Goal: Task Accomplishment & Management: Manage account settings

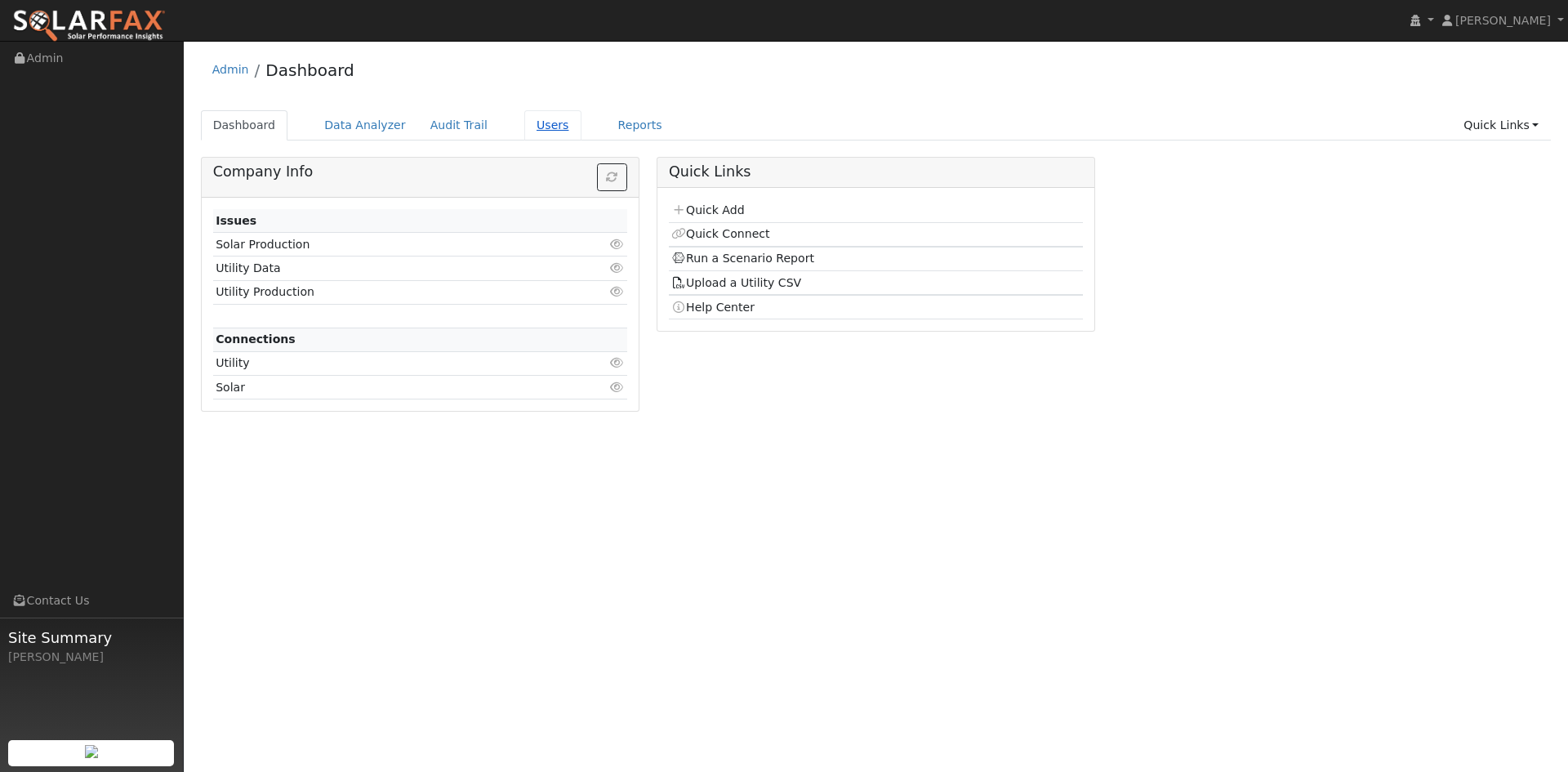
click at [581, 141] on link "Users" at bounding box center [553, 125] width 57 height 30
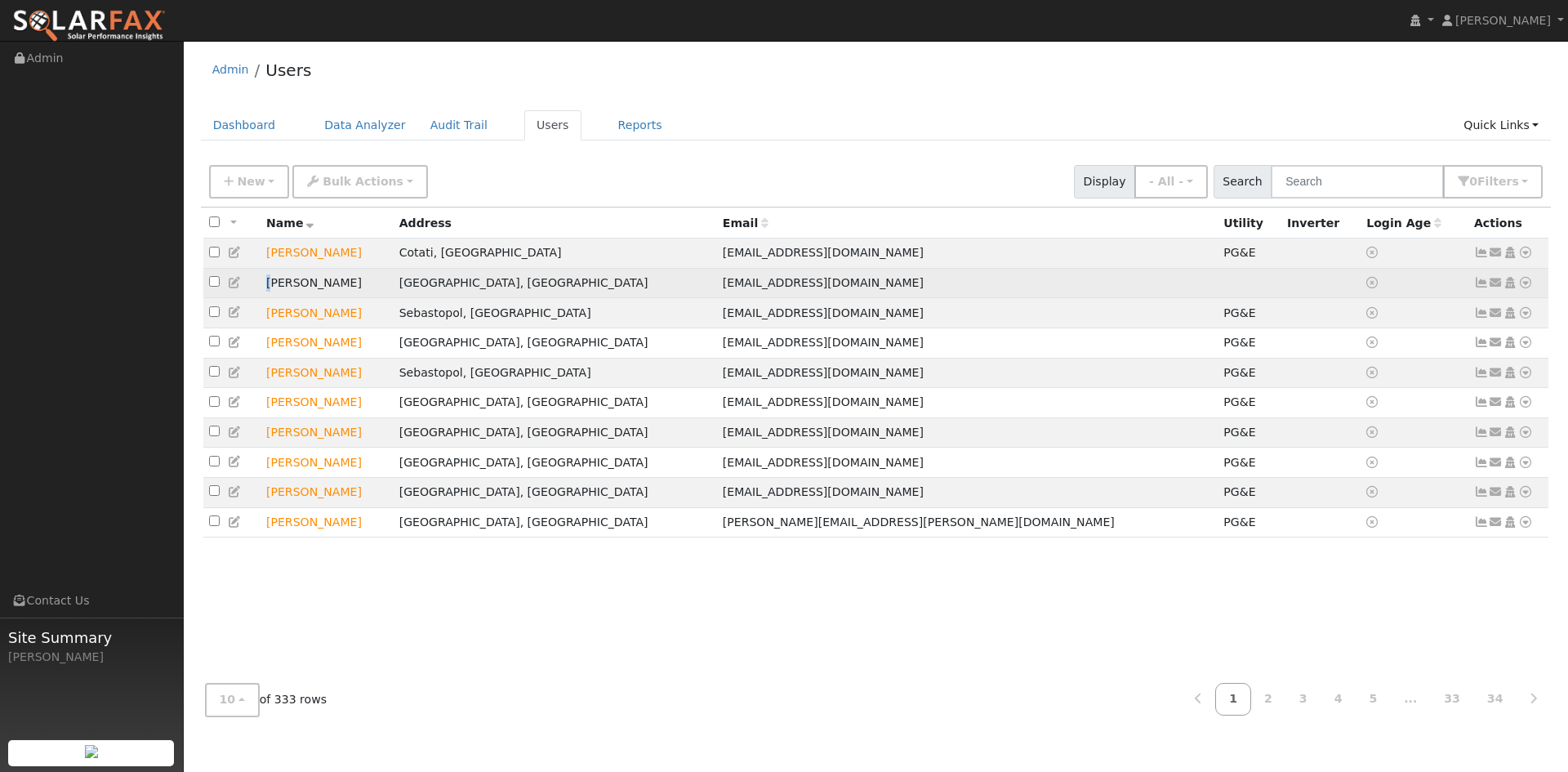
drag, startPoint x: 289, startPoint y: 324, endPoint x: 261, endPoint y: 320, distance: 28.3
click at [261, 298] on tr "JOE AGOST Santa Rosa, CA joeagost1999@yahoo.com Send Email... Copy a Link Reset…" at bounding box center [876, 283] width 1346 height 30
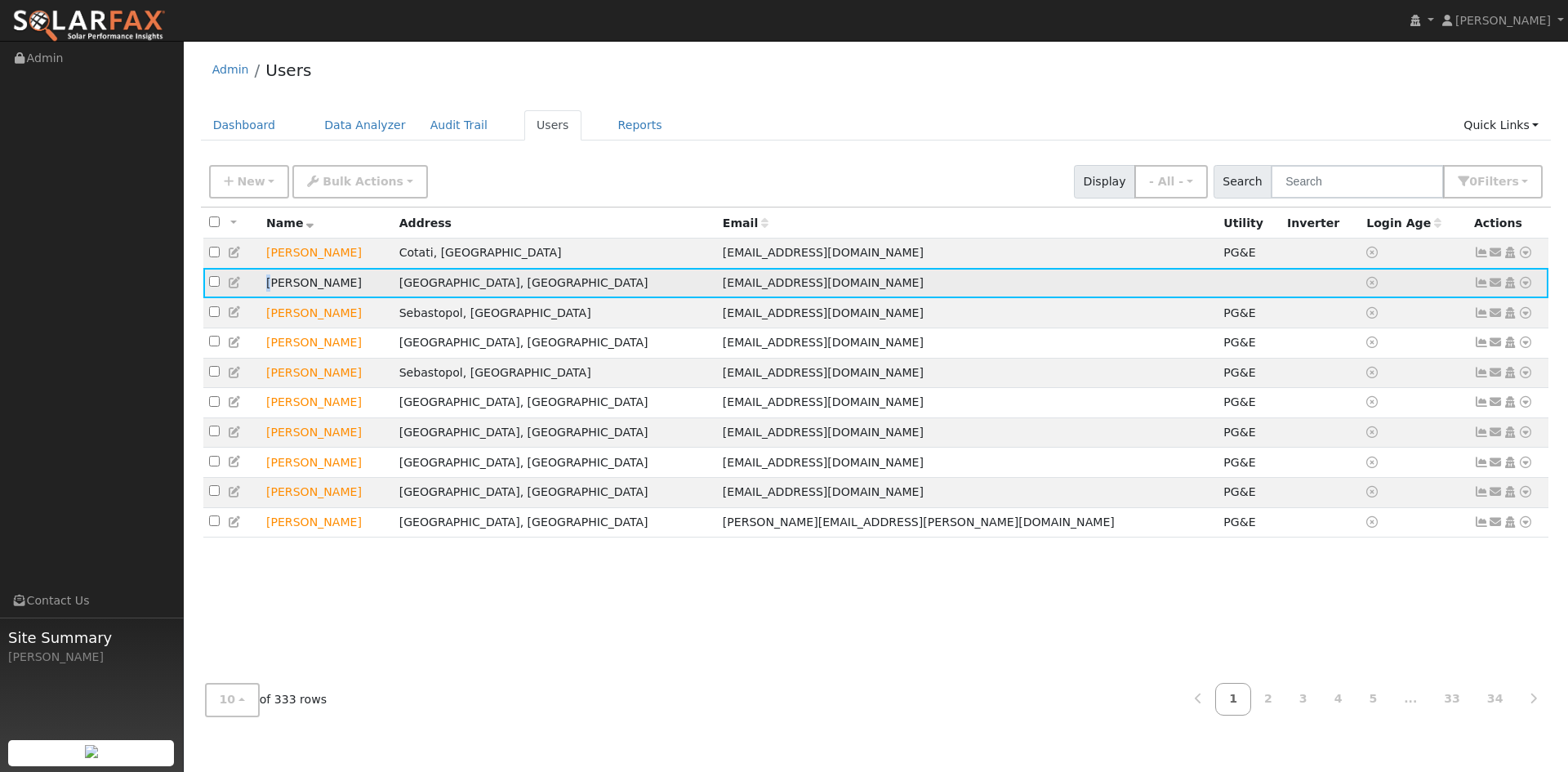
click at [243, 288] on icon at bounding box center [235, 282] width 14 height 12
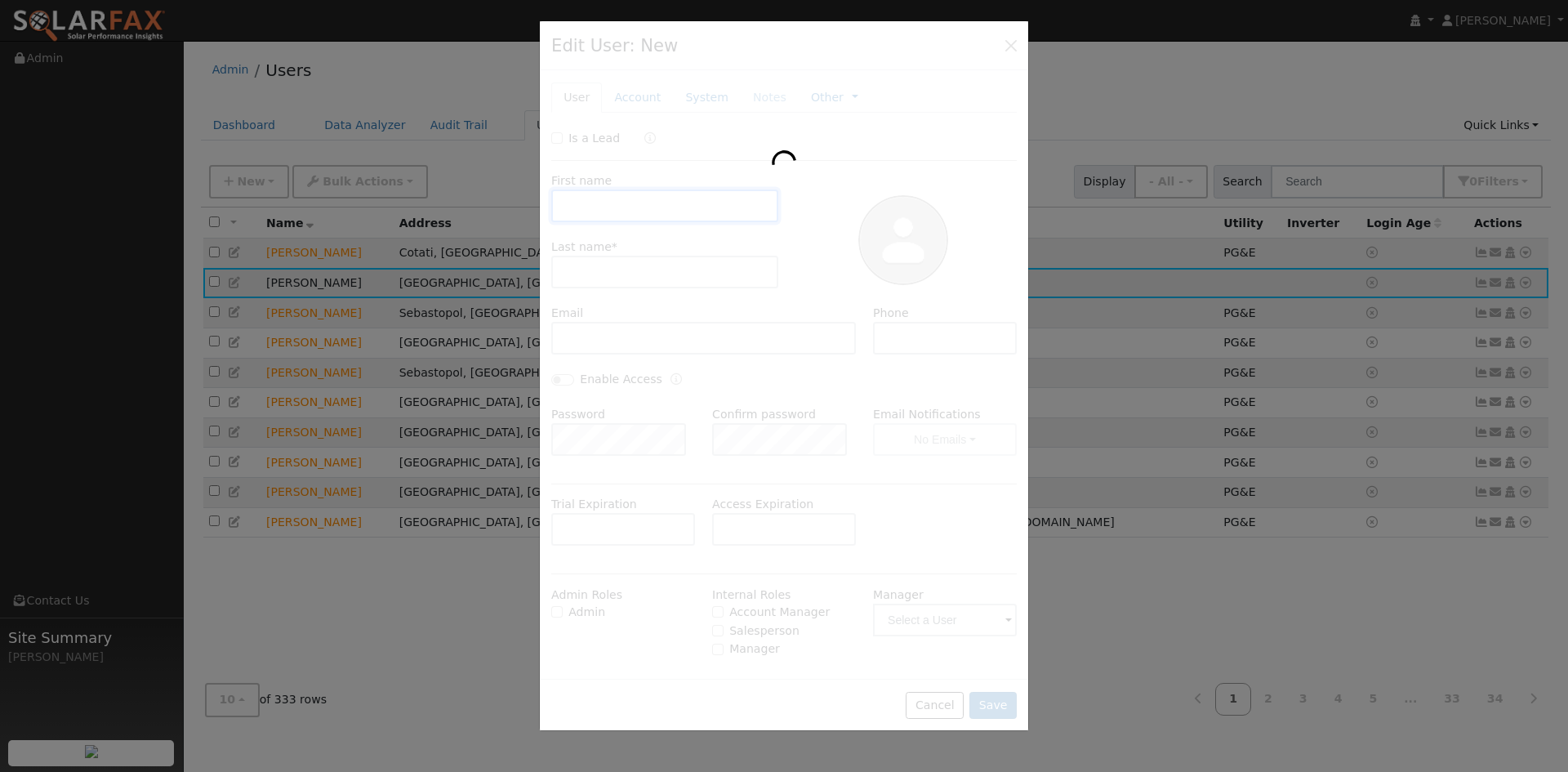
type input "JOE"
type input "AGOST"
type input "joeagost1999@yahoo.com"
type input "707-228-6588"
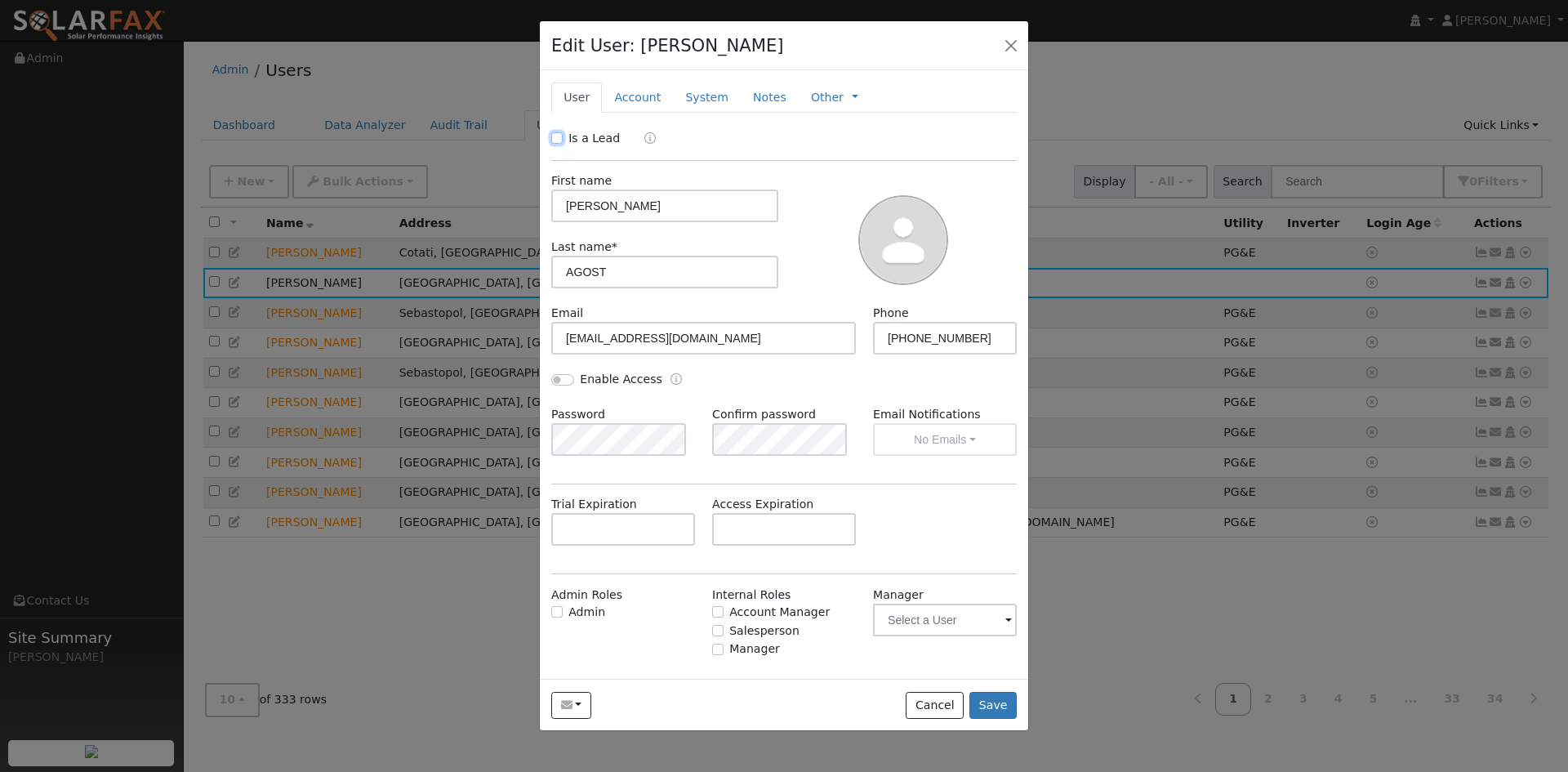
click at [562, 143] on input "Is a Lead" at bounding box center [557, 138] width 12 height 12
checkbox input "true"
click at [604, 222] on input "JOE" at bounding box center [665, 206] width 227 height 32
type input "Joe"
click at [631, 288] on input "AGOST" at bounding box center [665, 271] width 227 height 32
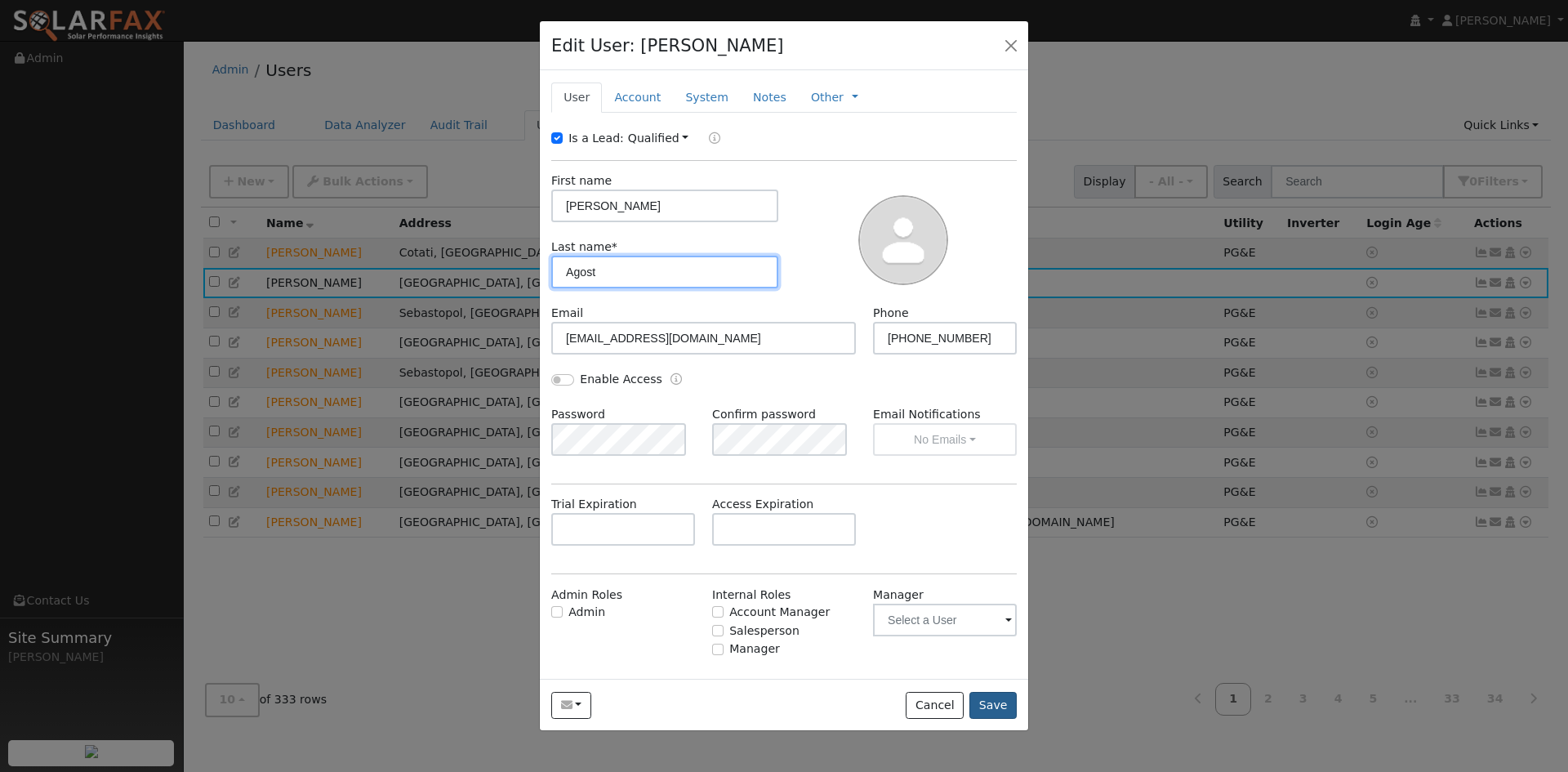
type input "Agost"
click at [998, 719] on button "Save" at bounding box center [992, 705] width 47 height 28
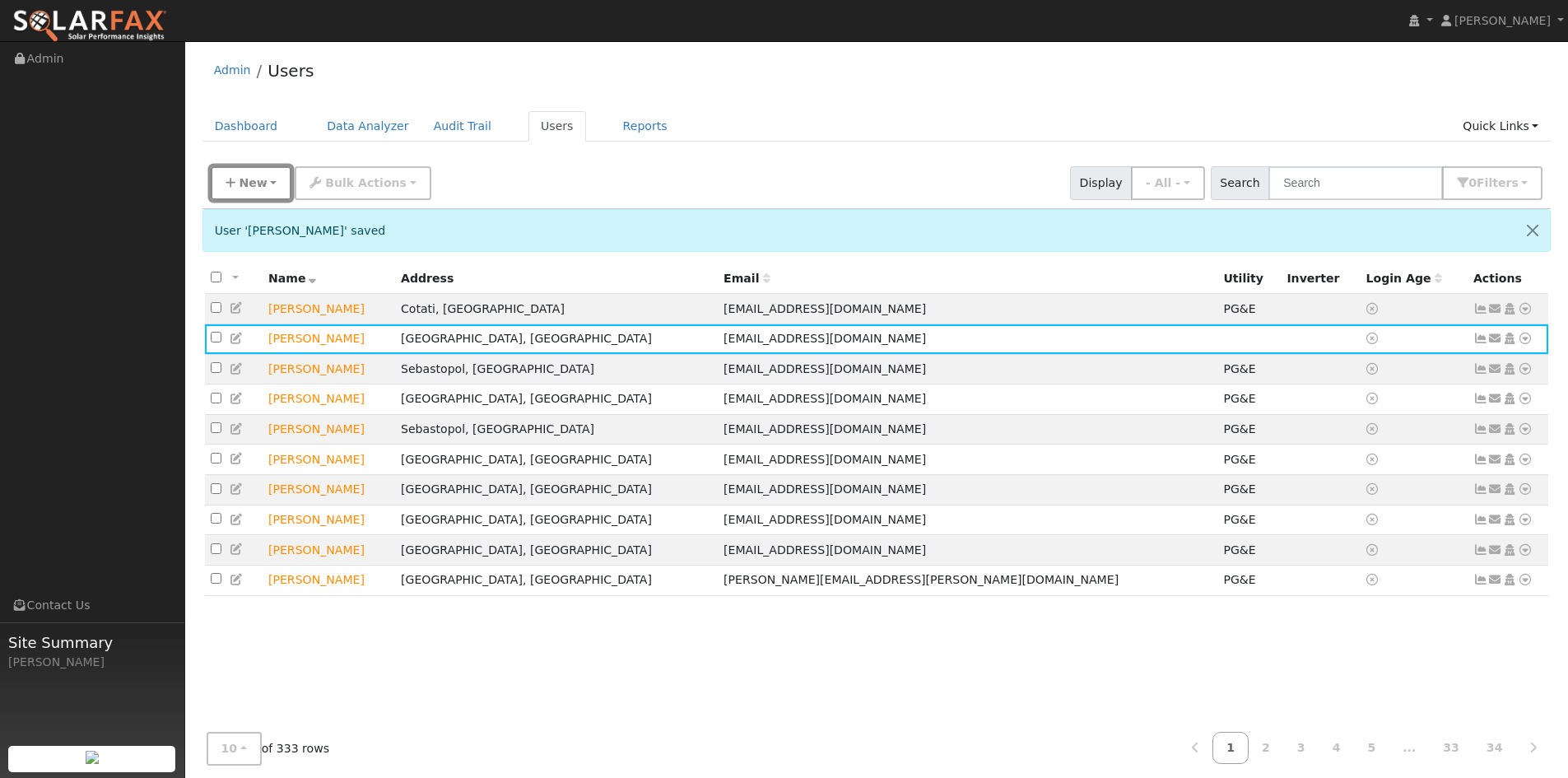
click at [266, 190] on span "New" at bounding box center [252, 182] width 28 height 14
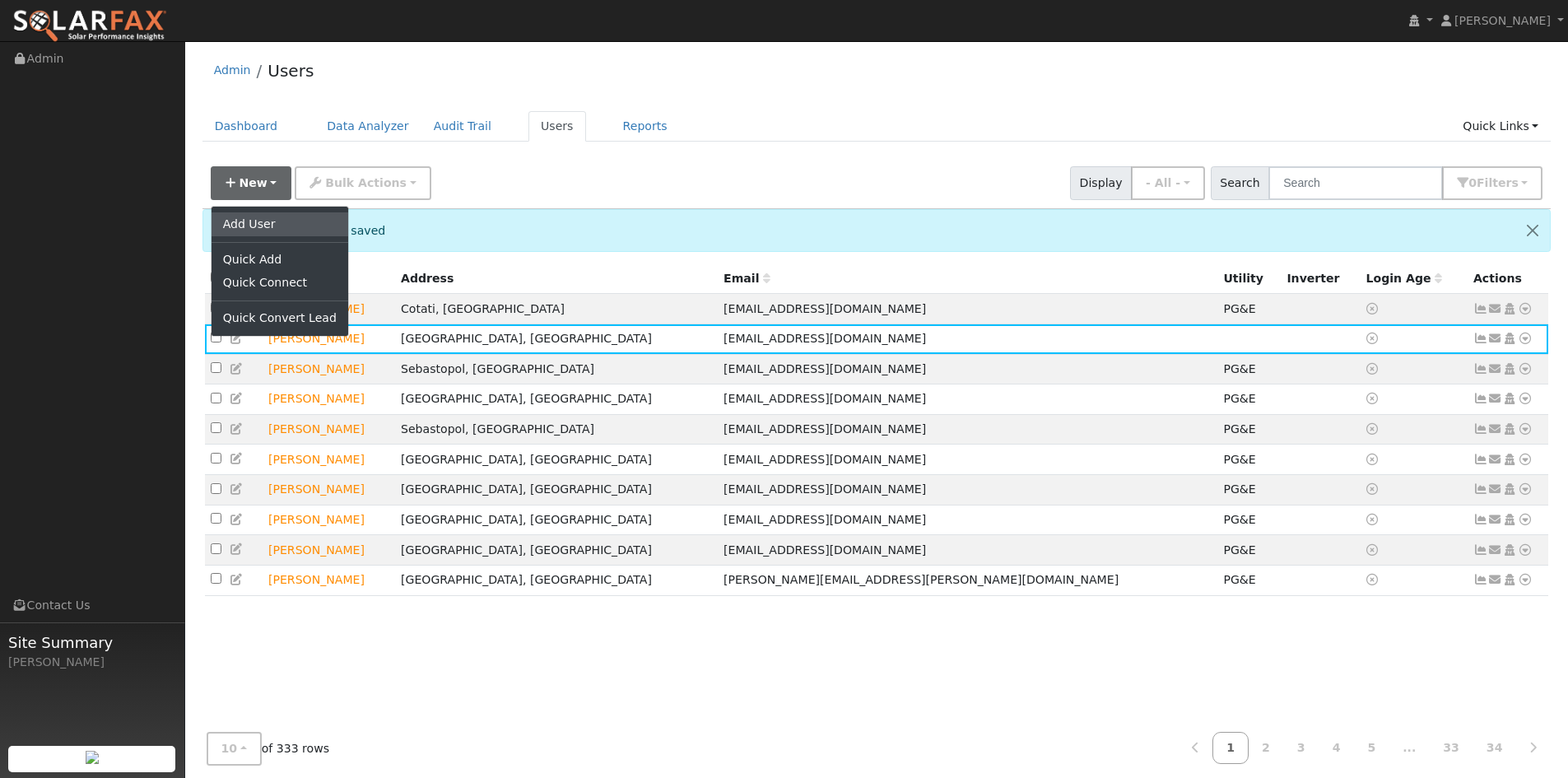
click at [275, 236] on link "Add User" at bounding box center [279, 224] width 136 height 23
checkbox input "false"
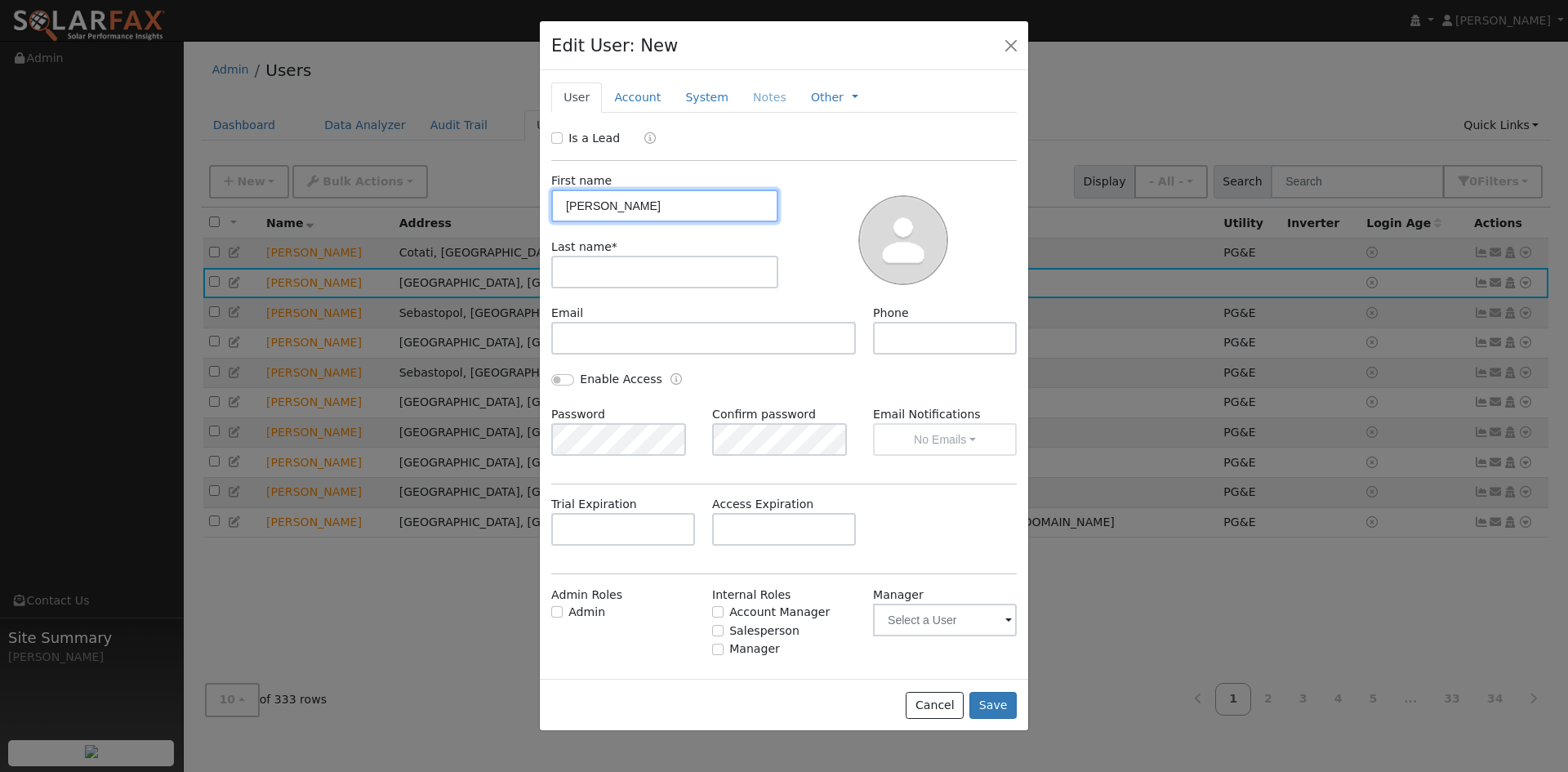
type input "Charles"
type input "Cross"
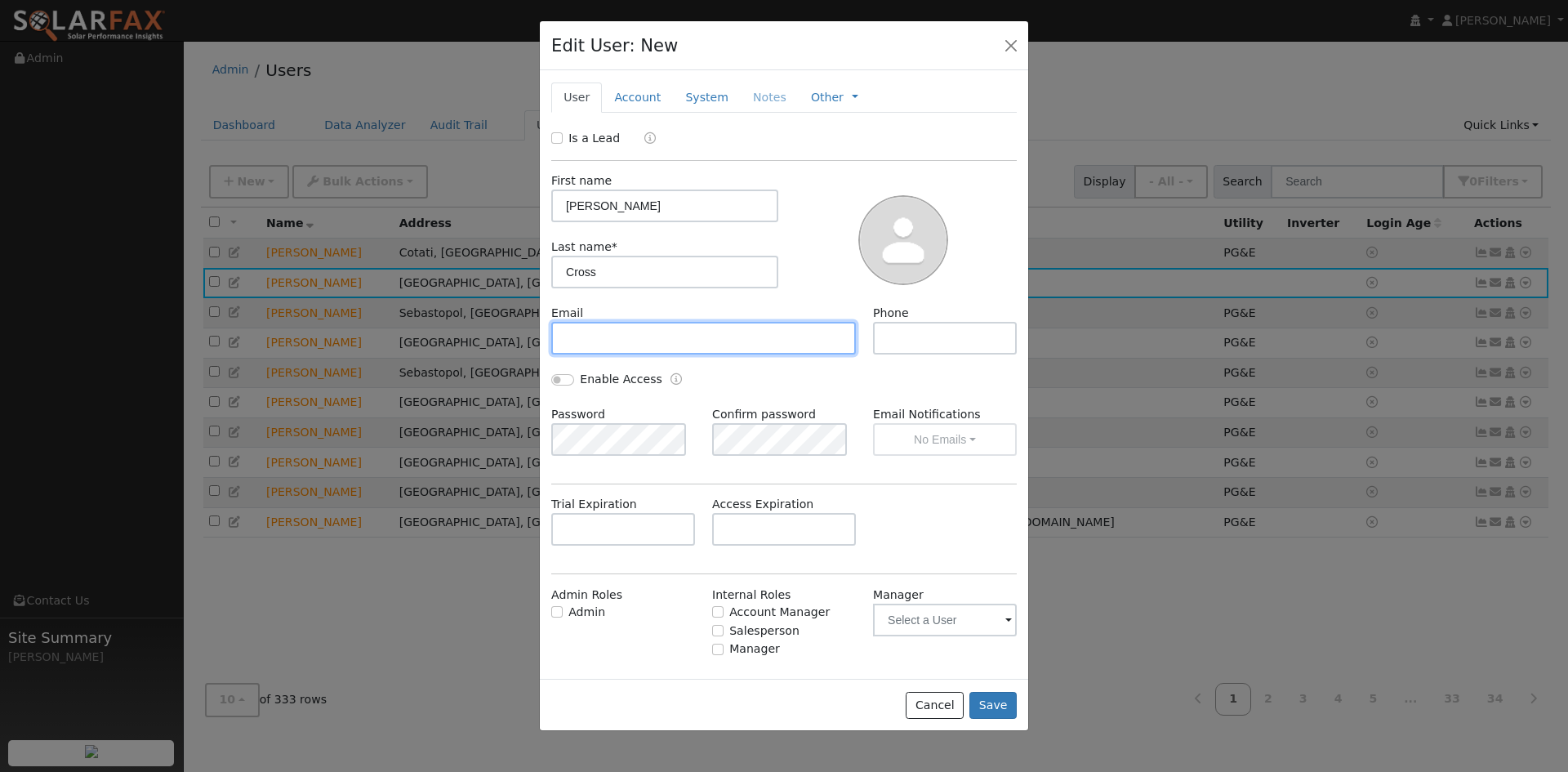
paste input "[EMAIL_ADDRESS][DOMAIN_NAME]"
type input "[EMAIL_ADDRESS][DOMAIN_NAME]"
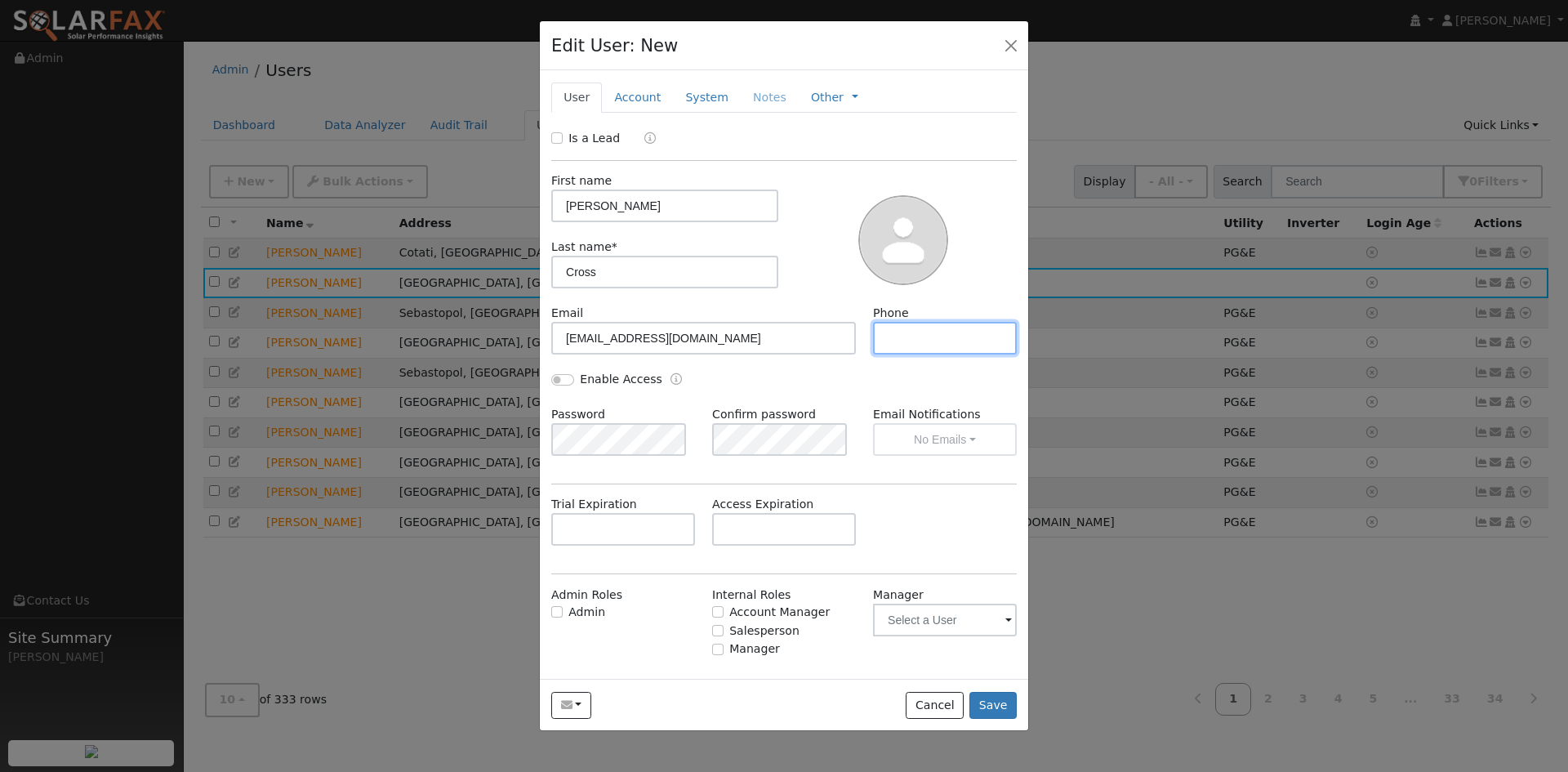
paste input "415-250-4077"
type input "415-250-4077"
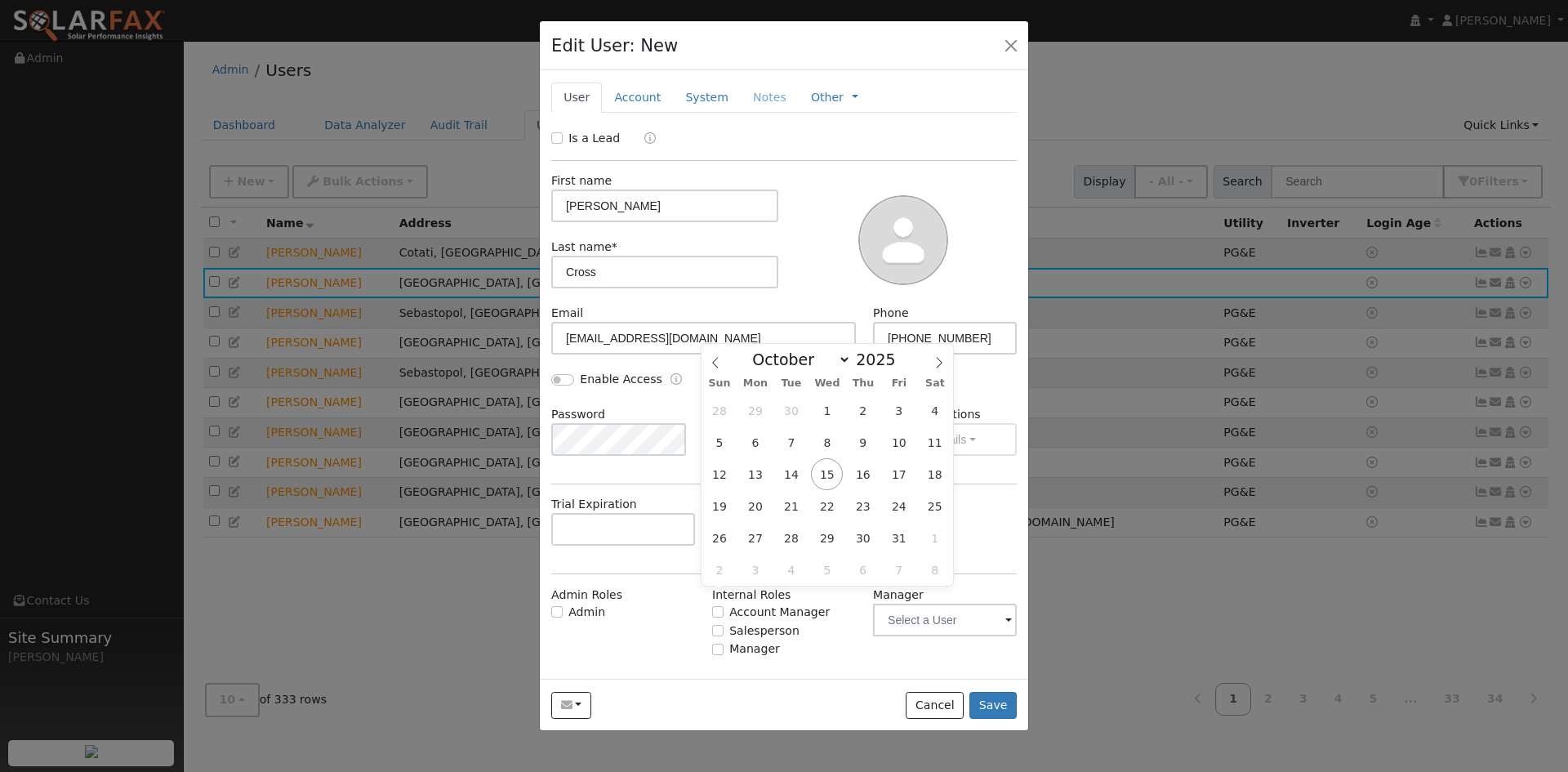
click at [783, 545] on input "text" at bounding box center [784, 529] width 143 height 32
click at [930, 361] on span at bounding box center [938, 357] width 28 height 28
select select "11"
click at [827, 476] on span "17" at bounding box center [827, 475] width 32 height 32
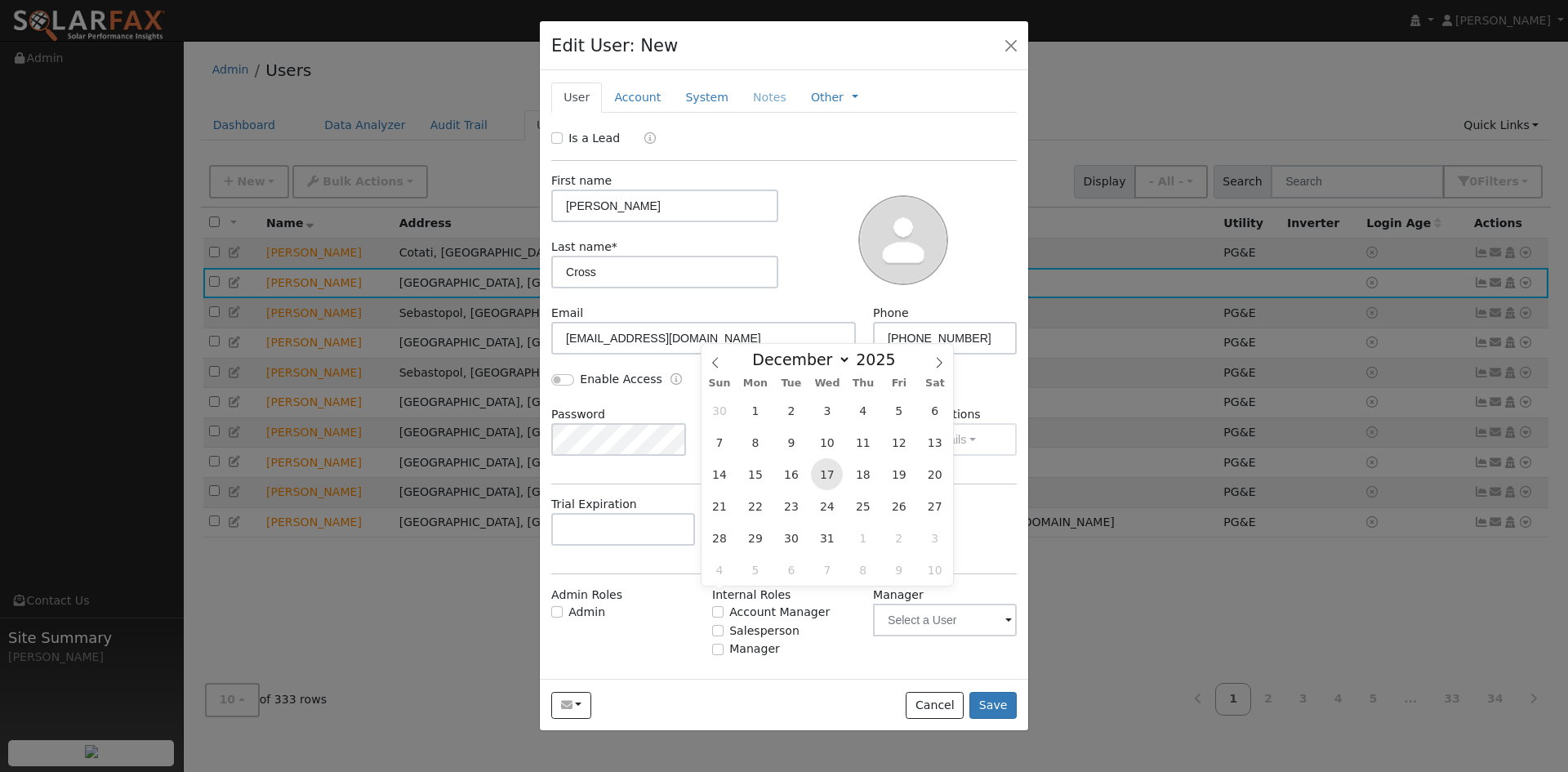
type input "12/17/2025"
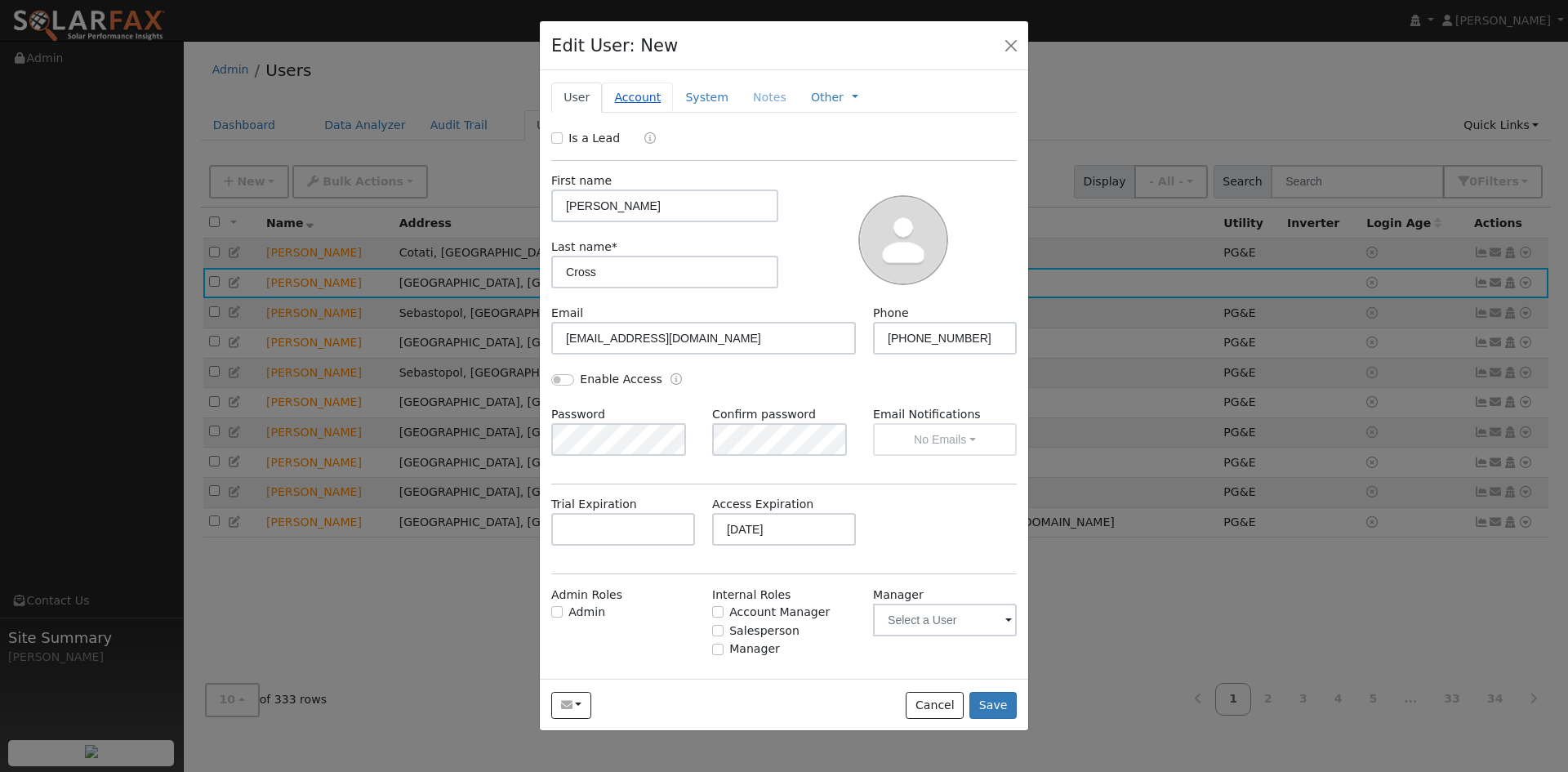
click at [654, 113] on link "Account" at bounding box center [637, 98] width 71 height 30
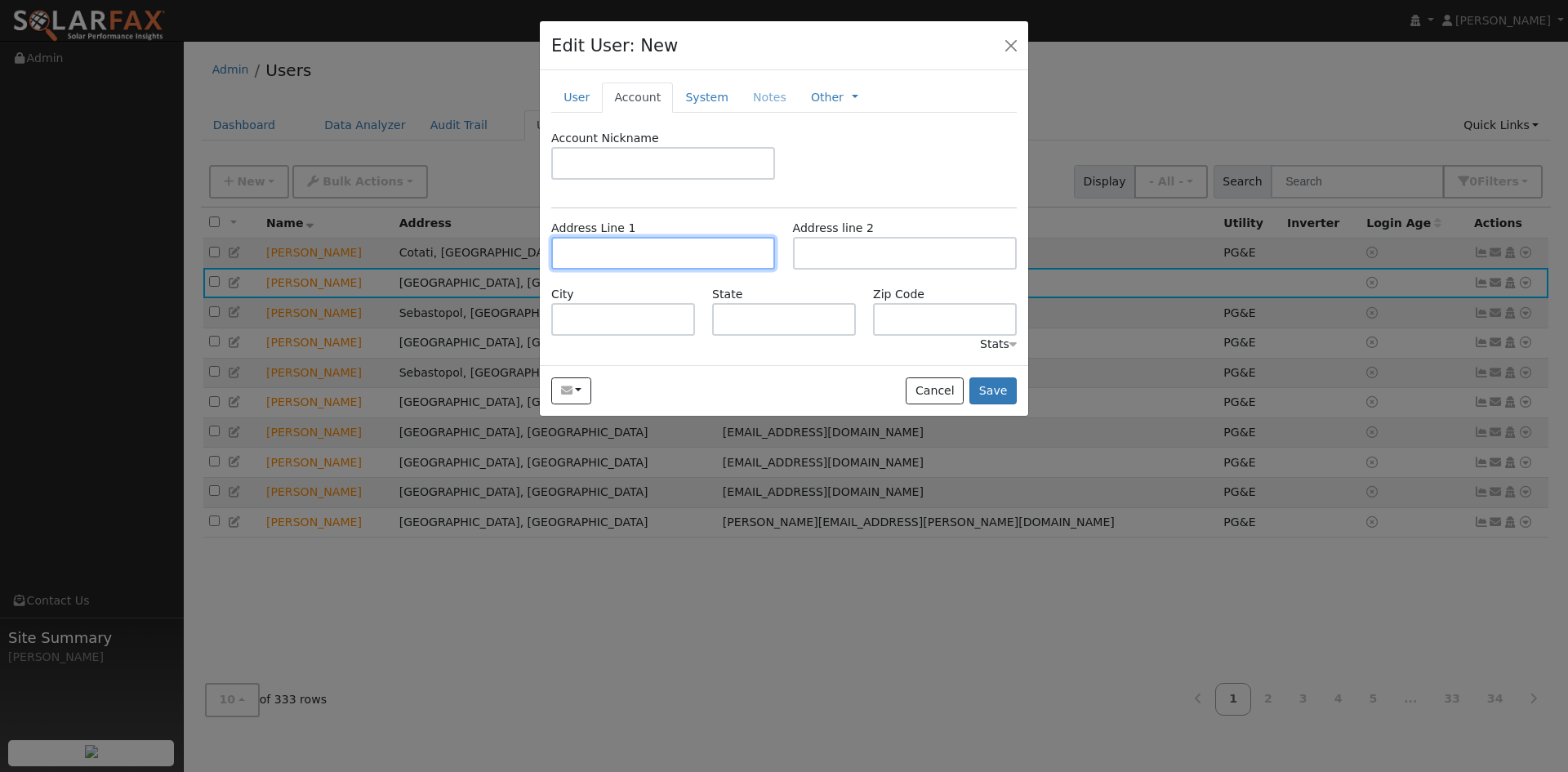
click at [607, 270] on input "text" at bounding box center [664, 253] width 224 height 32
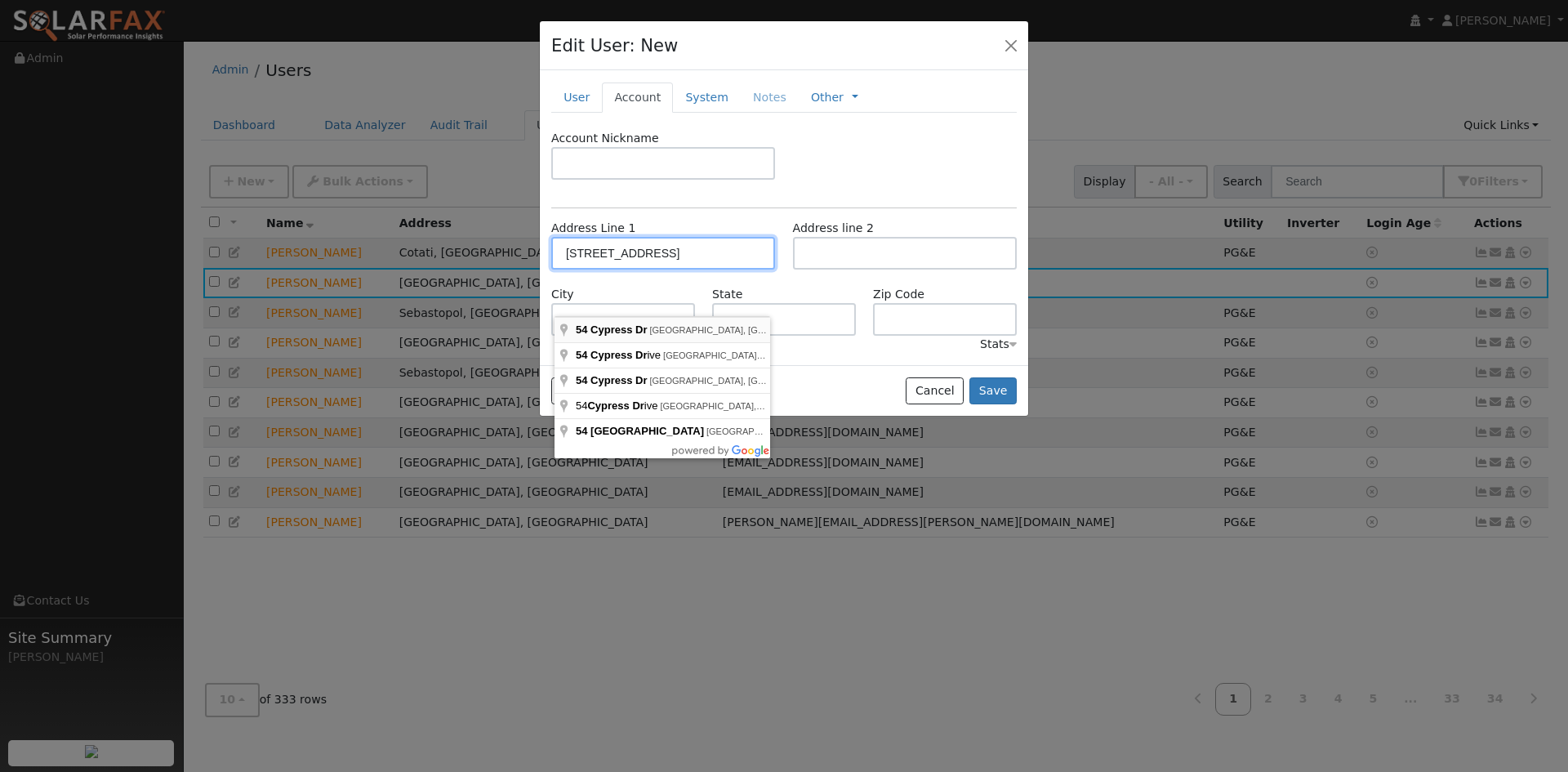
type input "54 Cypress Drive"
type input "Fairfax"
type input "CA"
type input "94930"
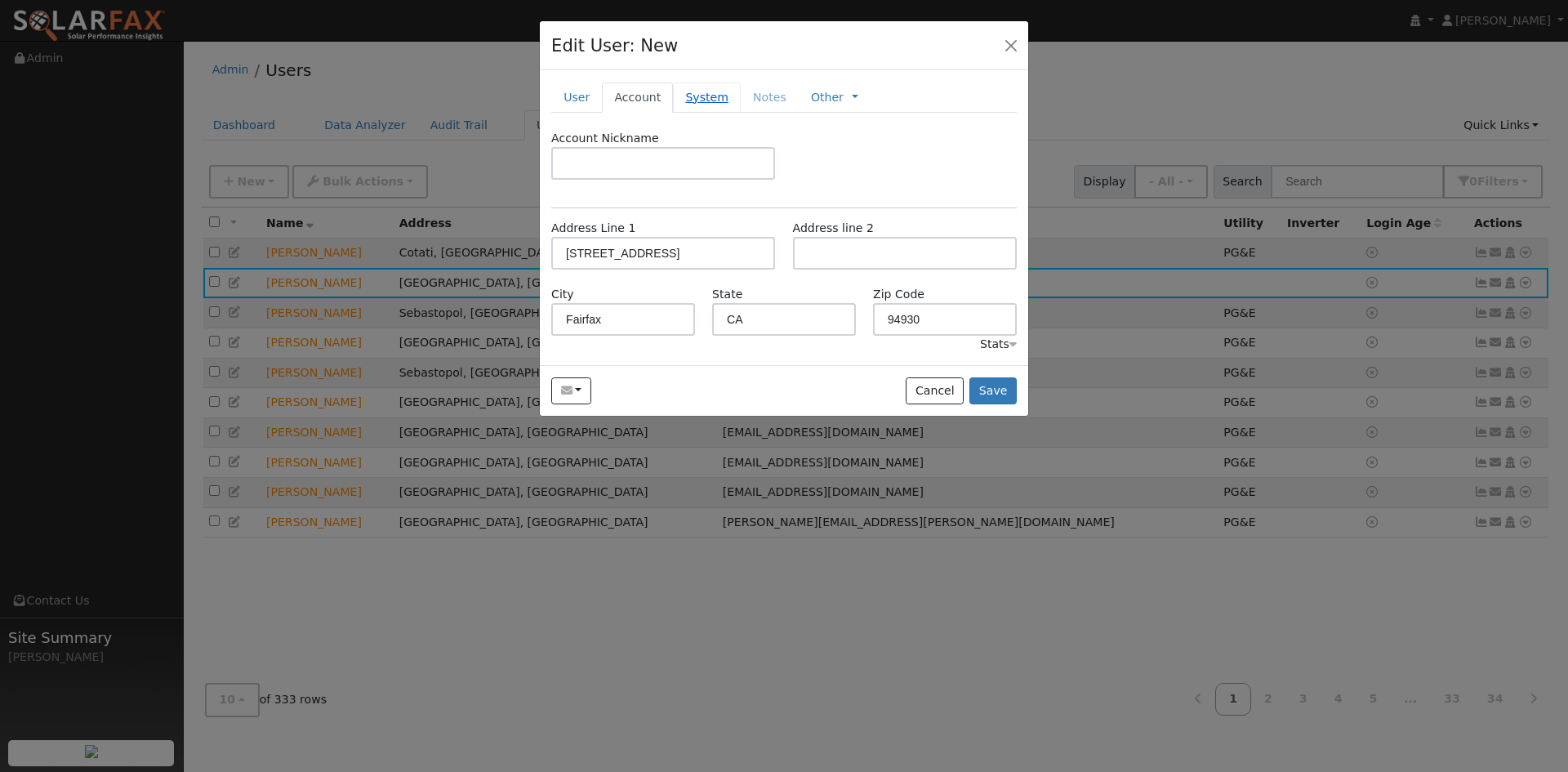
click at [737, 113] on link "System" at bounding box center [707, 98] width 68 height 30
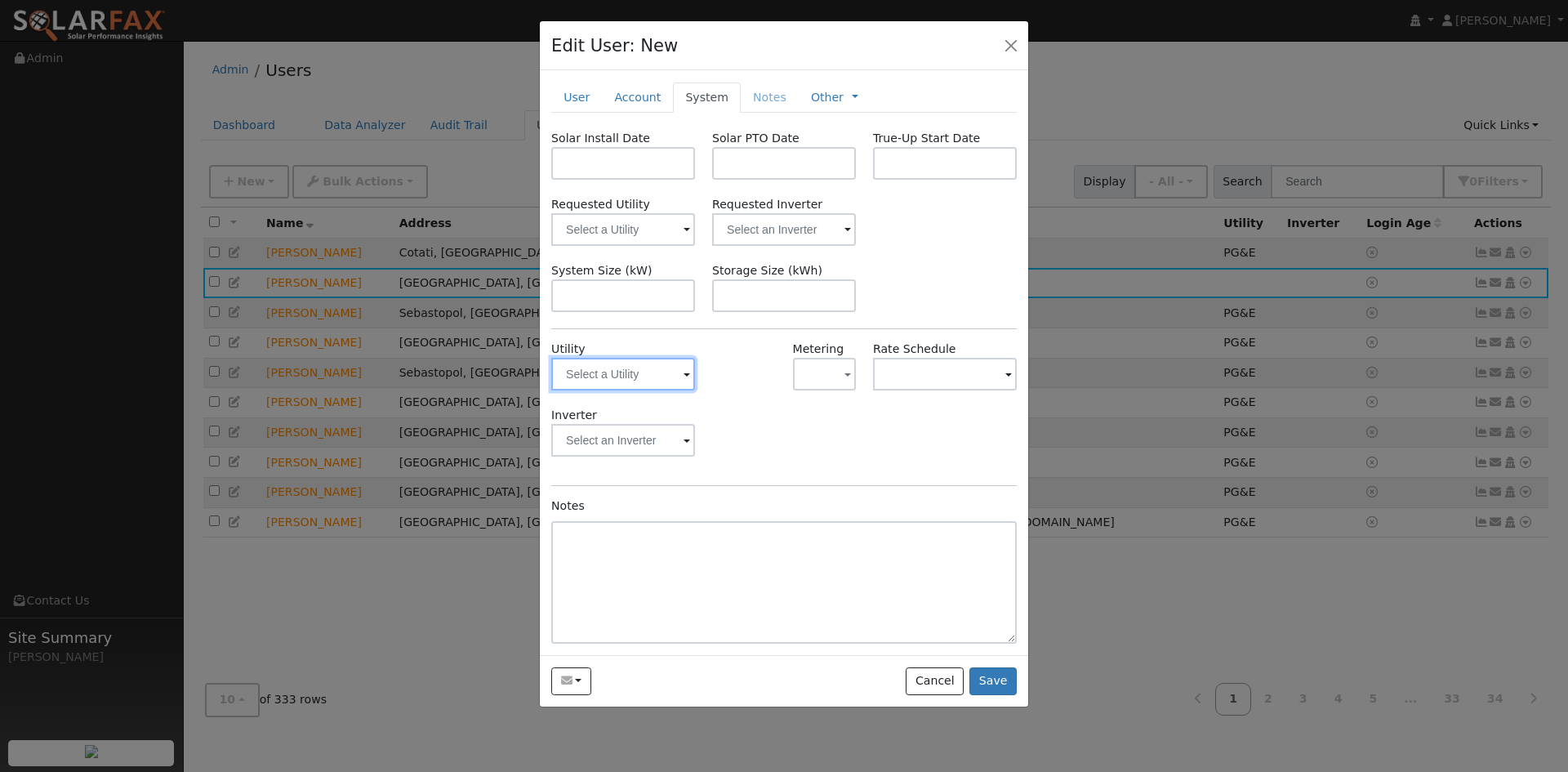
click at [673, 390] on input "text" at bounding box center [623, 373] width 143 height 32
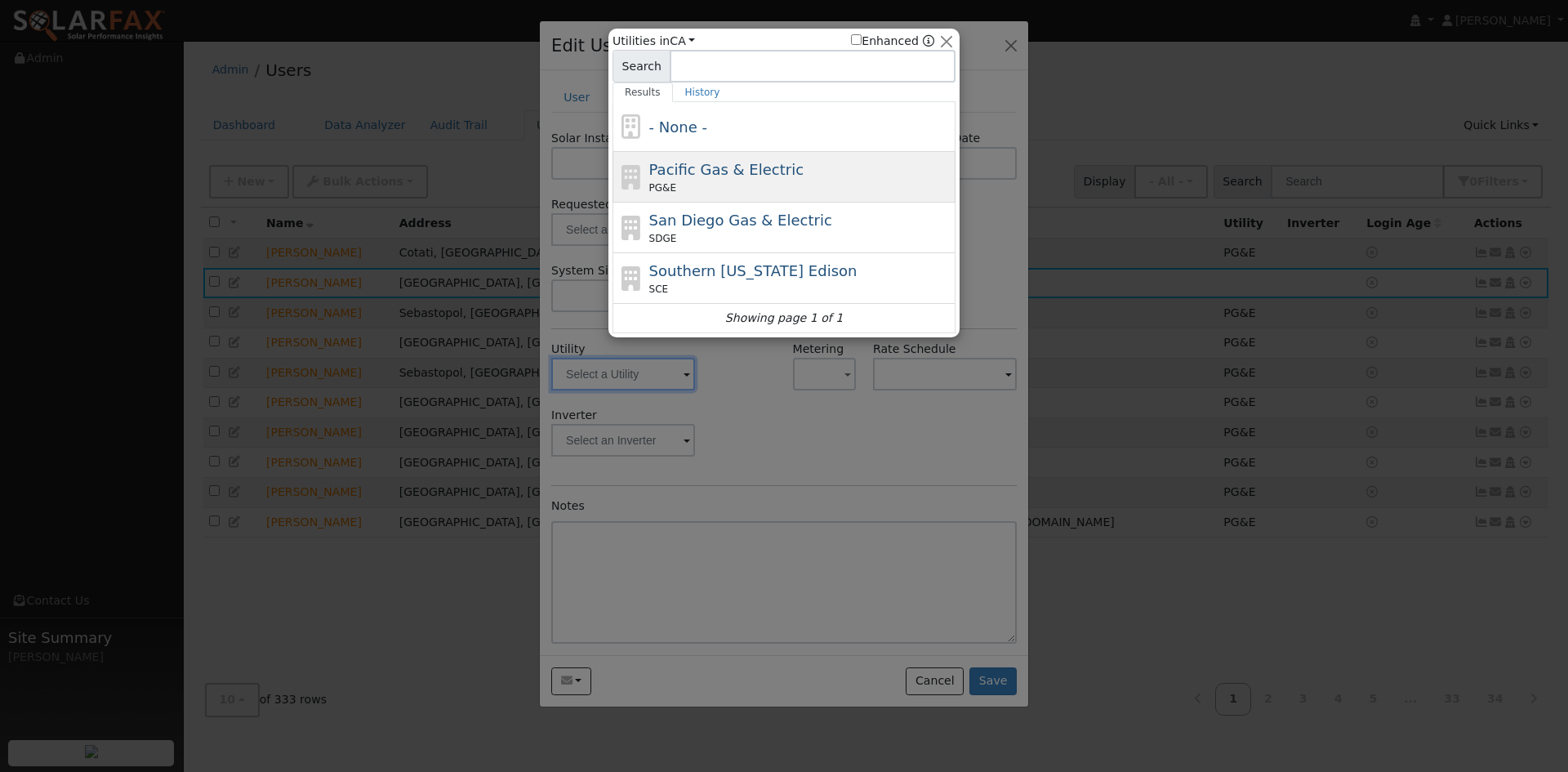
click at [729, 178] on span "Pacific Gas & Electric" at bounding box center [726, 169] width 154 height 17
type input "PG&E"
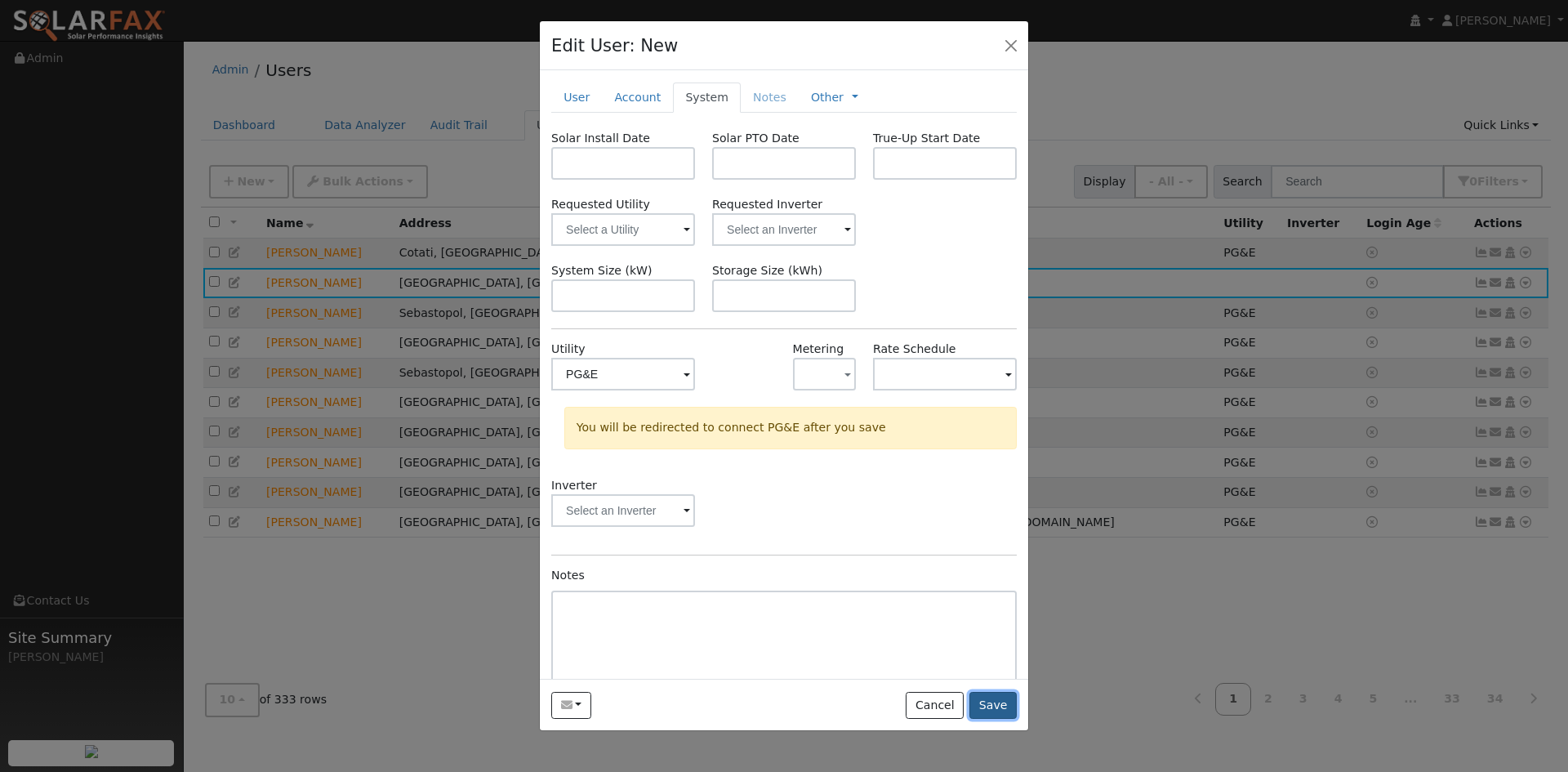
click at [987, 719] on button "Save" at bounding box center [992, 705] width 47 height 28
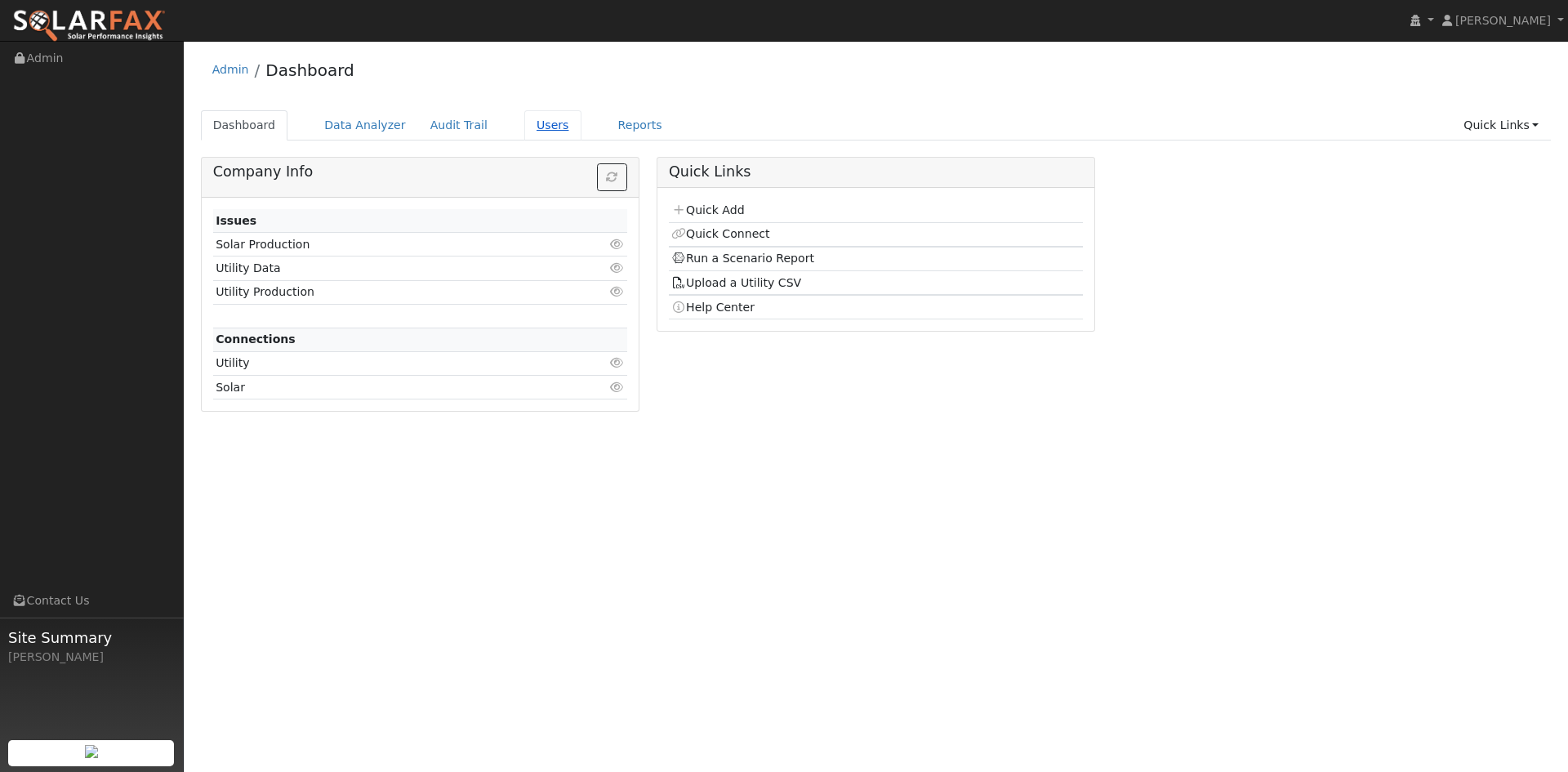
click at [581, 138] on link "Users" at bounding box center [553, 125] width 57 height 30
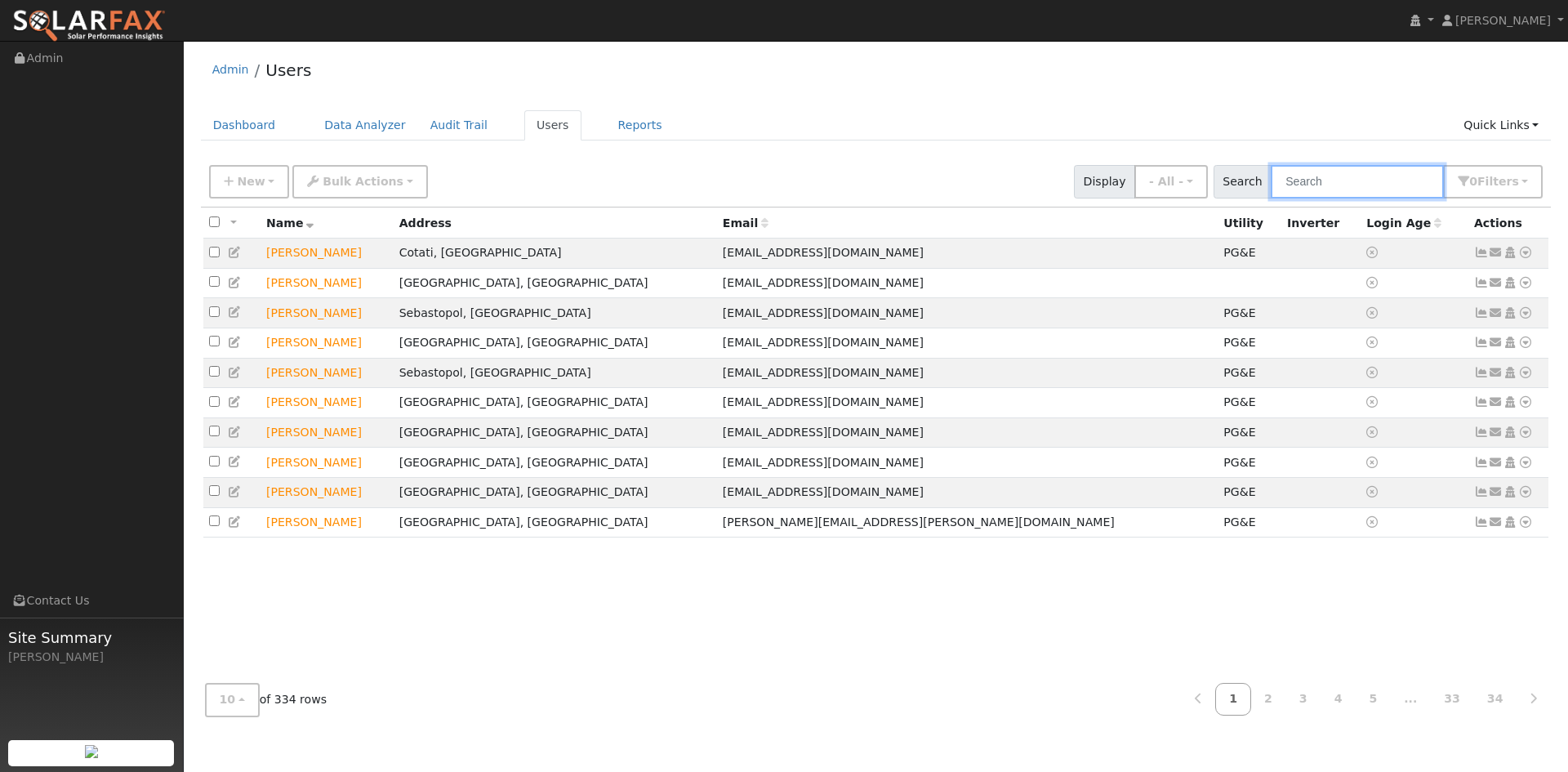
click at [1273, 199] on input "text" at bounding box center [1357, 181] width 173 height 33
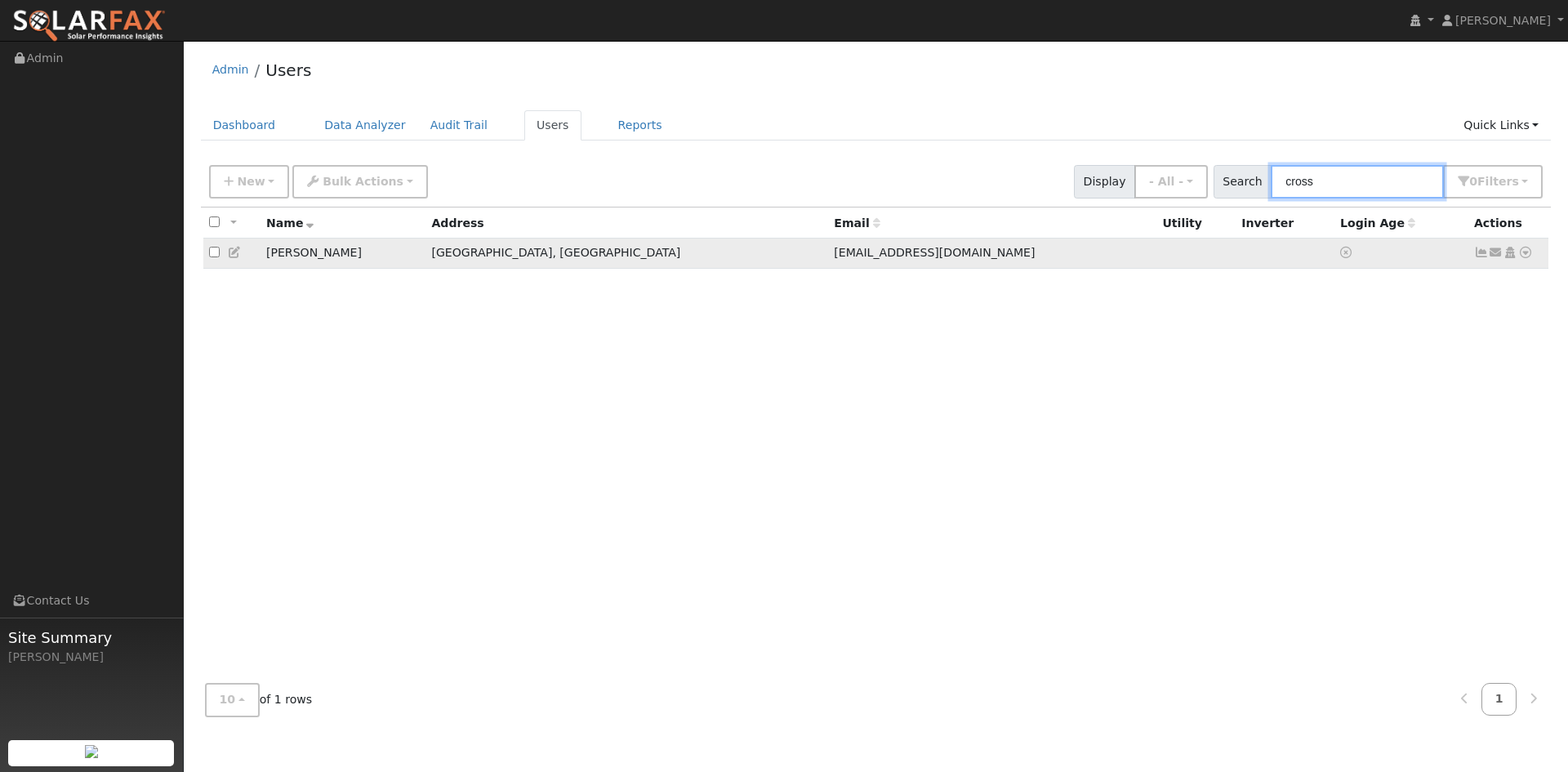
type input "cross"
click at [243, 258] on icon at bounding box center [235, 252] width 14 height 12
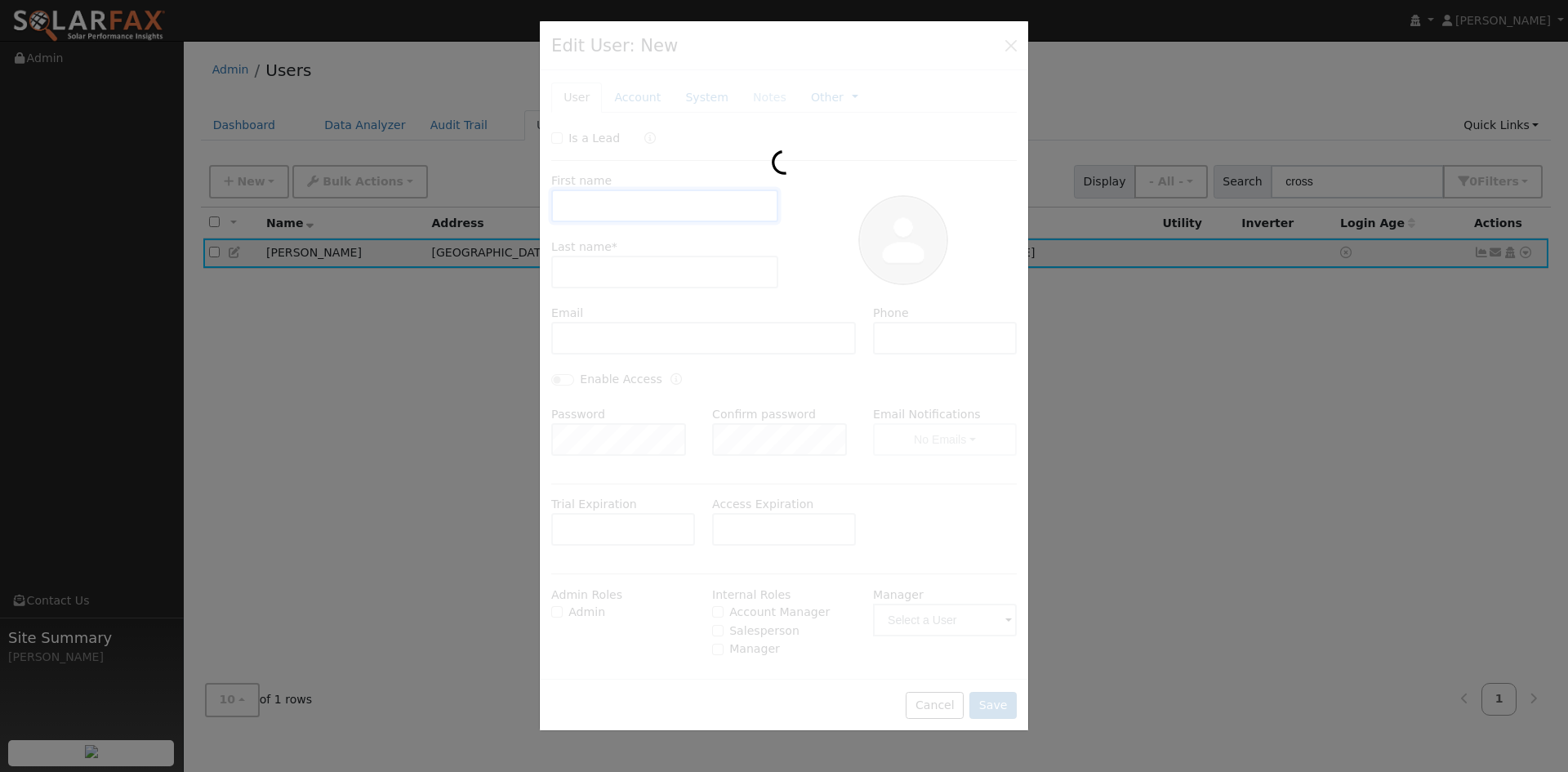
type input "12/17/2025"
type input "[PERSON_NAME]"
type input "Cross"
type input "[EMAIL_ADDRESS][DOMAIN_NAME]"
type input "[PHONE_NUMBER]"
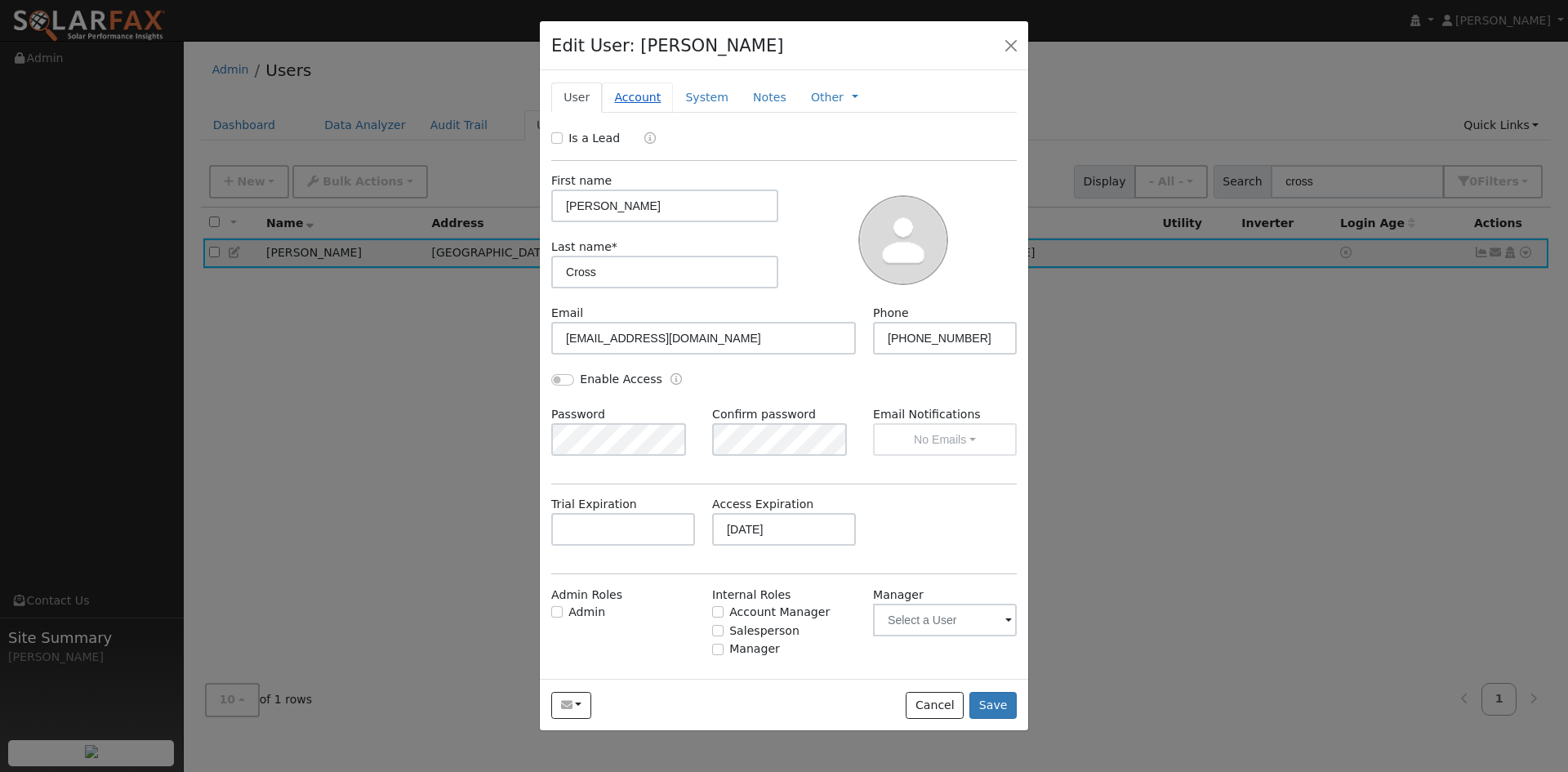
click at [671, 113] on link "Account" at bounding box center [637, 98] width 71 height 30
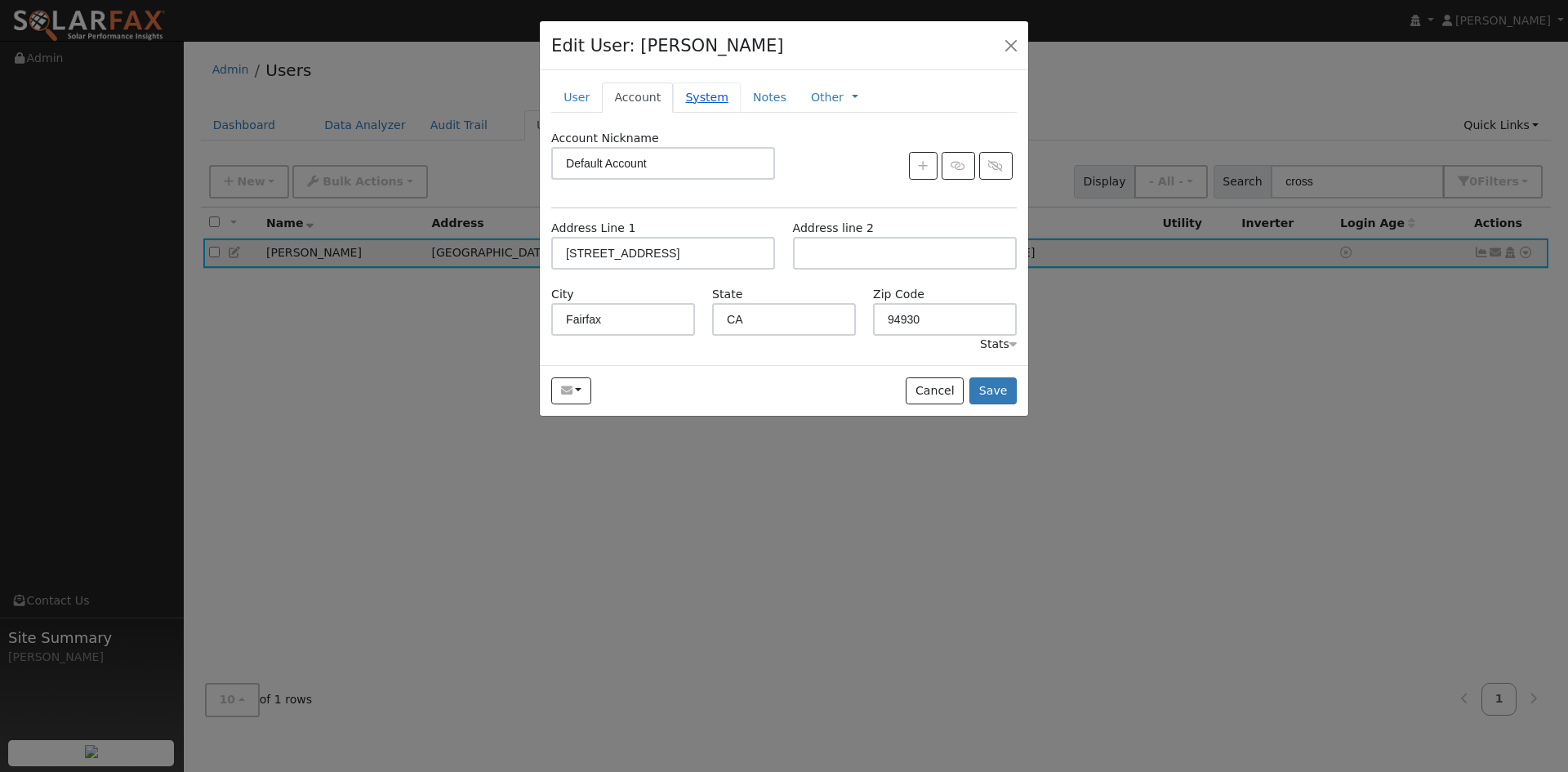
click at [718, 113] on link "System" at bounding box center [707, 98] width 68 height 30
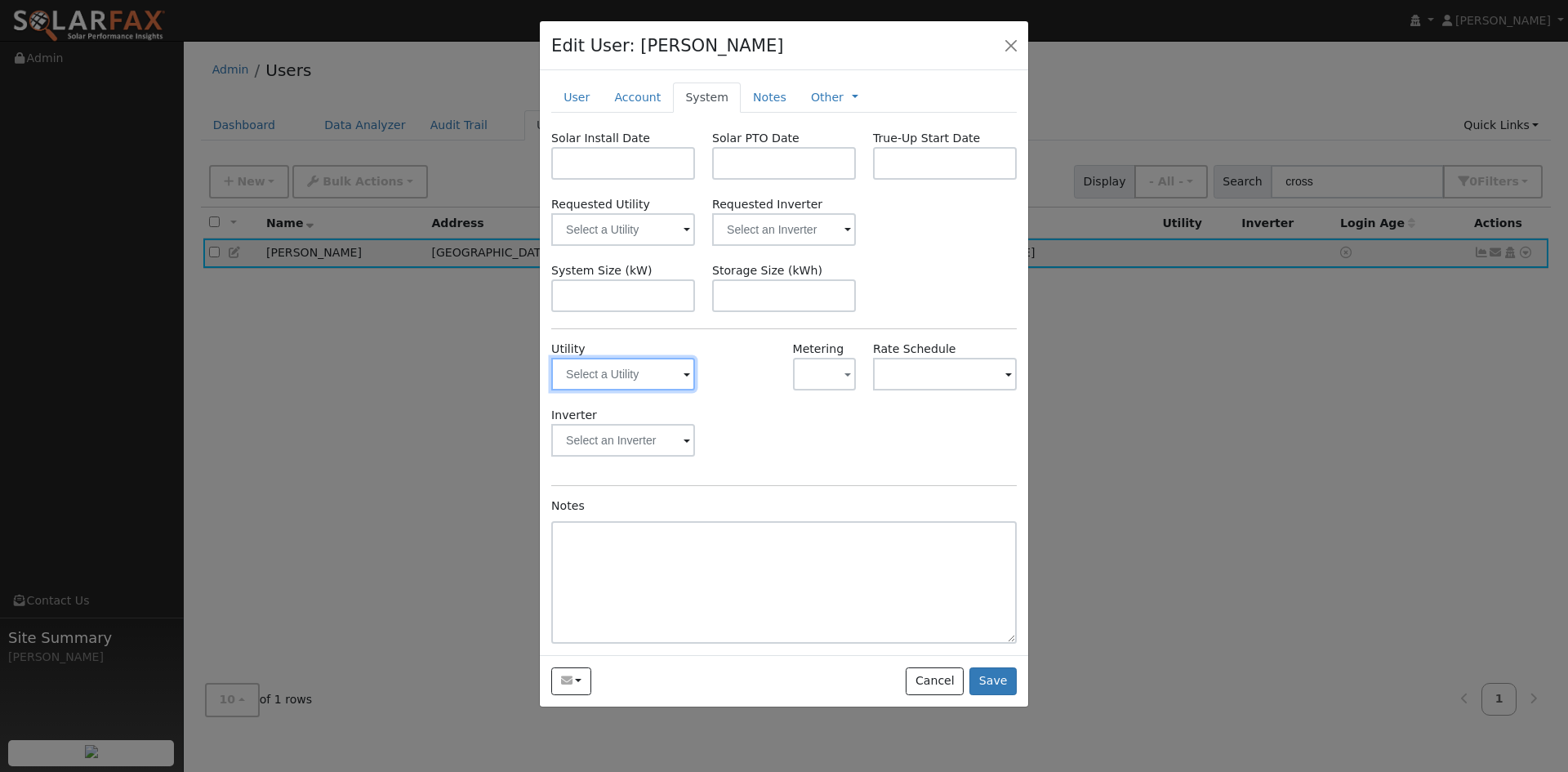
click at [657, 390] on input "text" at bounding box center [623, 373] width 143 height 32
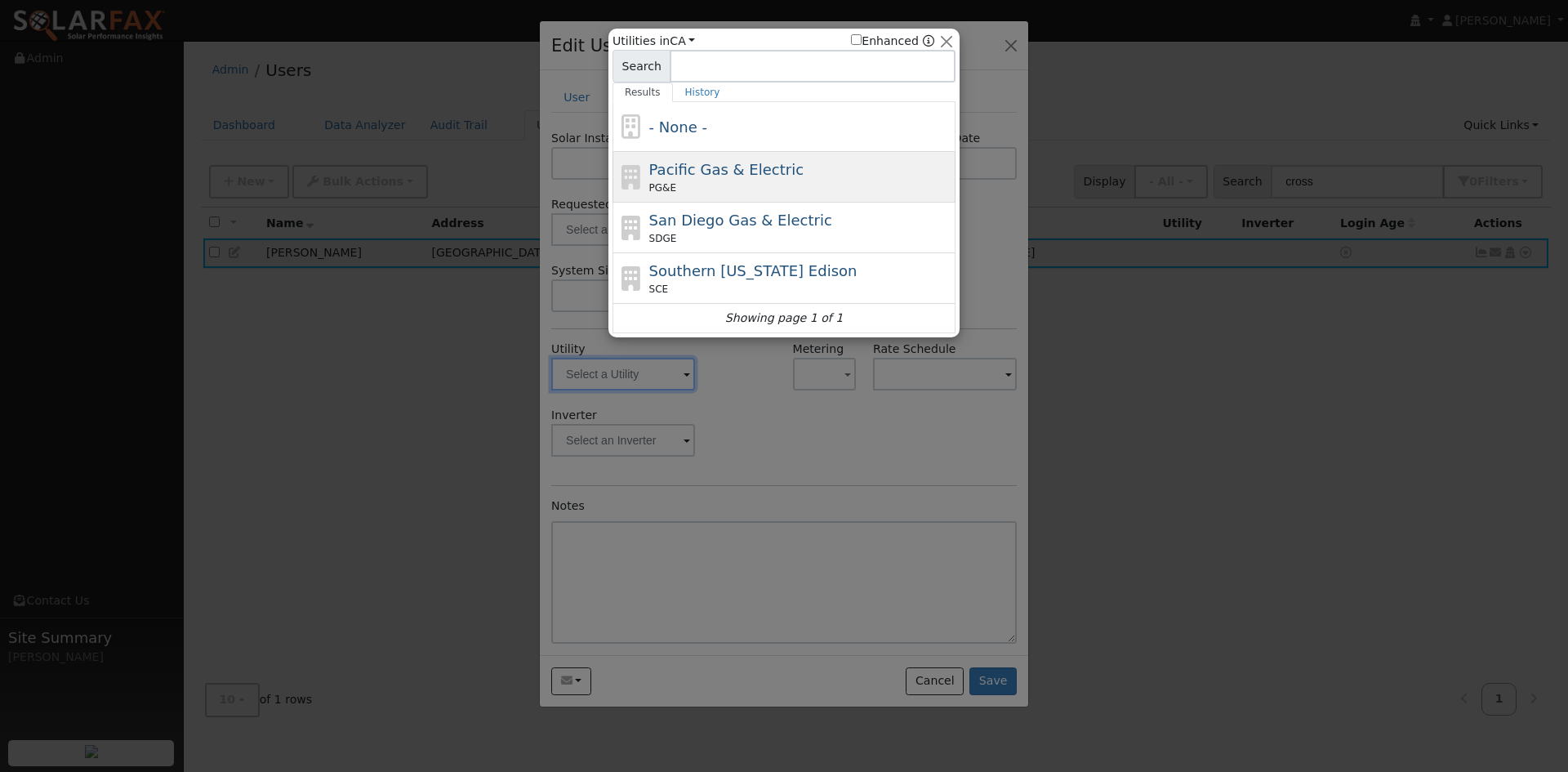
click at [700, 178] on span "Pacific Gas & Electric" at bounding box center [726, 169] width 154 height 17
type input "PG&E"
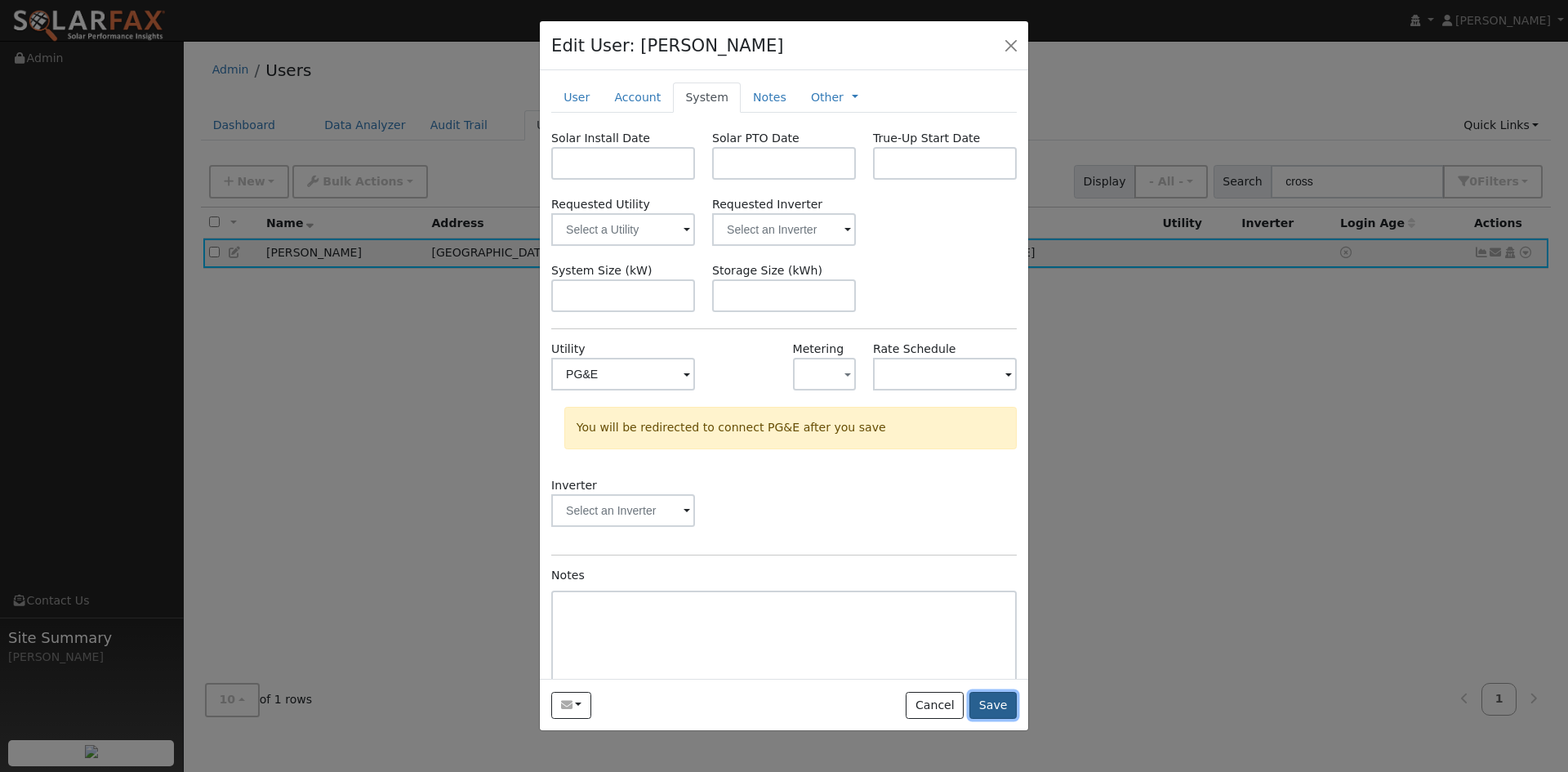
click at [997, 719] on button "Save" at bounding box center [992, 705] width 47 height 28
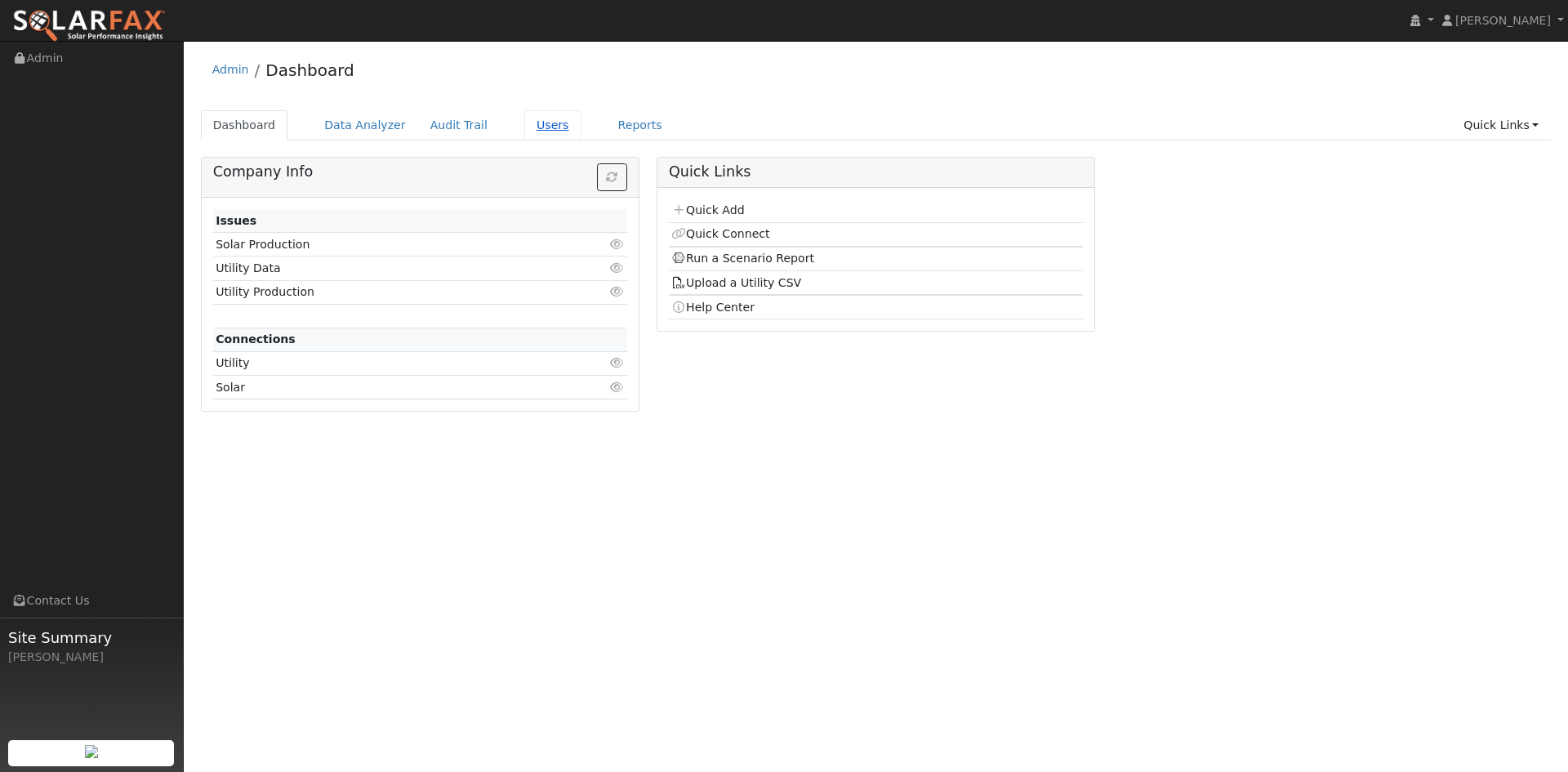
click at [581, 138] on link "Users" at bounding box center [553, 125] width 57 height 30
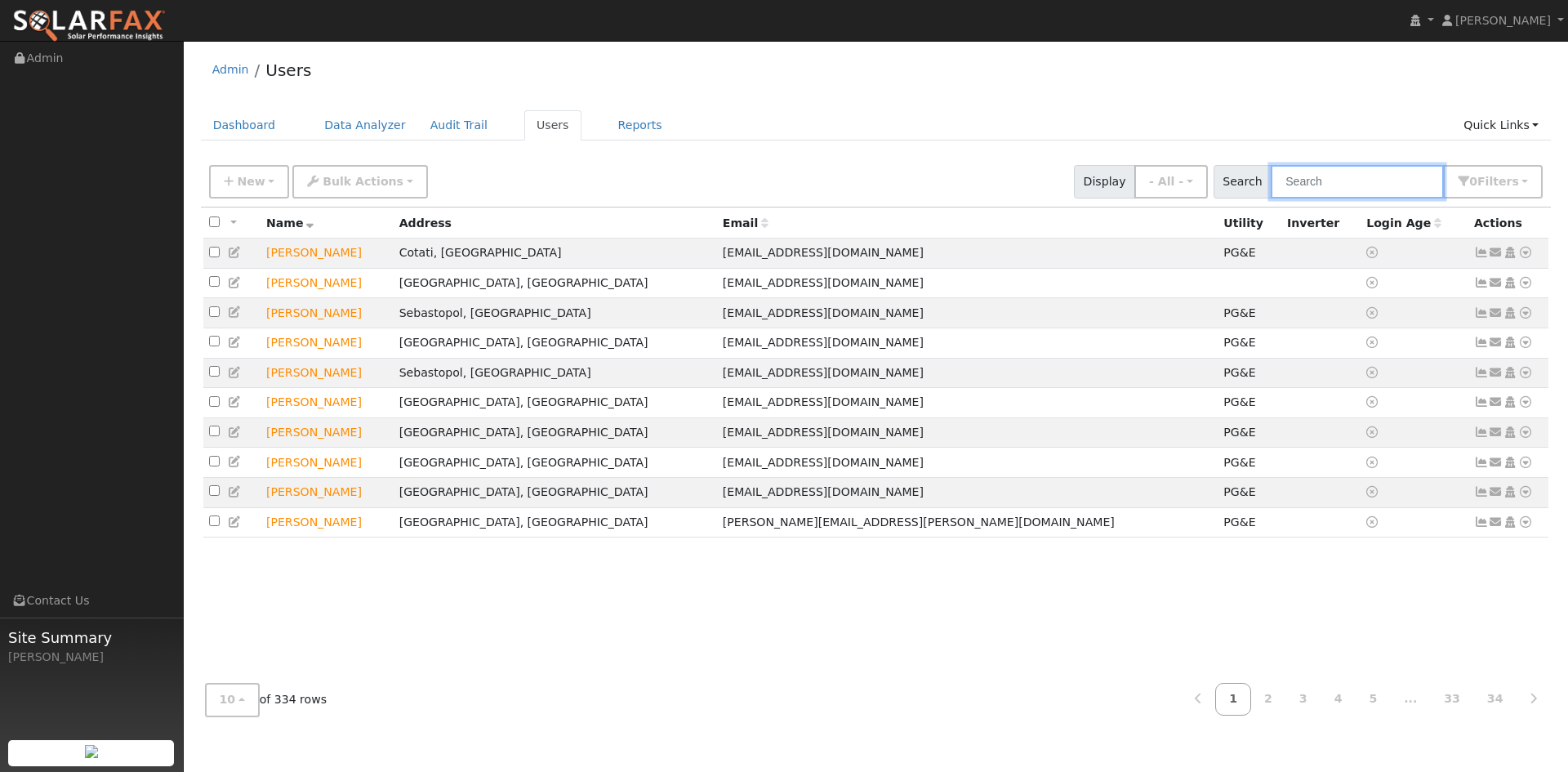
click at [1293, 199] on input "text" at bounding box center [1357, 181] width 173 height 33
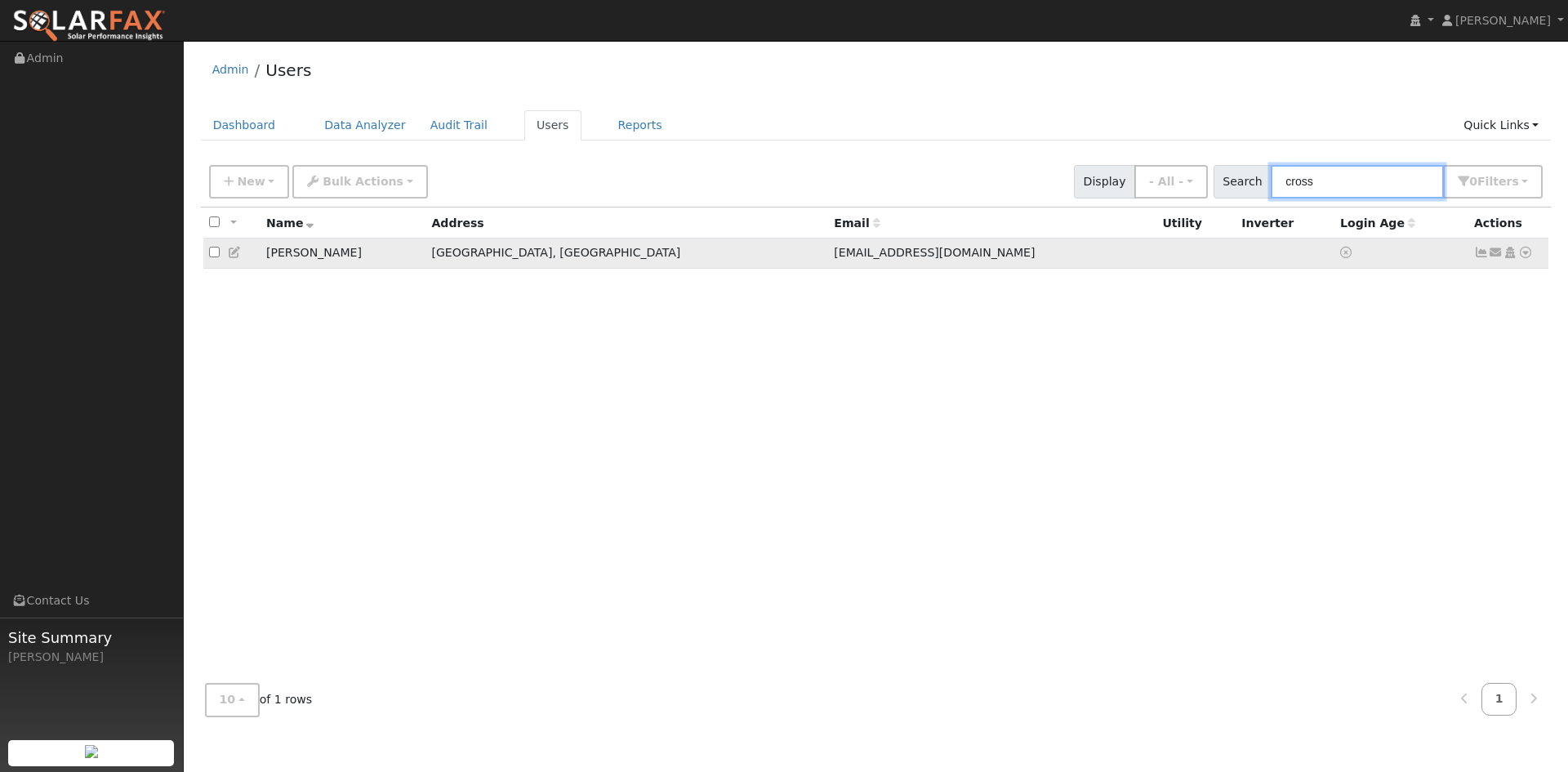
type input "cross"
click at [425, 269] on td "[PERSON_NAME]" at bounding box center [343, 253] width 165 height 30
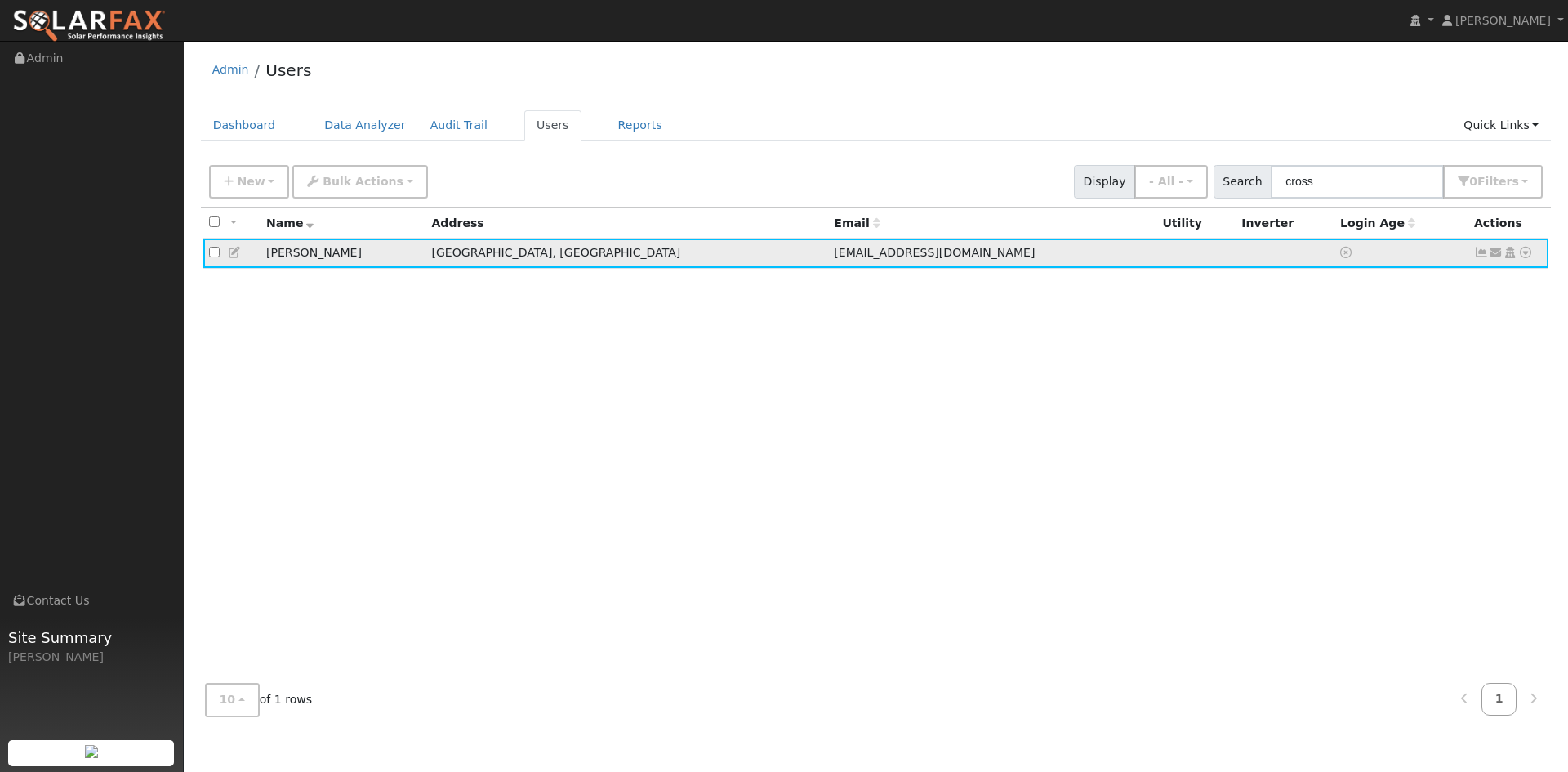
click at [238, 258] on icon at bounding box center [235, 252] width 14 height 12
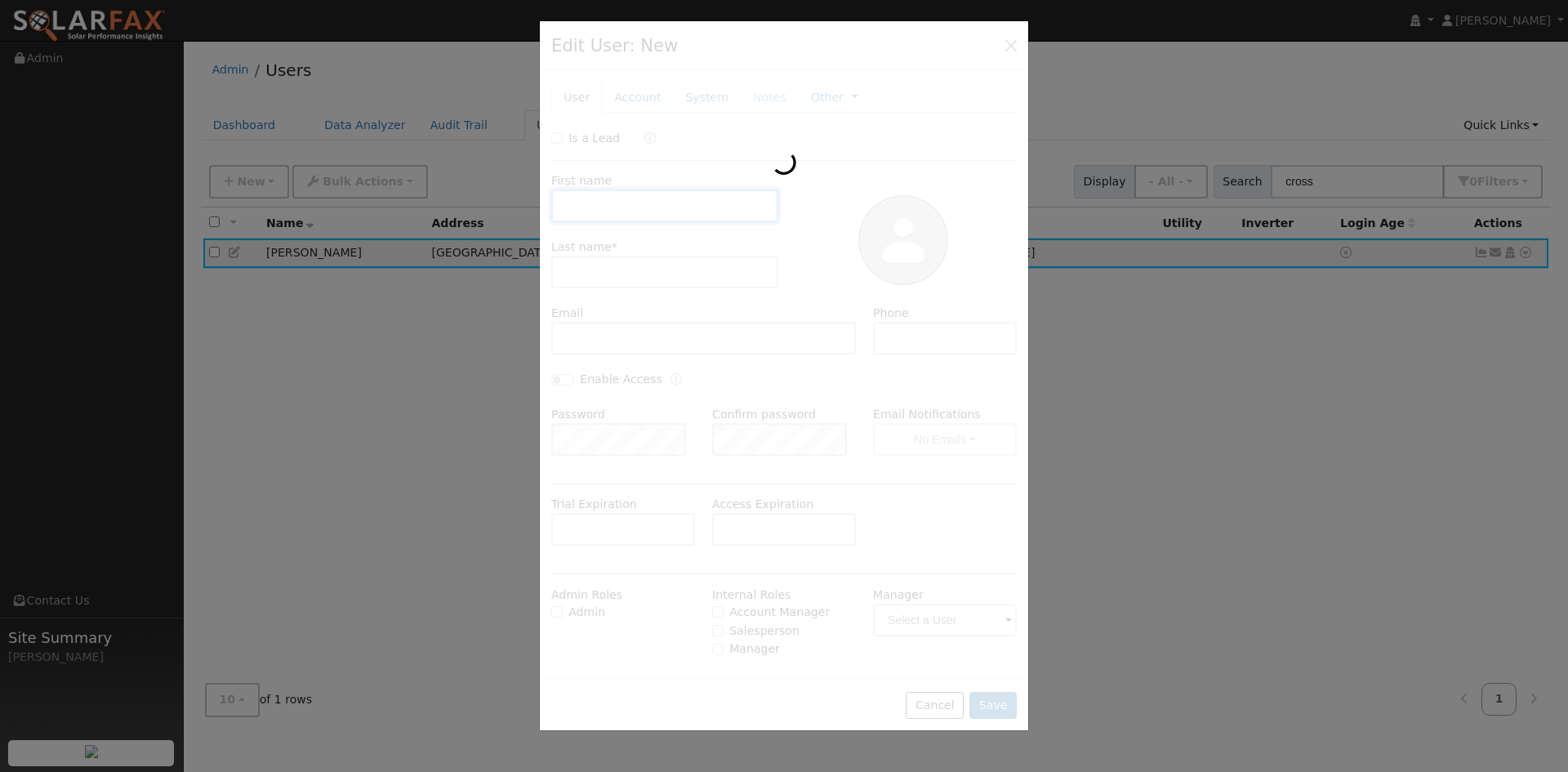
type input "12/17/2025"
type input "Charles"
type input "Cross"
type input "[EMAIL_ADDRESS][DOMAIN_NAME]"
type input "[PHONE_NUMBER]"
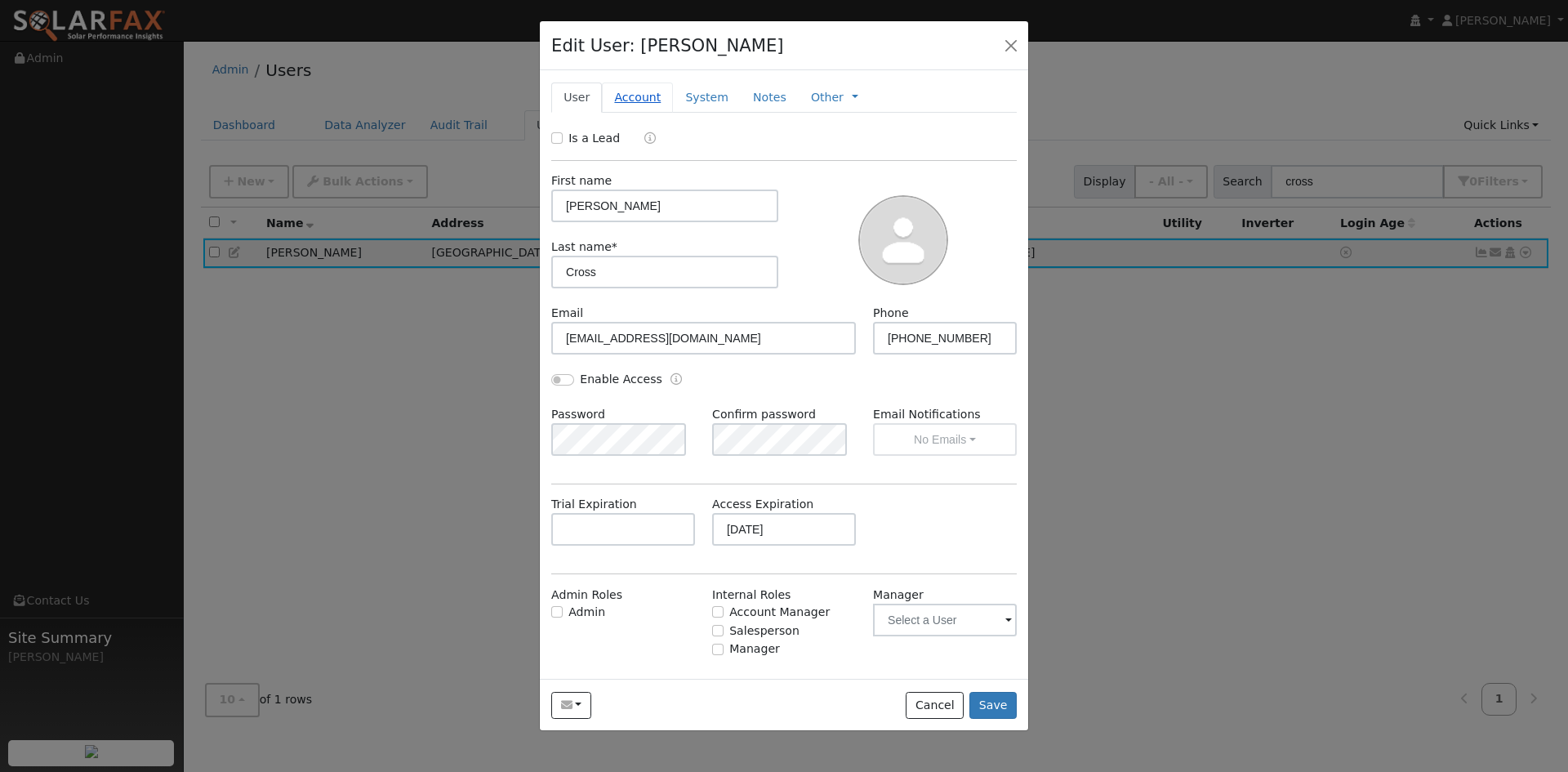
click at [660, 113] on link "Account" at bounding box center [637, 98] width 71 height 30
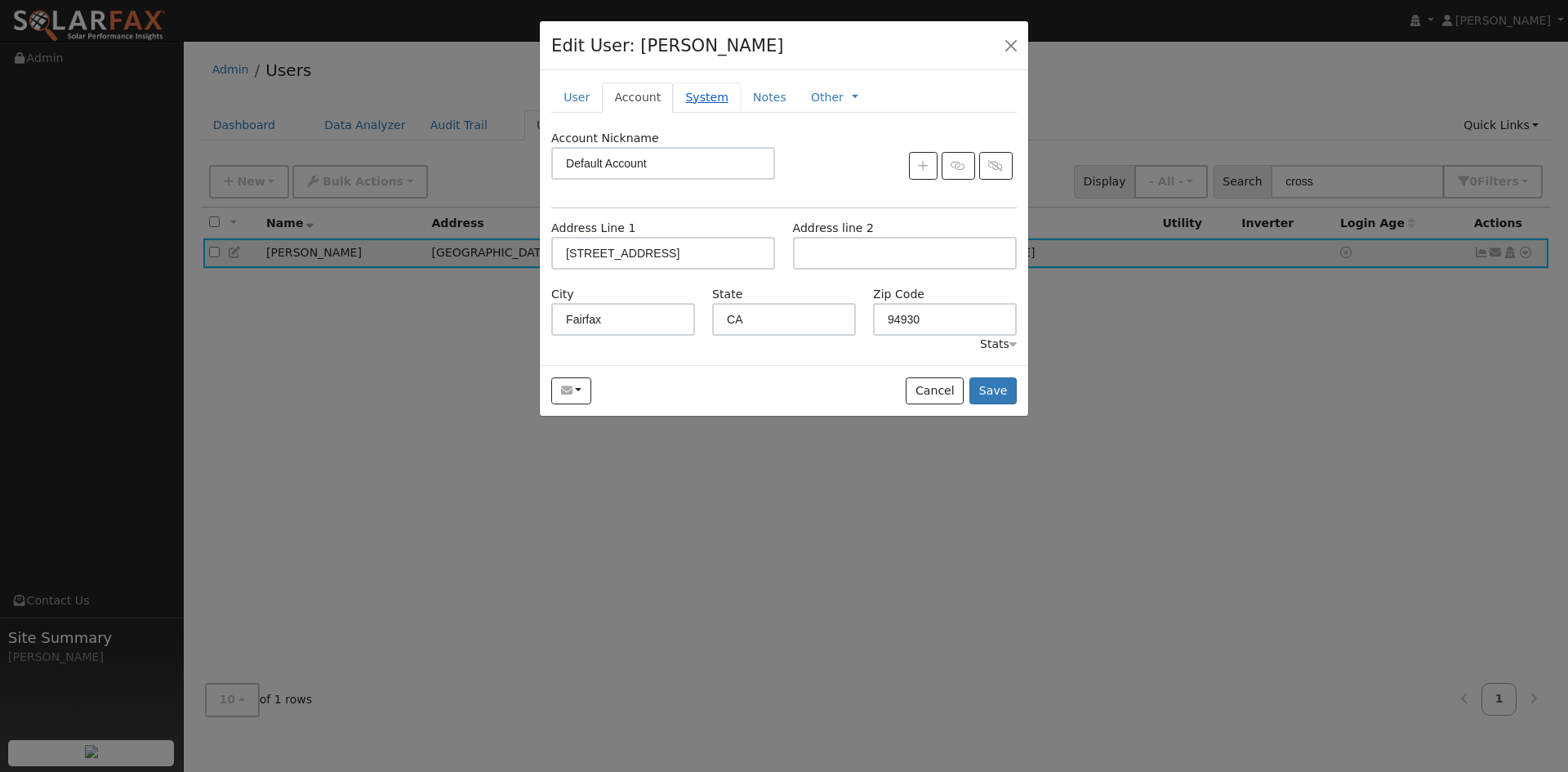
click at [727, 113] on link "System" at bounding box center [707, 98] width 68 height 30
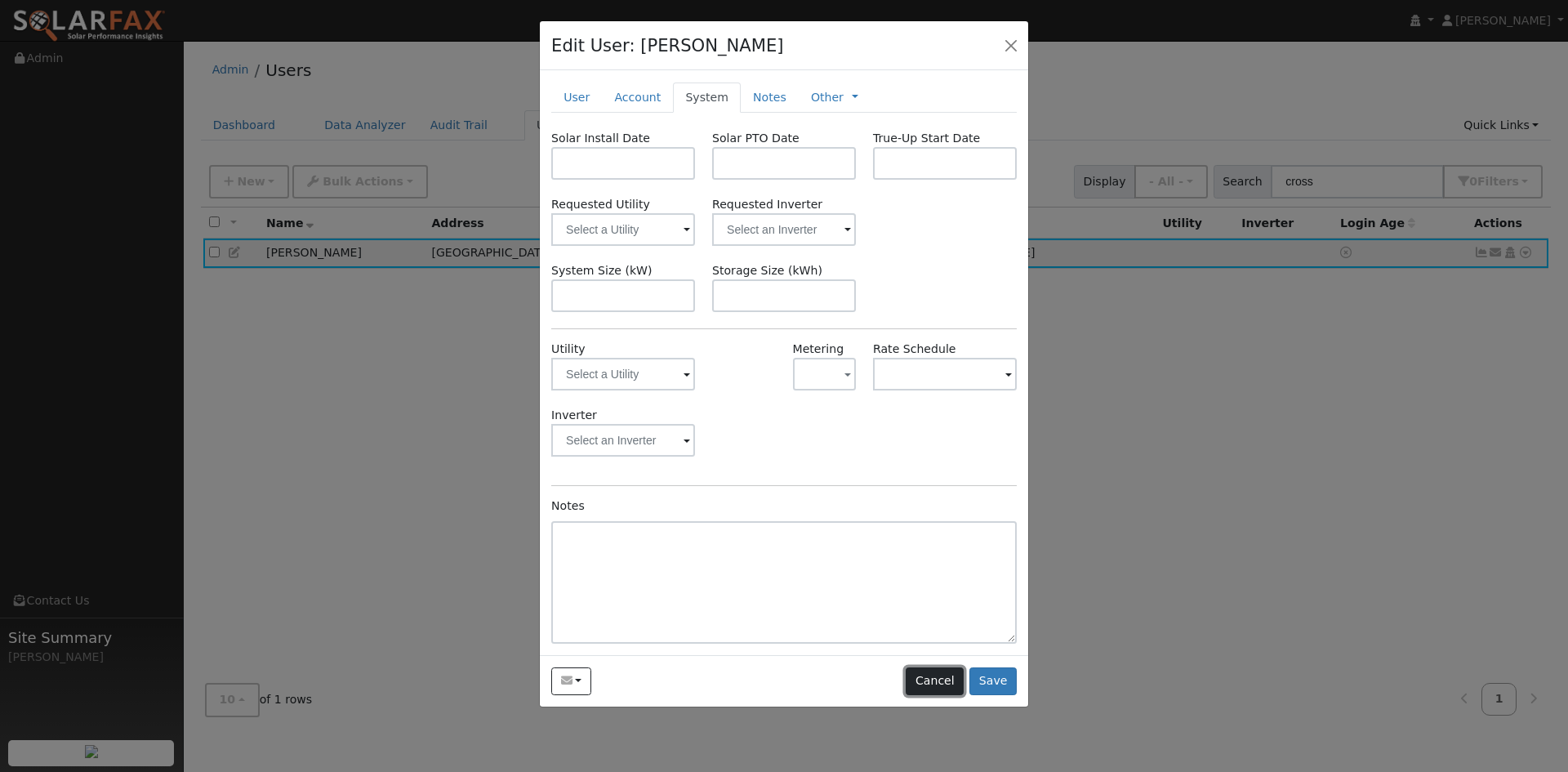
click at [905, 695] on button "Cancel" at bounding box center [934, 681] width 58 height 28
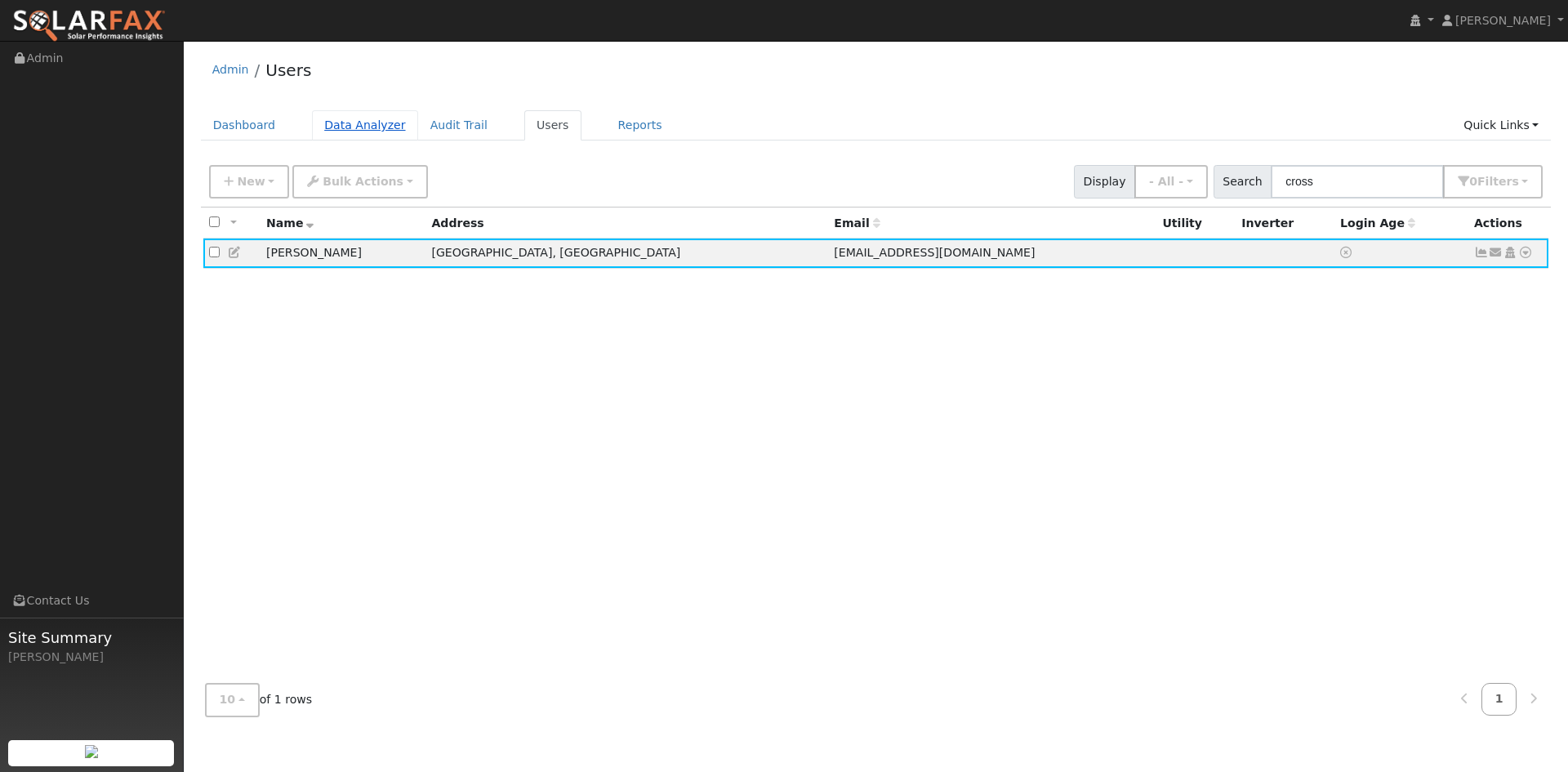
click at [406, 135] on link "Data Analyzer" at bounding box center [364, 125] width 107 height 30
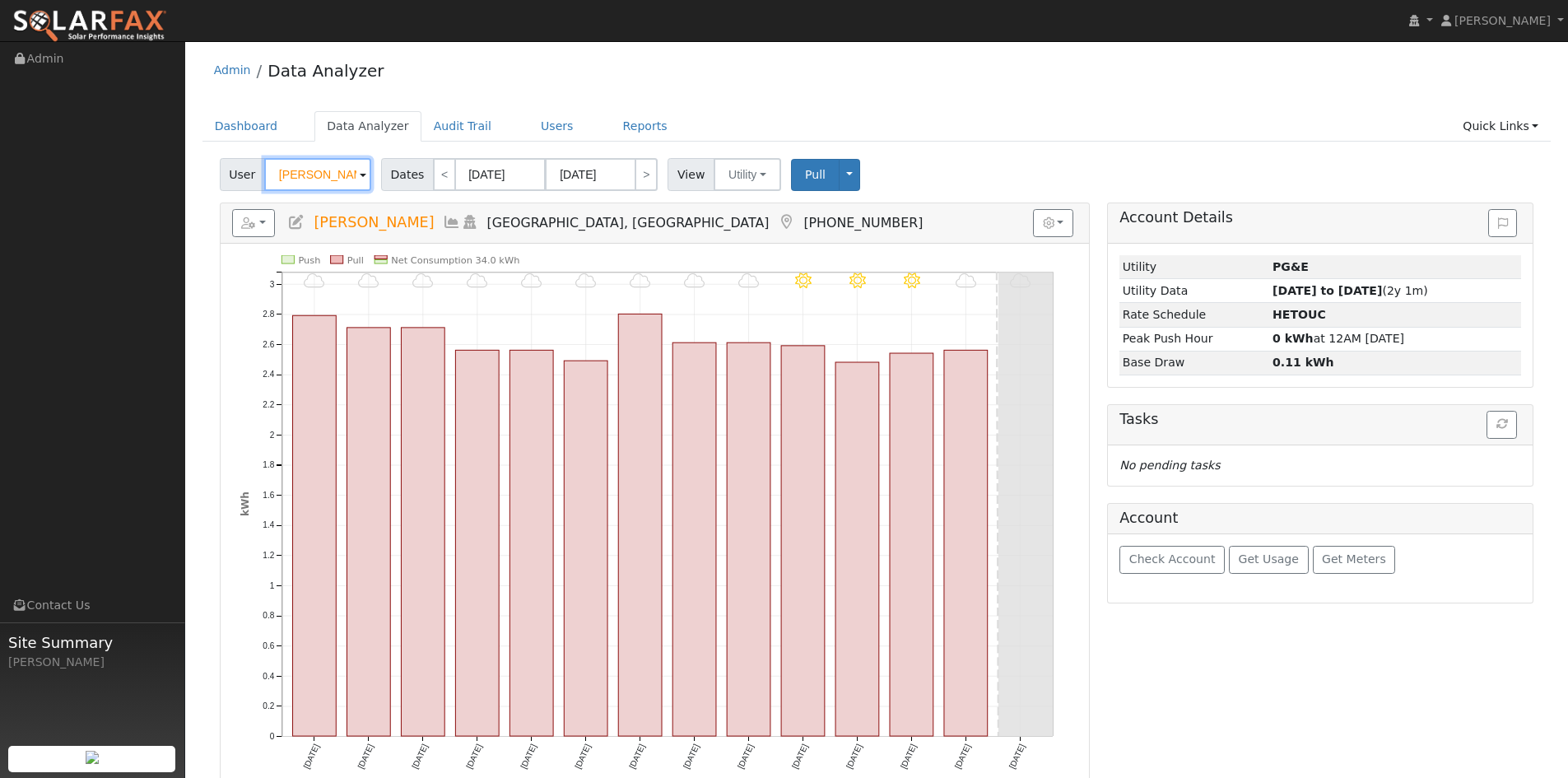
click at [357, 186] on input "[PERSON_NAME]" at bounding box center [318, 174] width 107 height 32
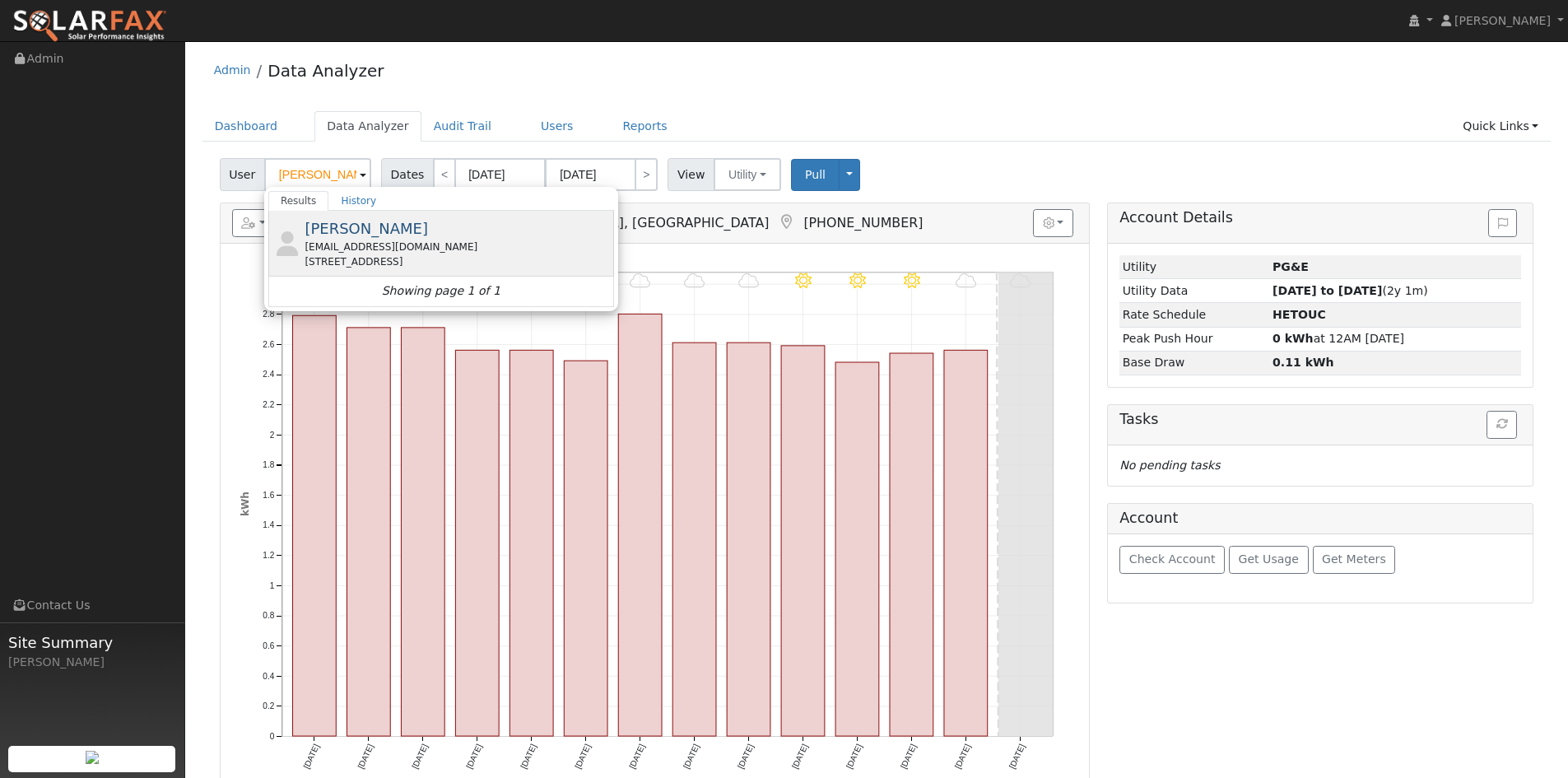
click at [420, 255] on div "[EMAIL_ADDRESS][DOMAIN_NAME]" at bounding box center [457, 246] width 305 height 14
type input "[PERSON_NAME]"
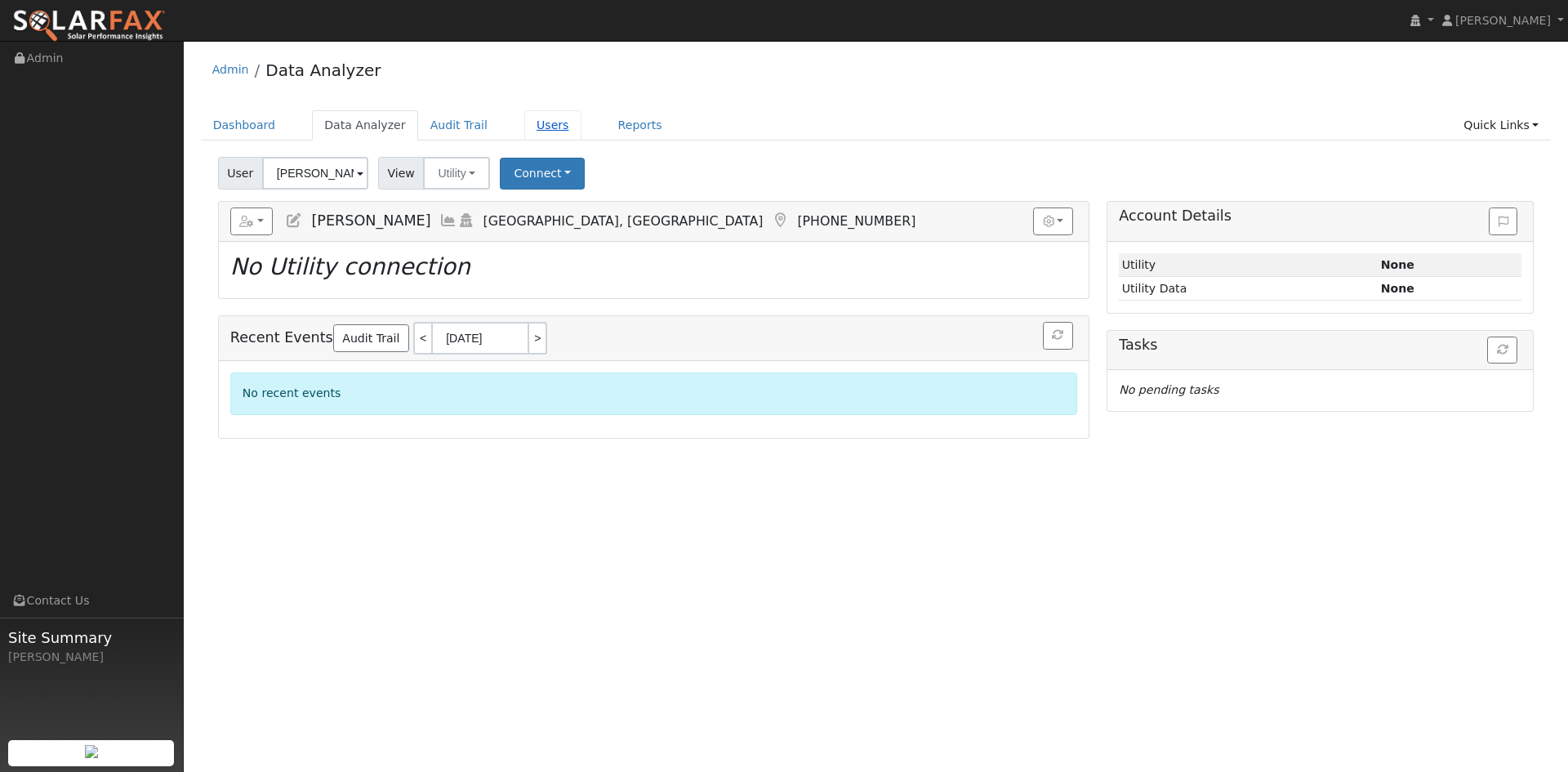
click at [581, 137] on link "Users" at bounding box center [553, 125] width 57 height 30
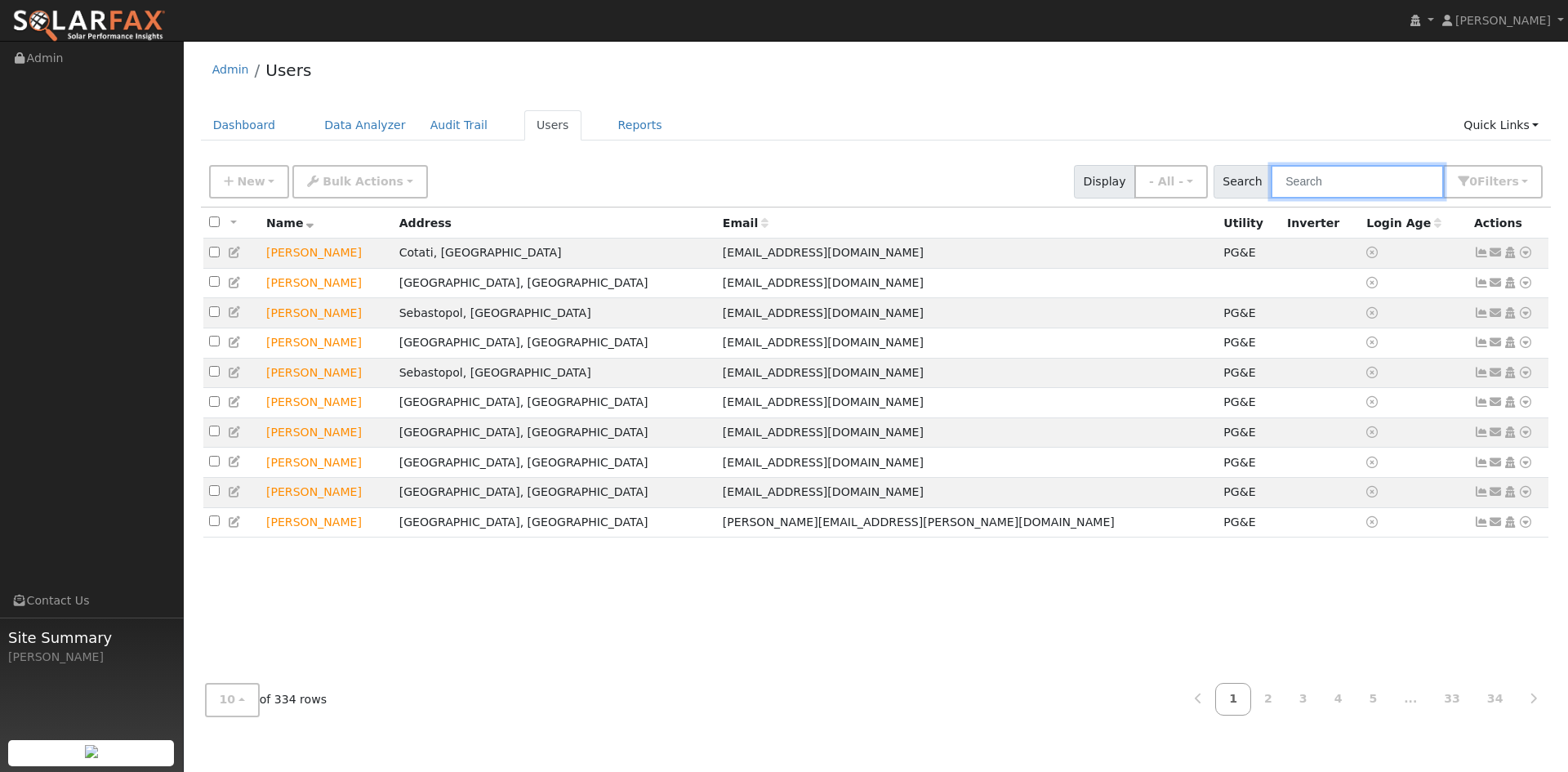
click at [1288, 188] on input "text" at bounding box center [1357, 181] width 173 height 33
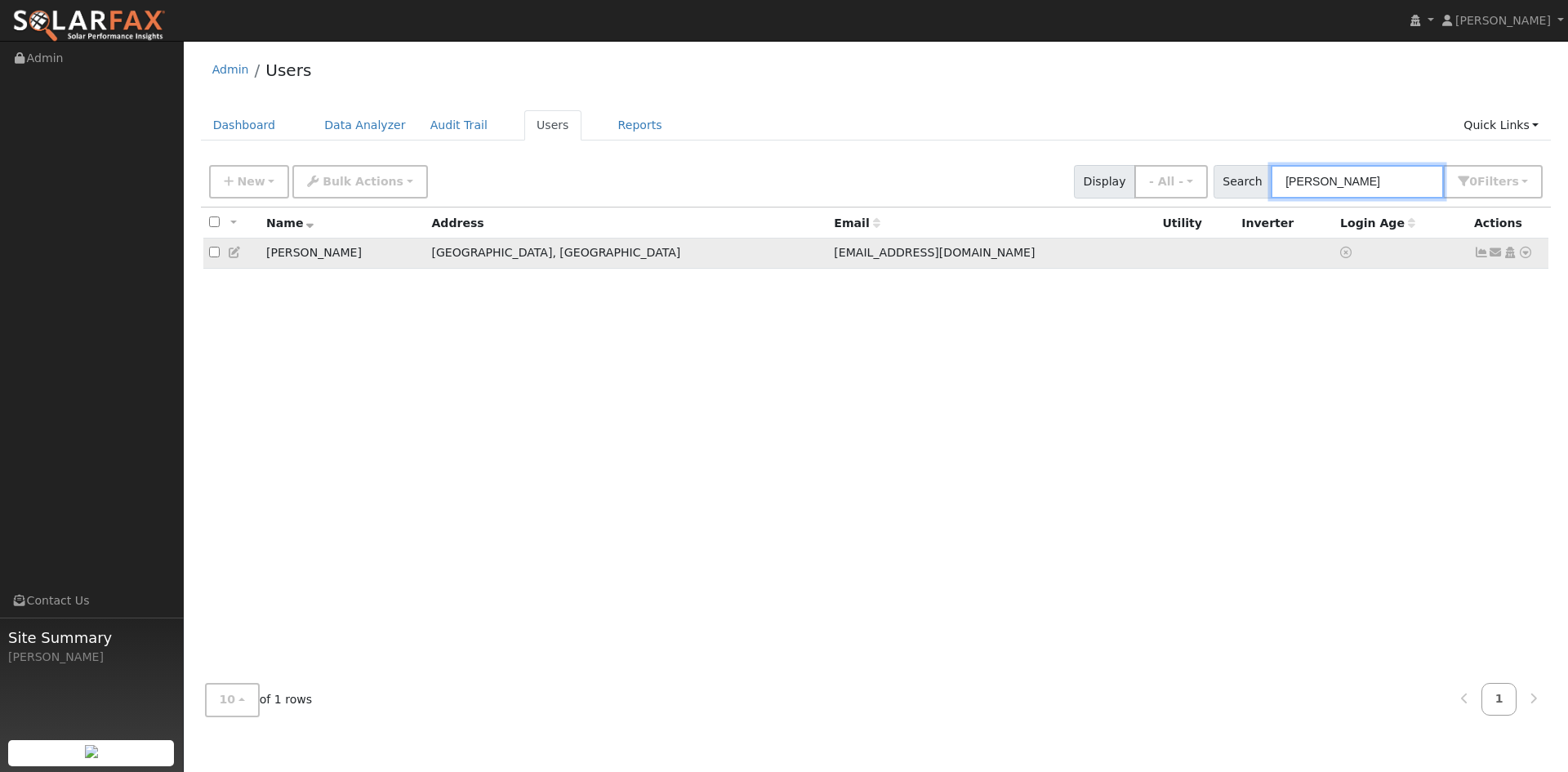
type input "[PERSON_NAME]"
click at [242, 258] on icon at bounding box center [235, 252] width 14 height 12
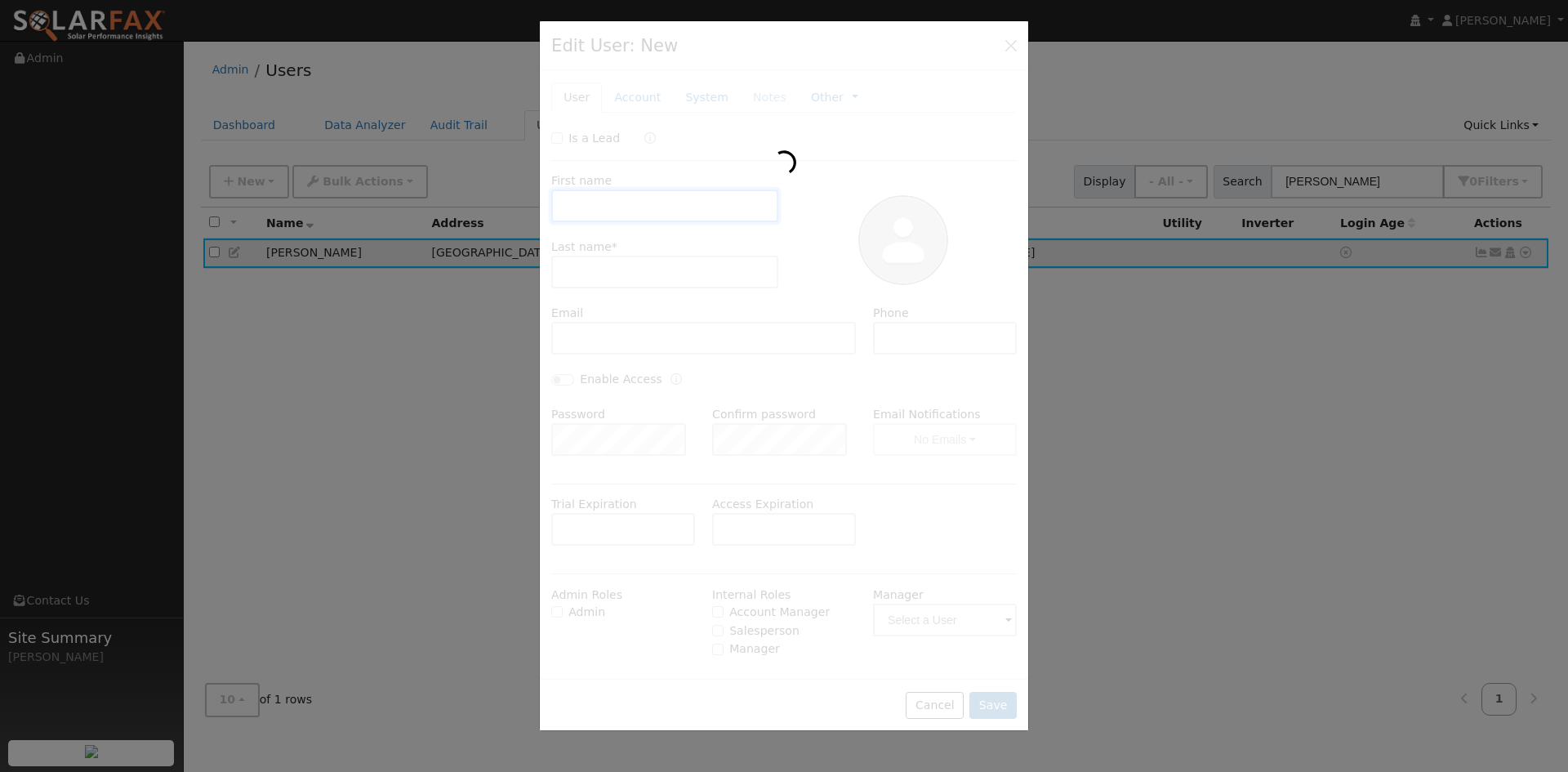
type input "[DATE]"
type input "[PERSON_NAME]"
type input "Cross"
type input "[EMAIL_ADDRESS][DOMAIN_NAME]"
type input "[PHONE_NUMBER]"
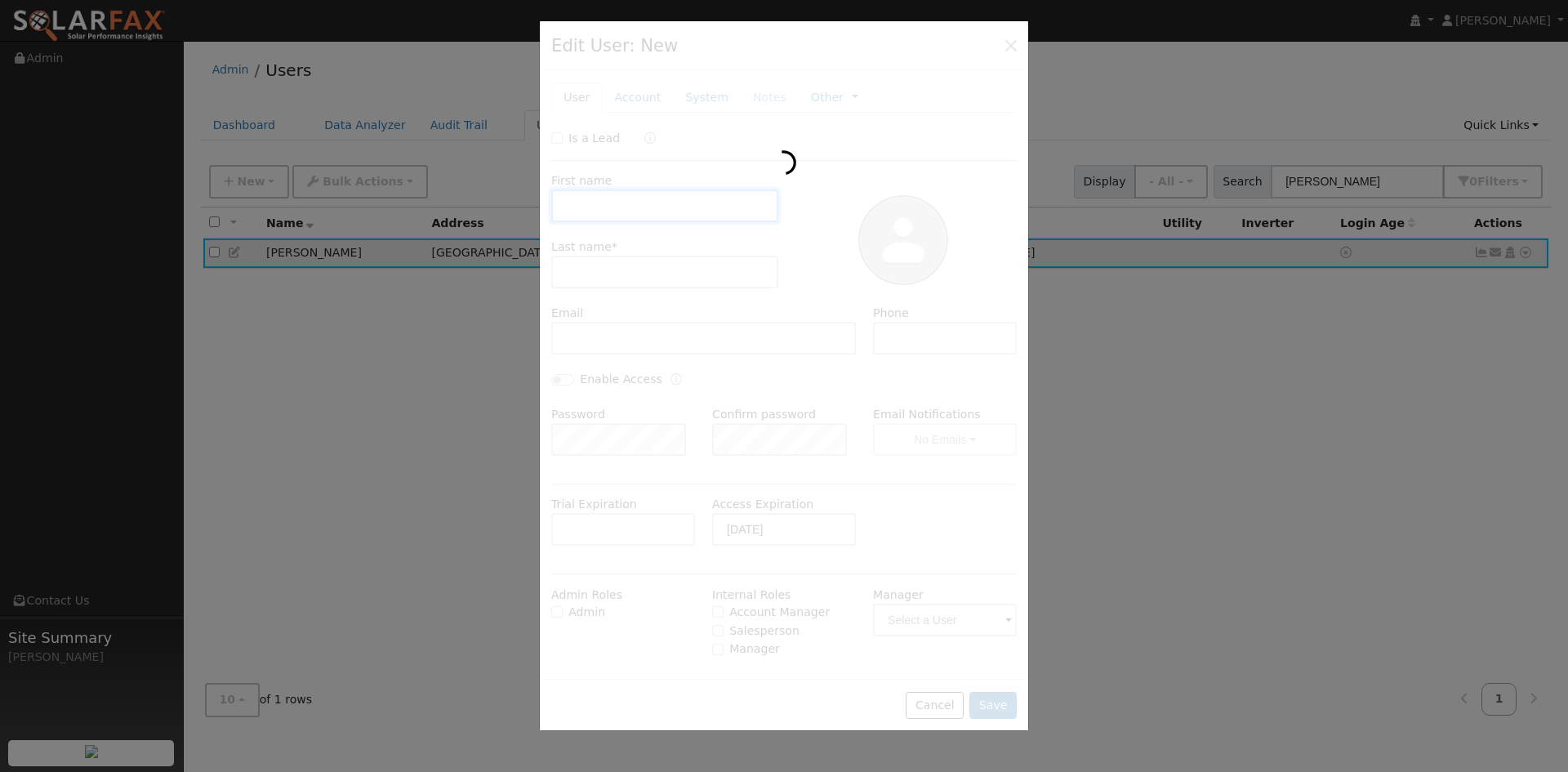
type input "Default Account"
type input "[STREET_ADDRESS]"
type input "Fairfax"
type input "CA"
type input "94930"
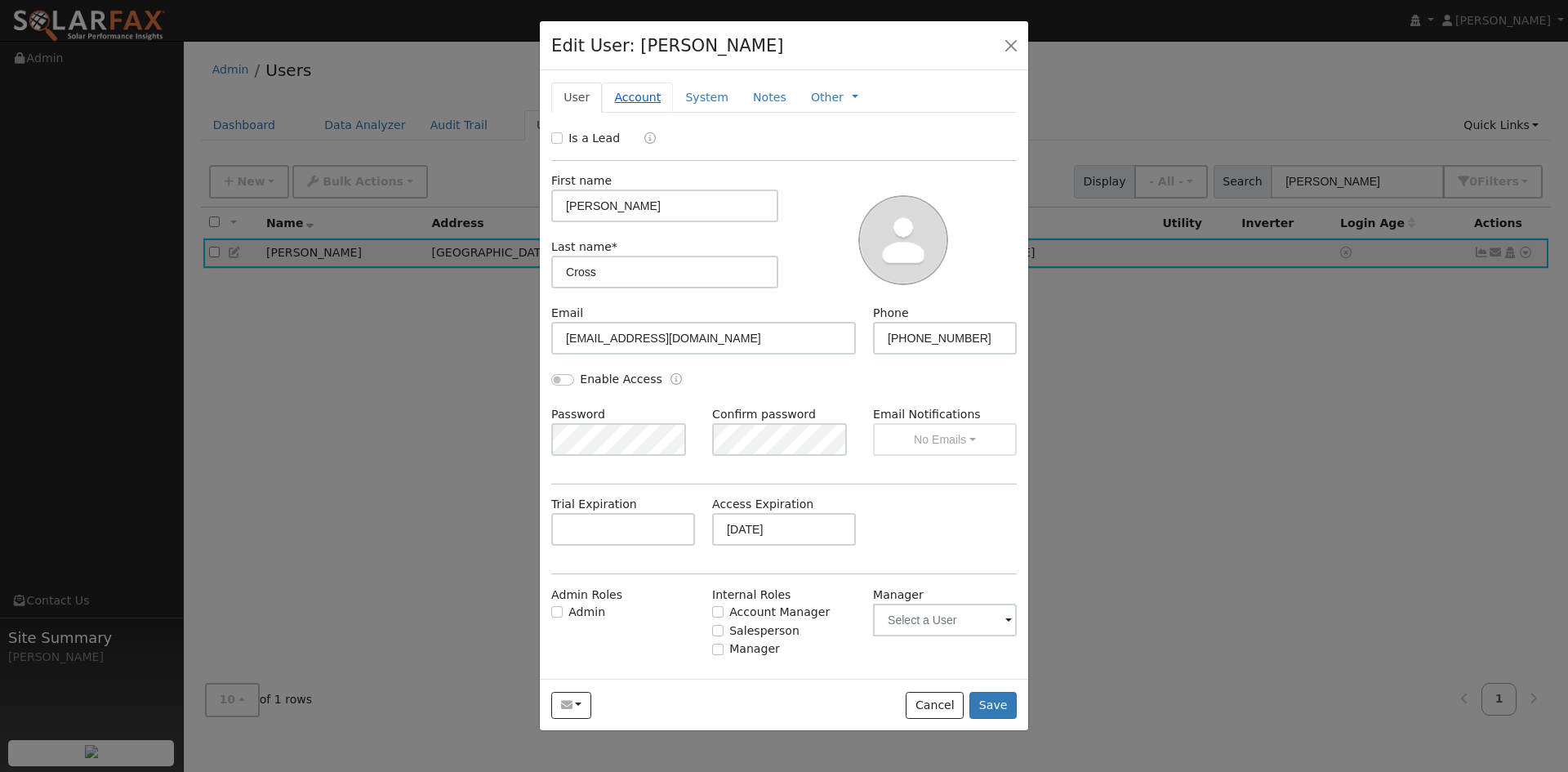
click at [657, 113] on link "Account" at bounding box center [637, 98] width 71 height 30
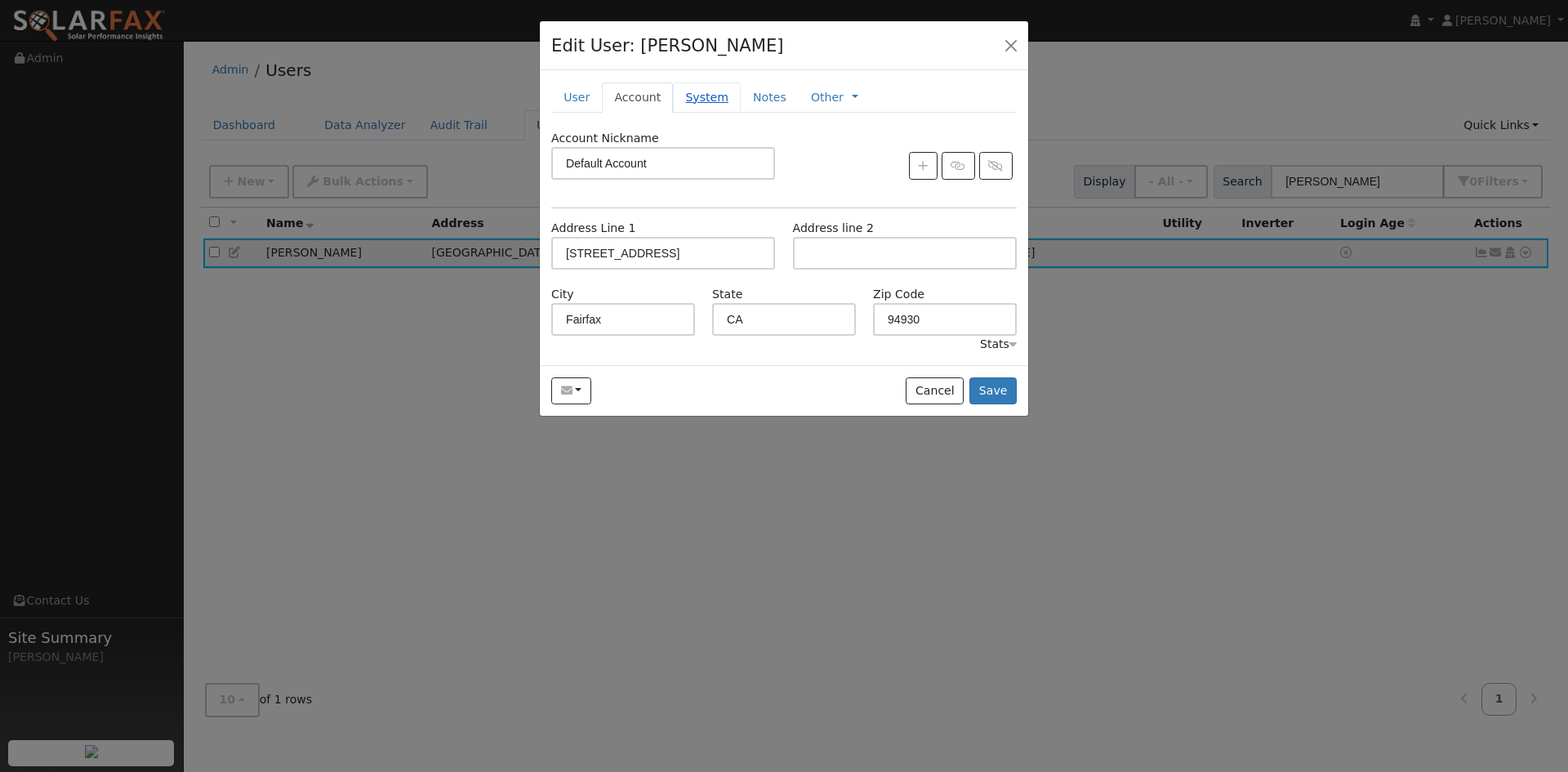
click at [728, 113] on link "System" at bounding box center [707, 98] width 68 height 30
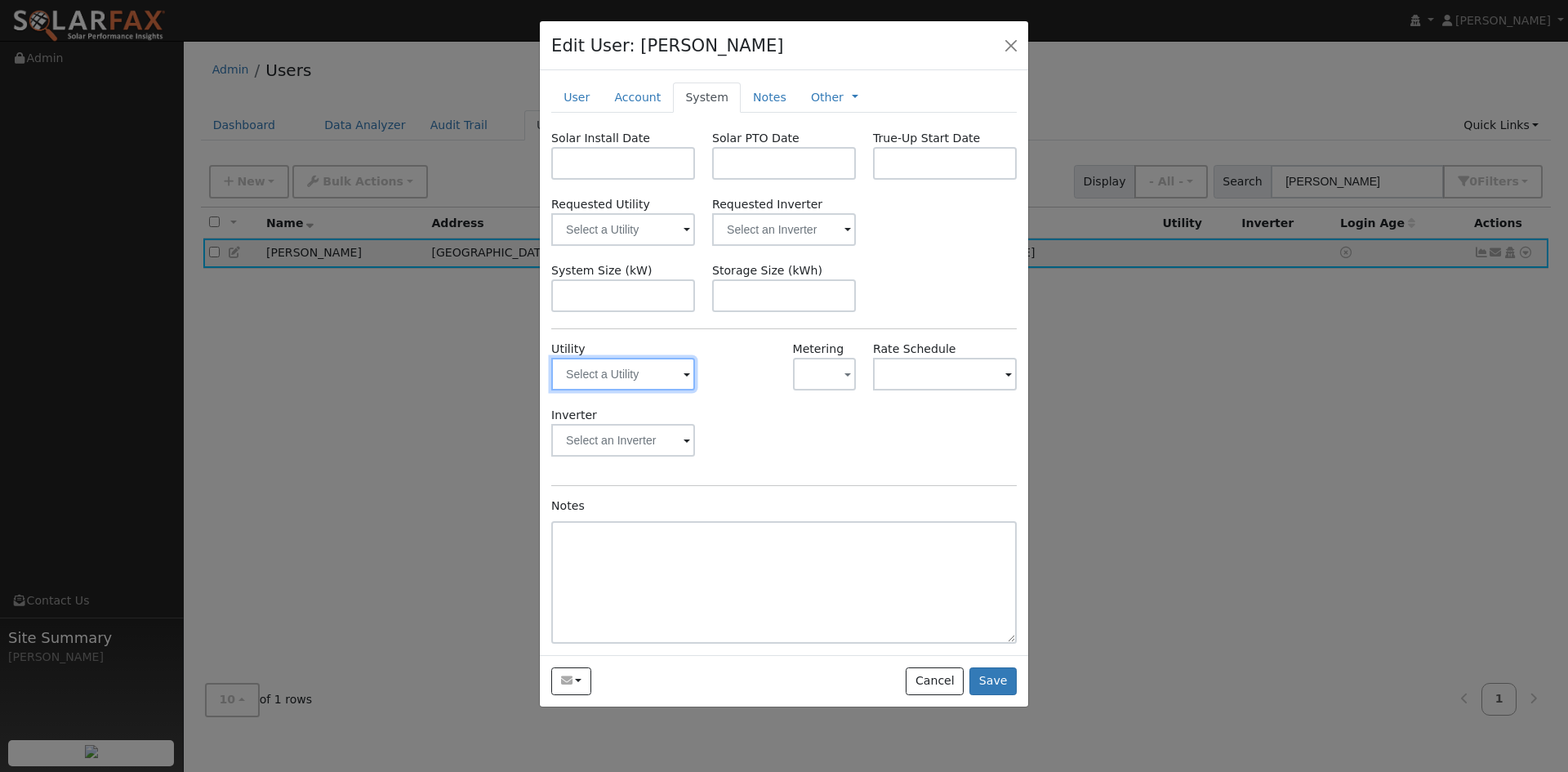
click at [672, 390] on input "text" at bounding box center [623, 373] width 143 height 32
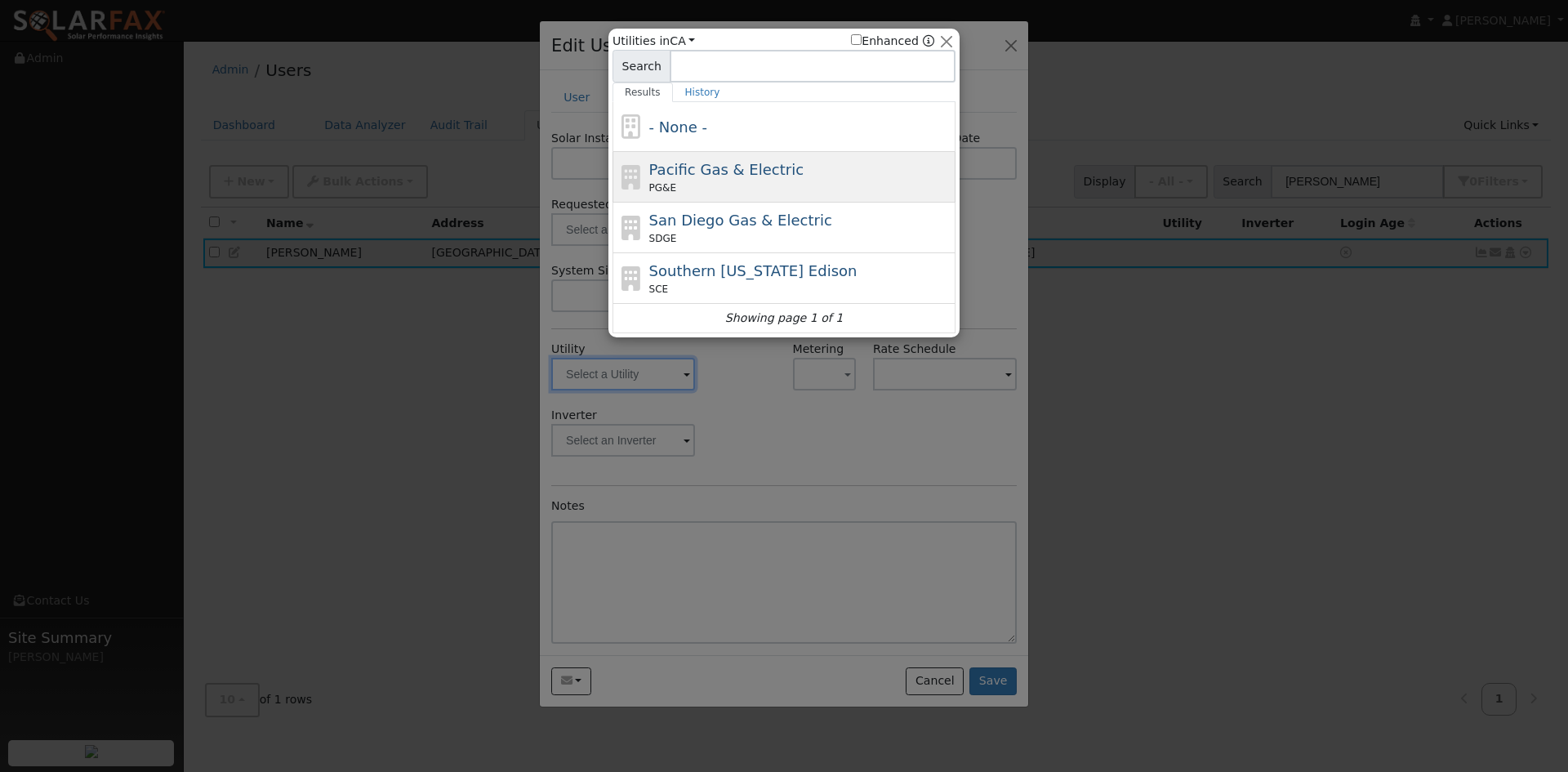
click at [727, 178] on span "Pacific Gas & Electric" at bounding box center [726, 169] width 154 height 17
type input "PG&E"
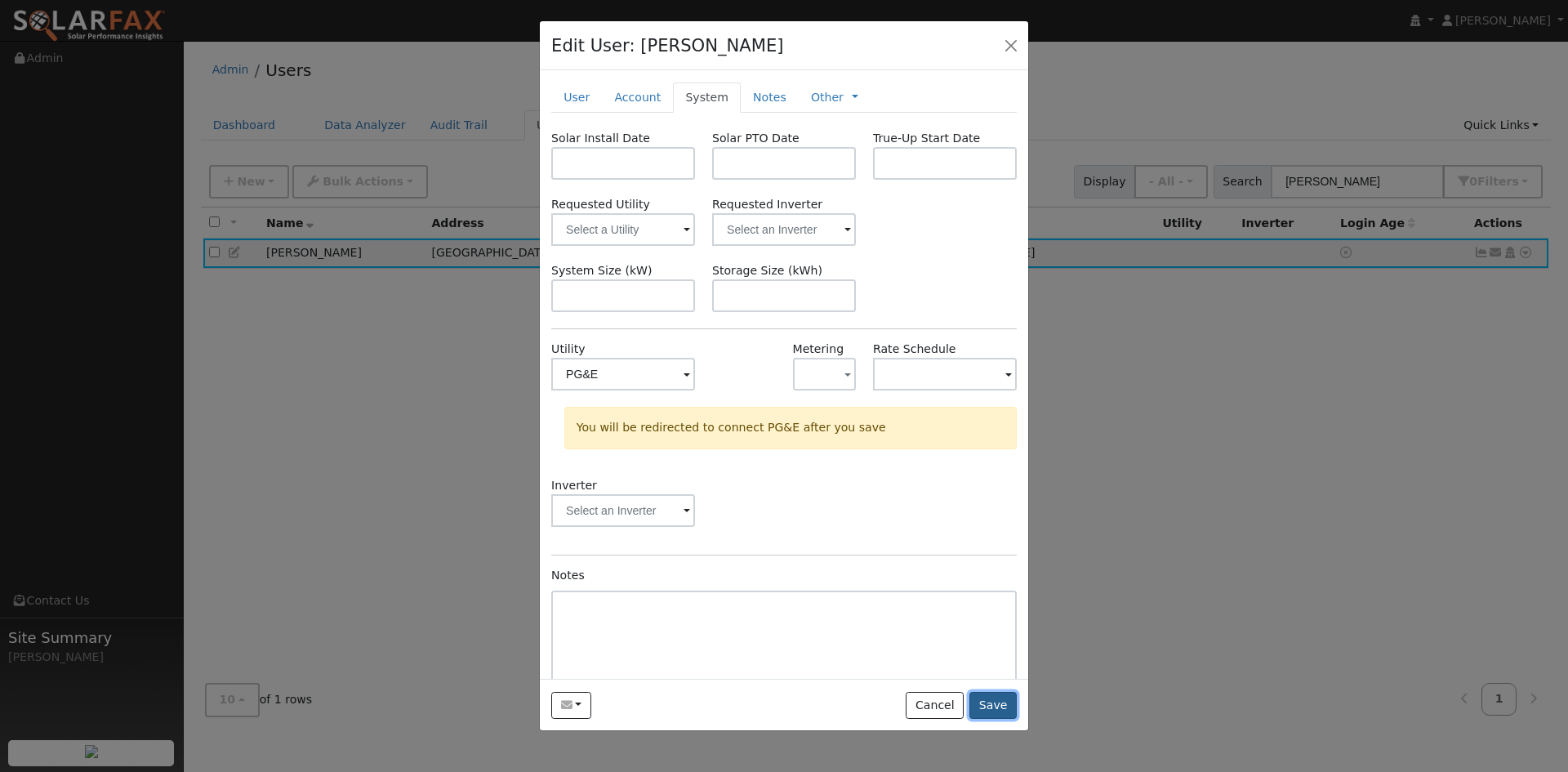
click at [969, 719] on button "Save" at bounding box center [992, 705] width 47 height 28
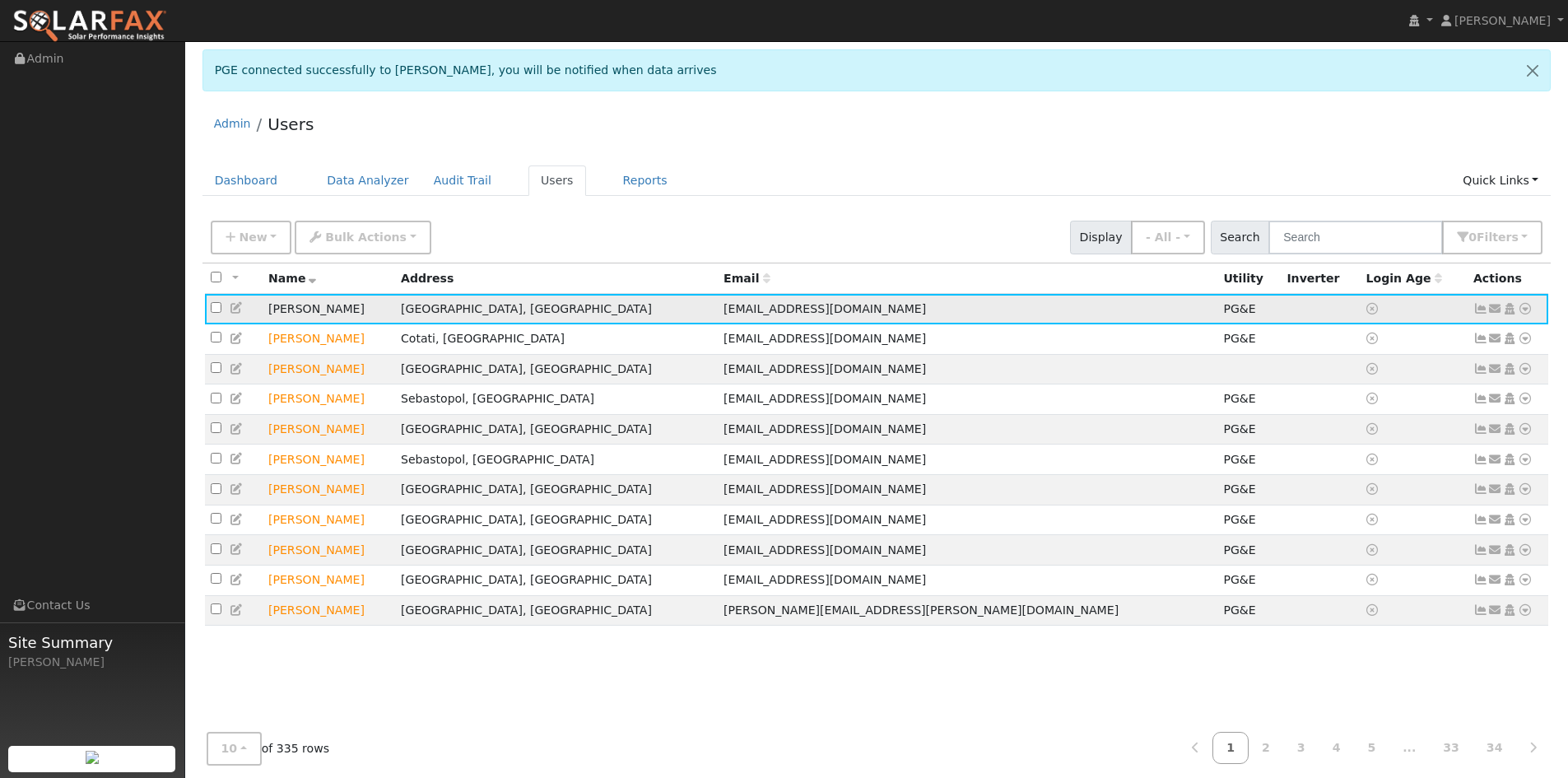
click at [241, 313] on icon at bounding box center [237, 308] width 14 height 12
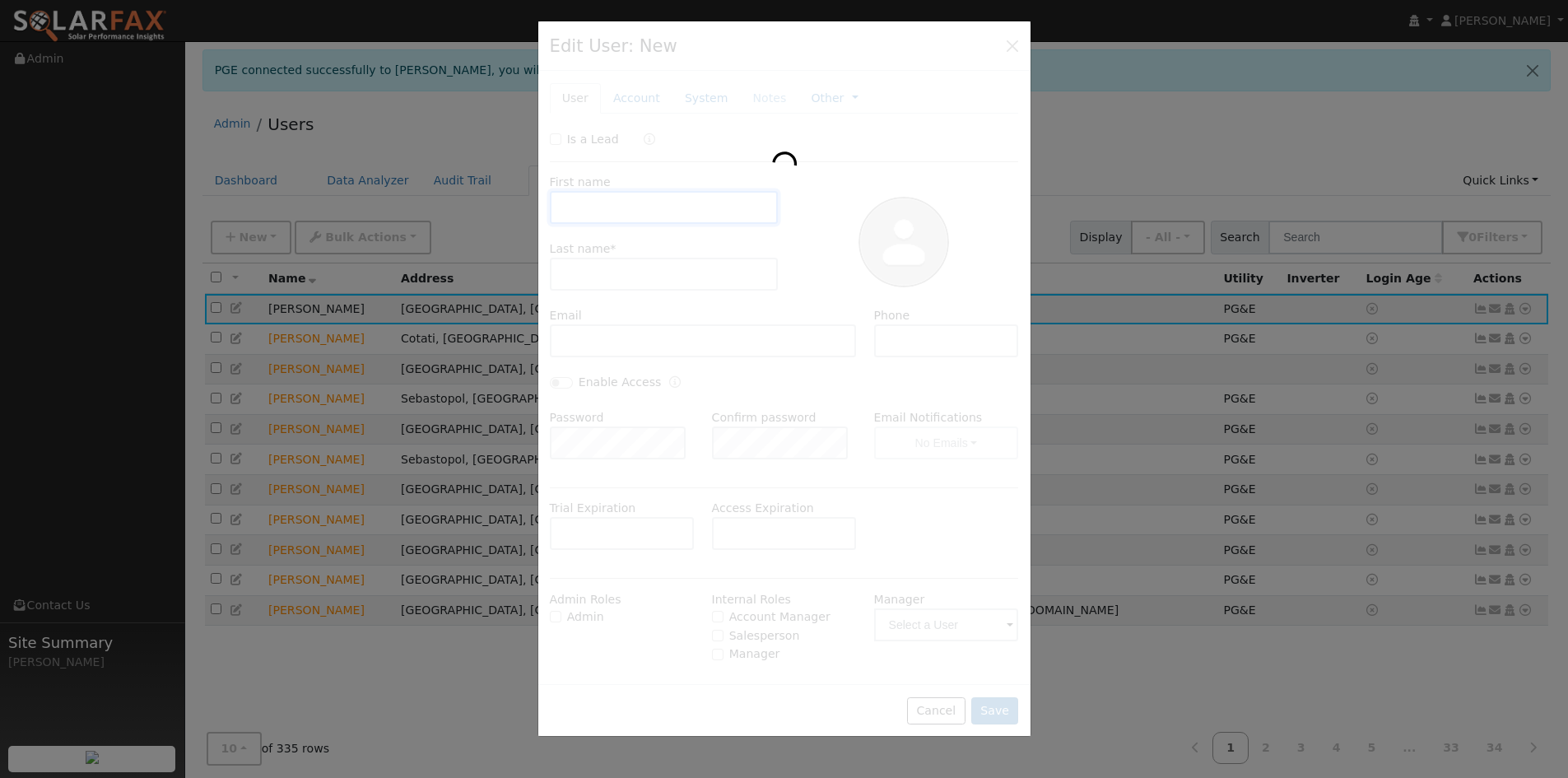
type input "12/17/2025"
type input "Charles"
type input "Cross"
type input "[EMAIL_ADDRESS][DOMAIN_NAME]"
type input "415-250-4077"
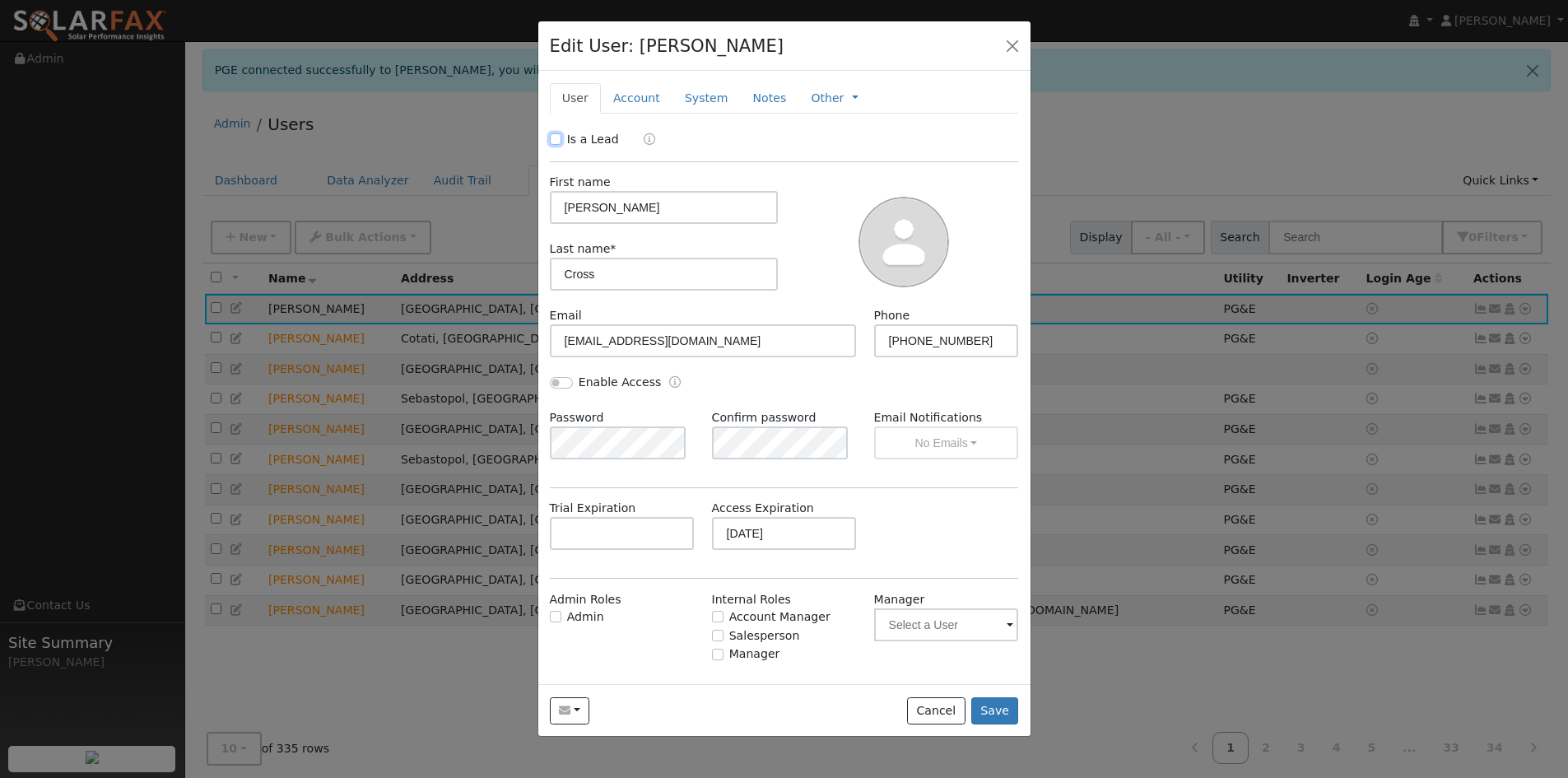
click at [561, 144] on input "Is a Lead" at bounding box center [555, 139] width 12 height 12
checkbox input "true"
click at [997, 725] on button "Save" at bounding box center [995, 710] width 48 height 28
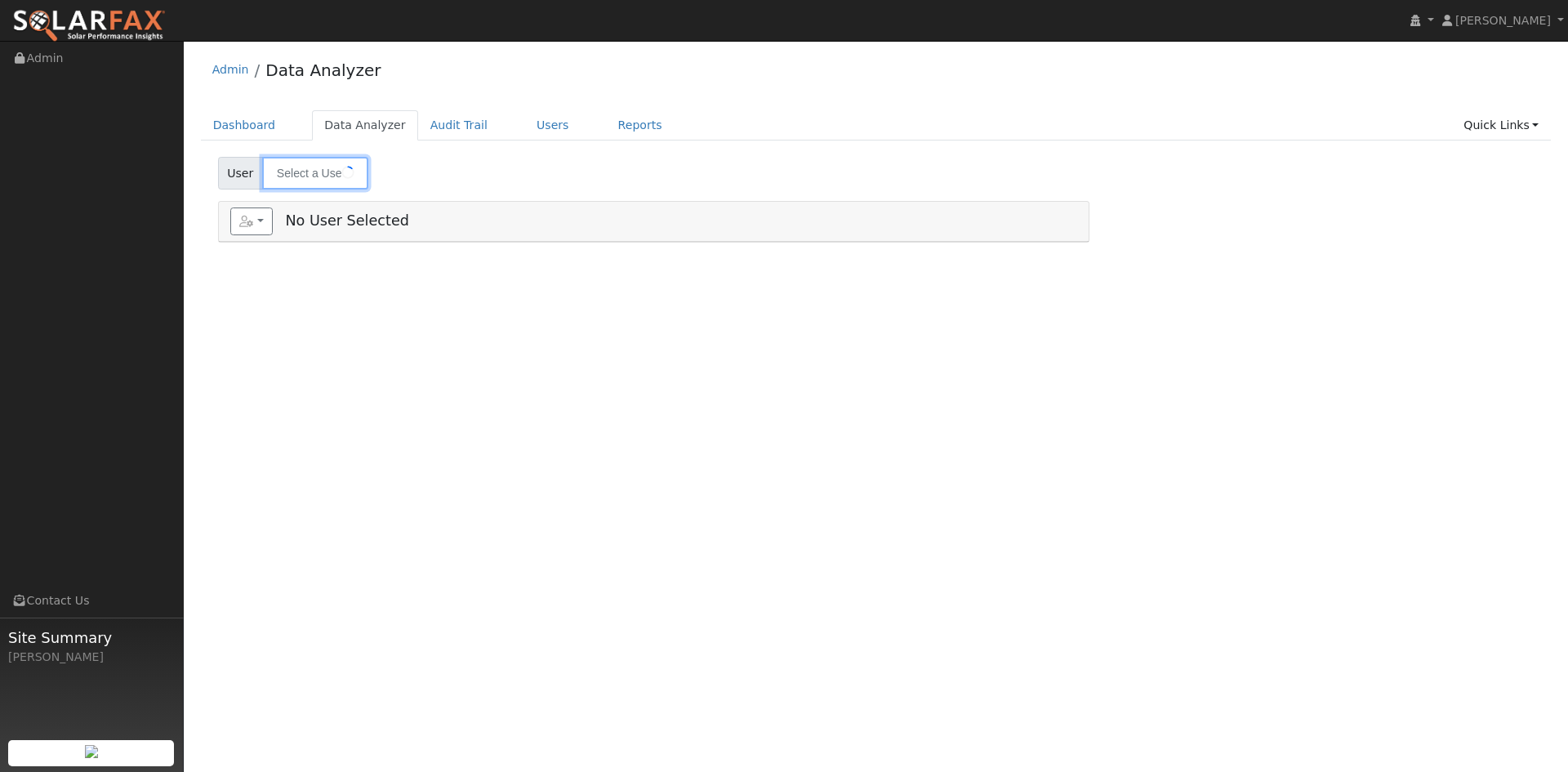
type input "[PERSON_NAME]"
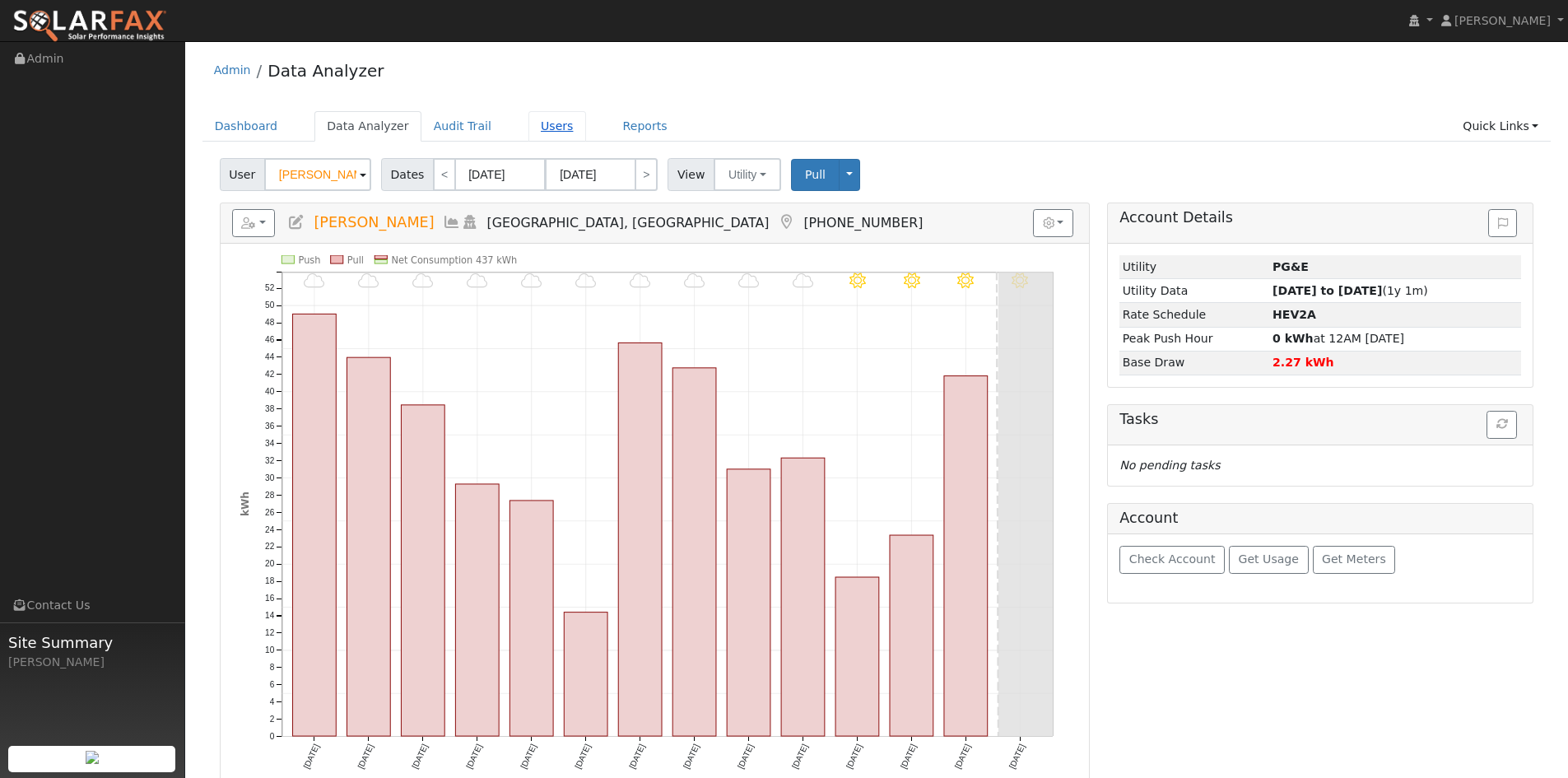
click at [586, 134] on link "Users" at bounding box center [557, 126] width 58 height 31
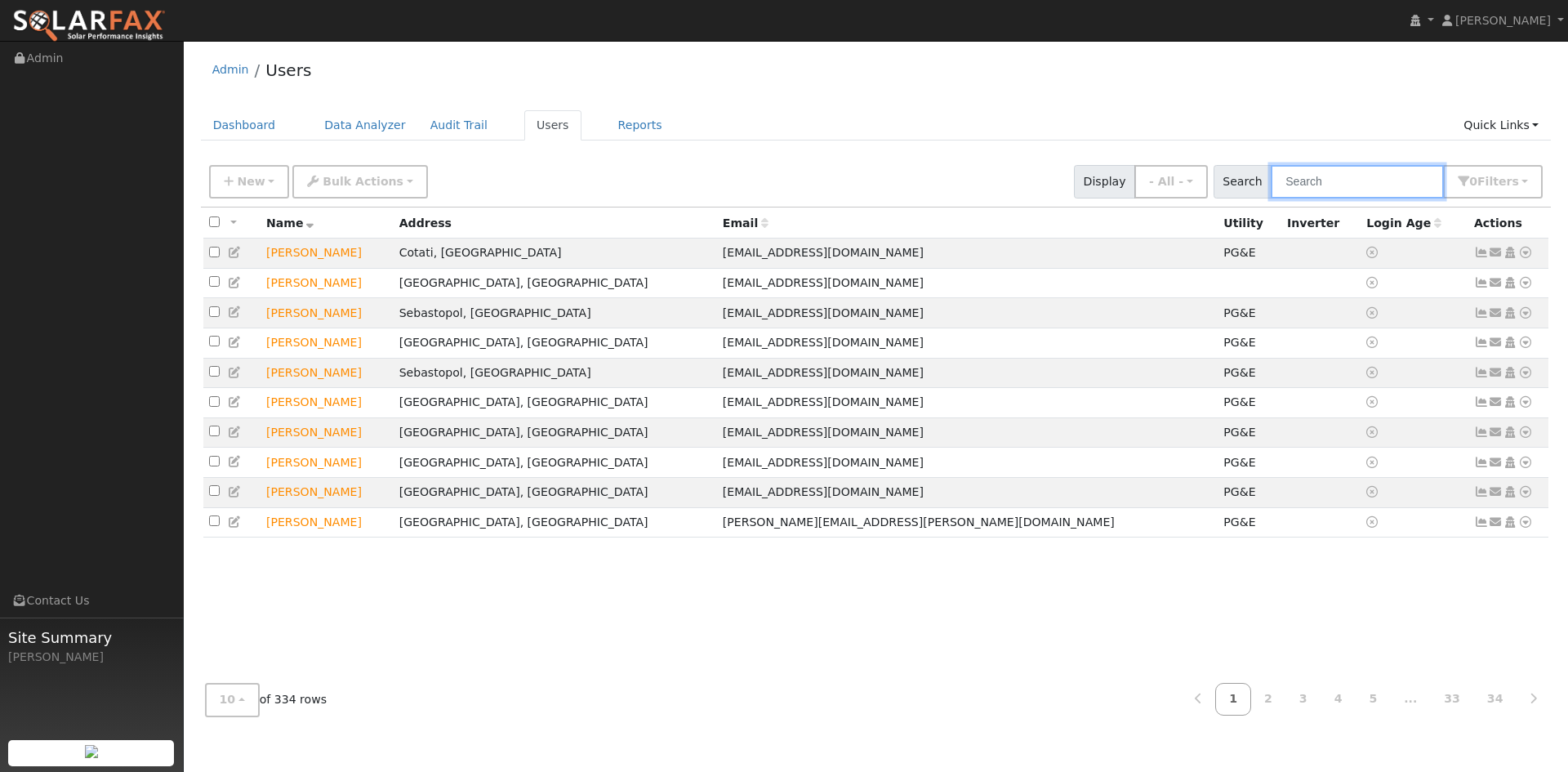
click at [1313, 193] on input "text" at bounding box center [1357, 181] width 173 height 33
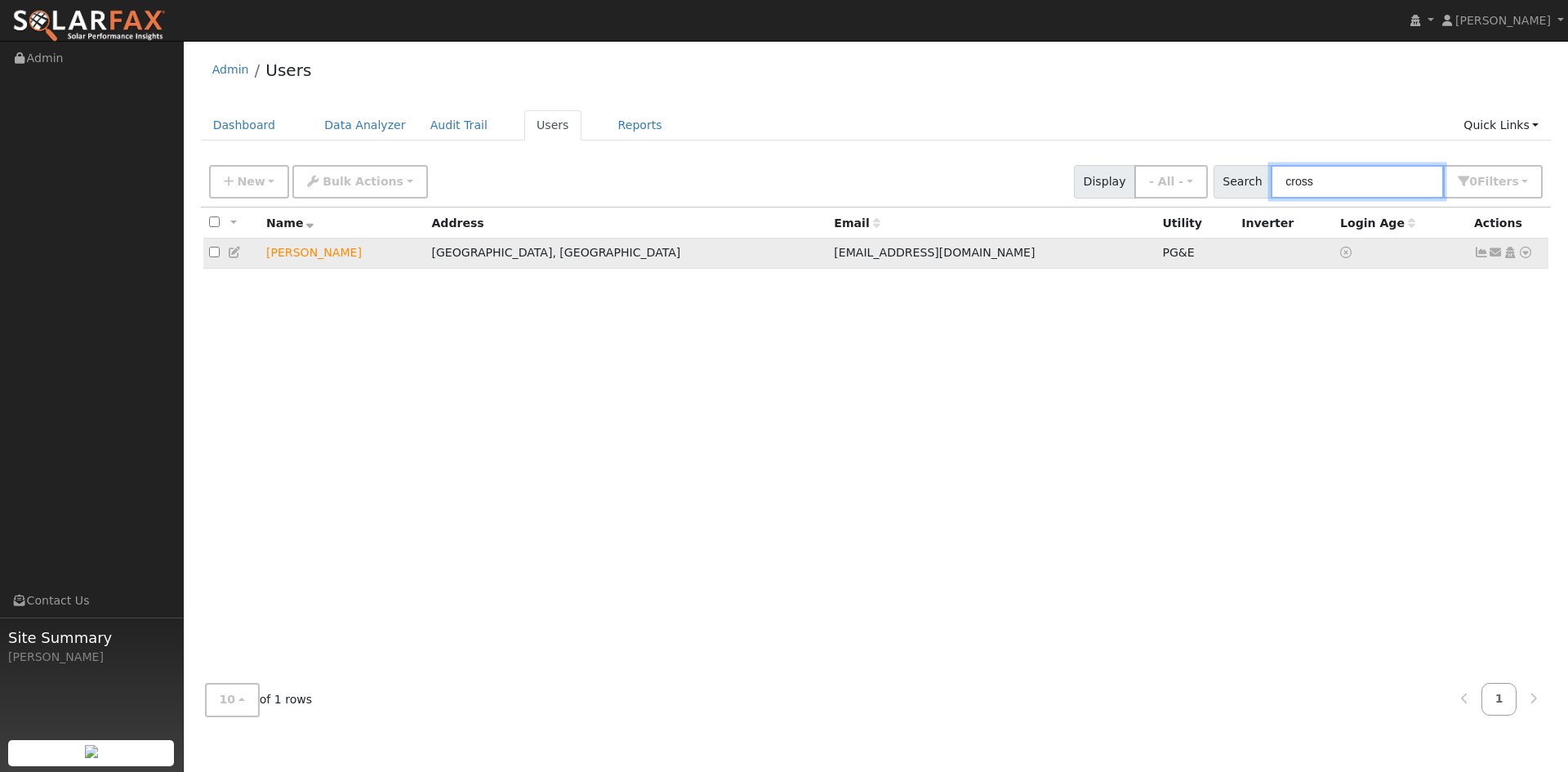
type input "cross"
click at [1518, 258] on icon at bounding box center [1525, 252] width 14 height 12
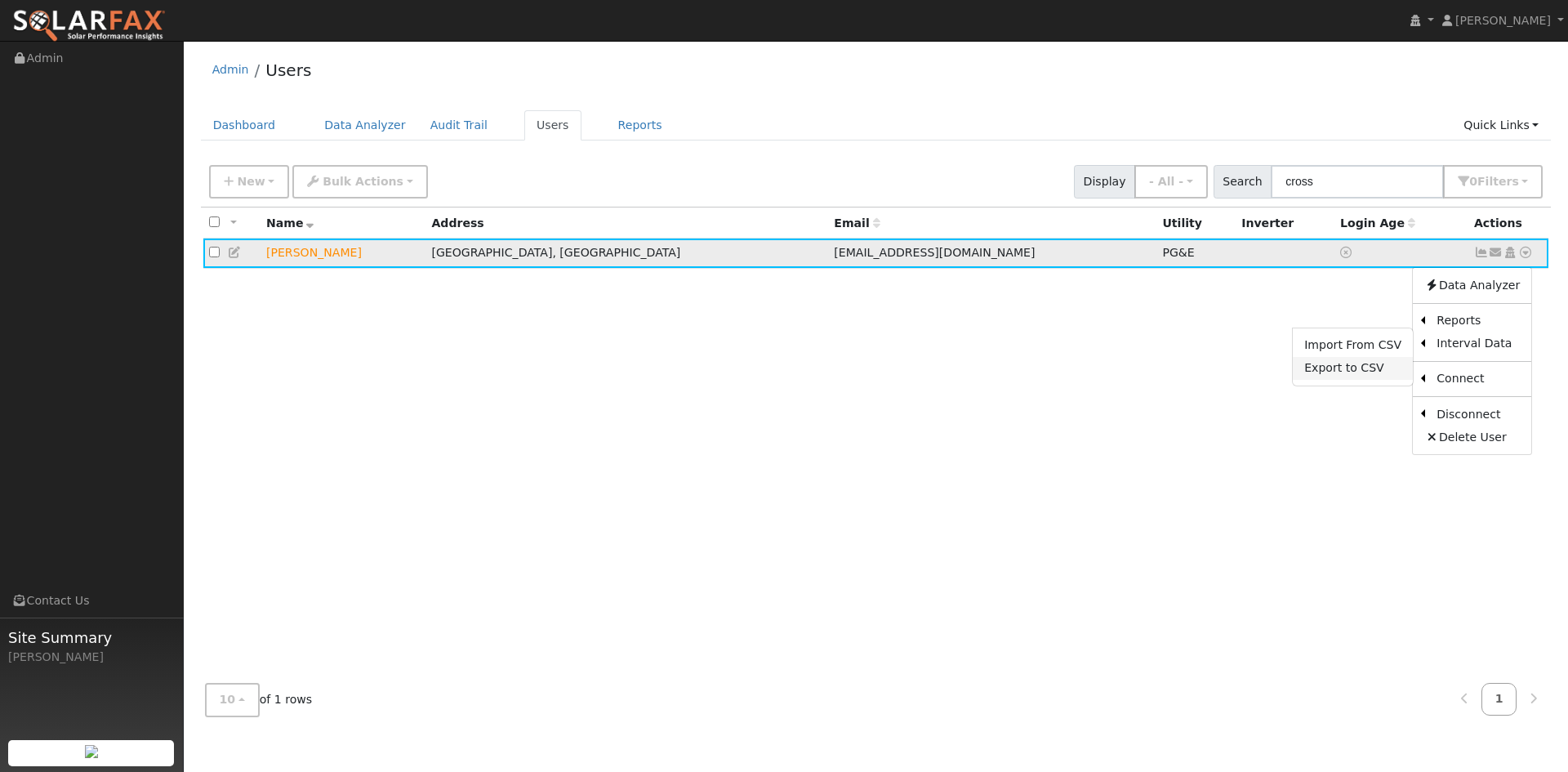
click at [1345, 380] on link "Export to CSV" at bounding box center [1353, 368] width 120 height 23
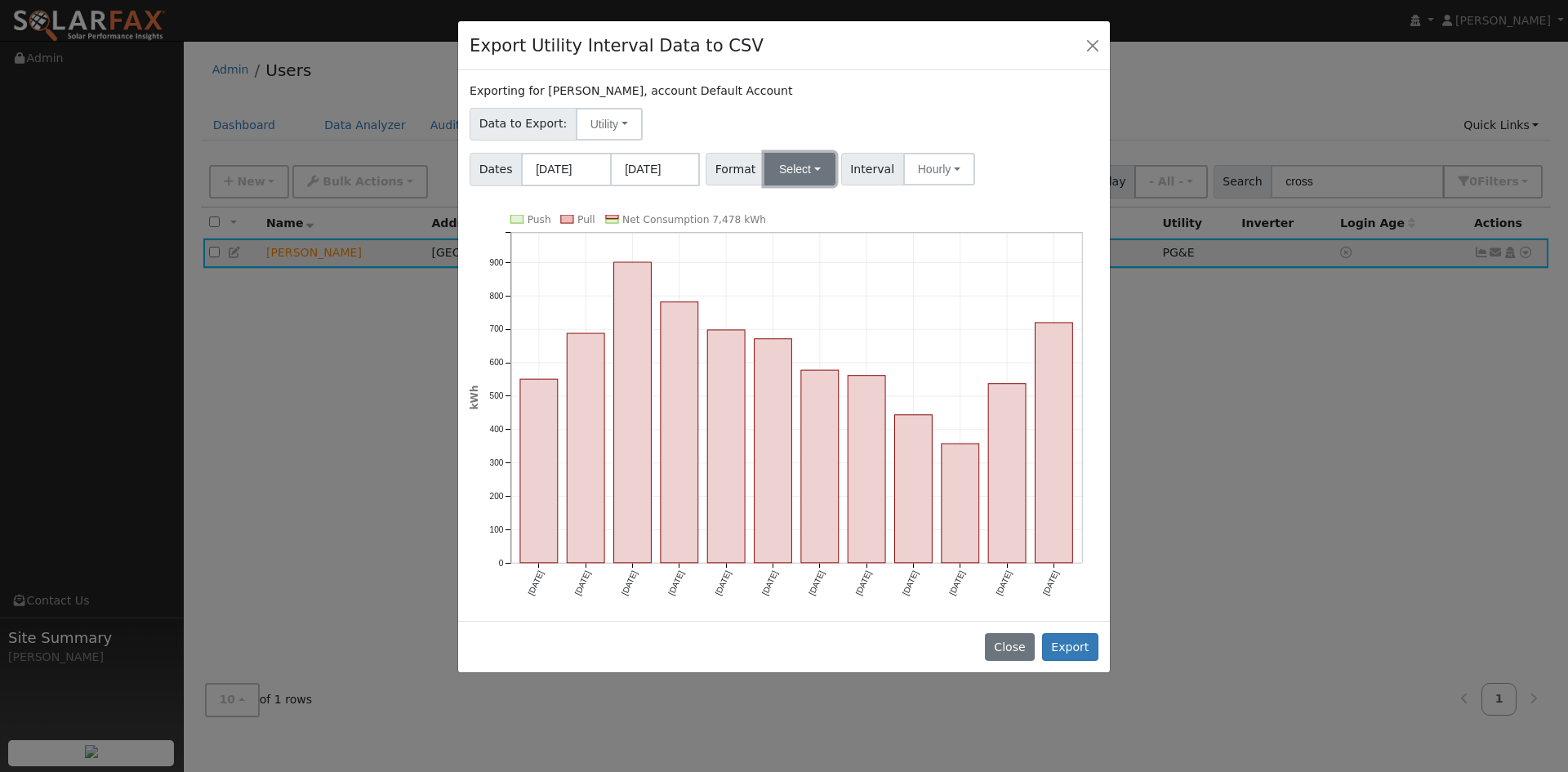
click at [819, 184] on button "Select" at bounding box center [800, 169] width 71 height 32
click at [847, 390] on link "Solargraf" at bounding box center [832, 378] width 116 height 23
click at [1050, 661] on button "Export" at bounding box center [1070, 647] width 56 height 28
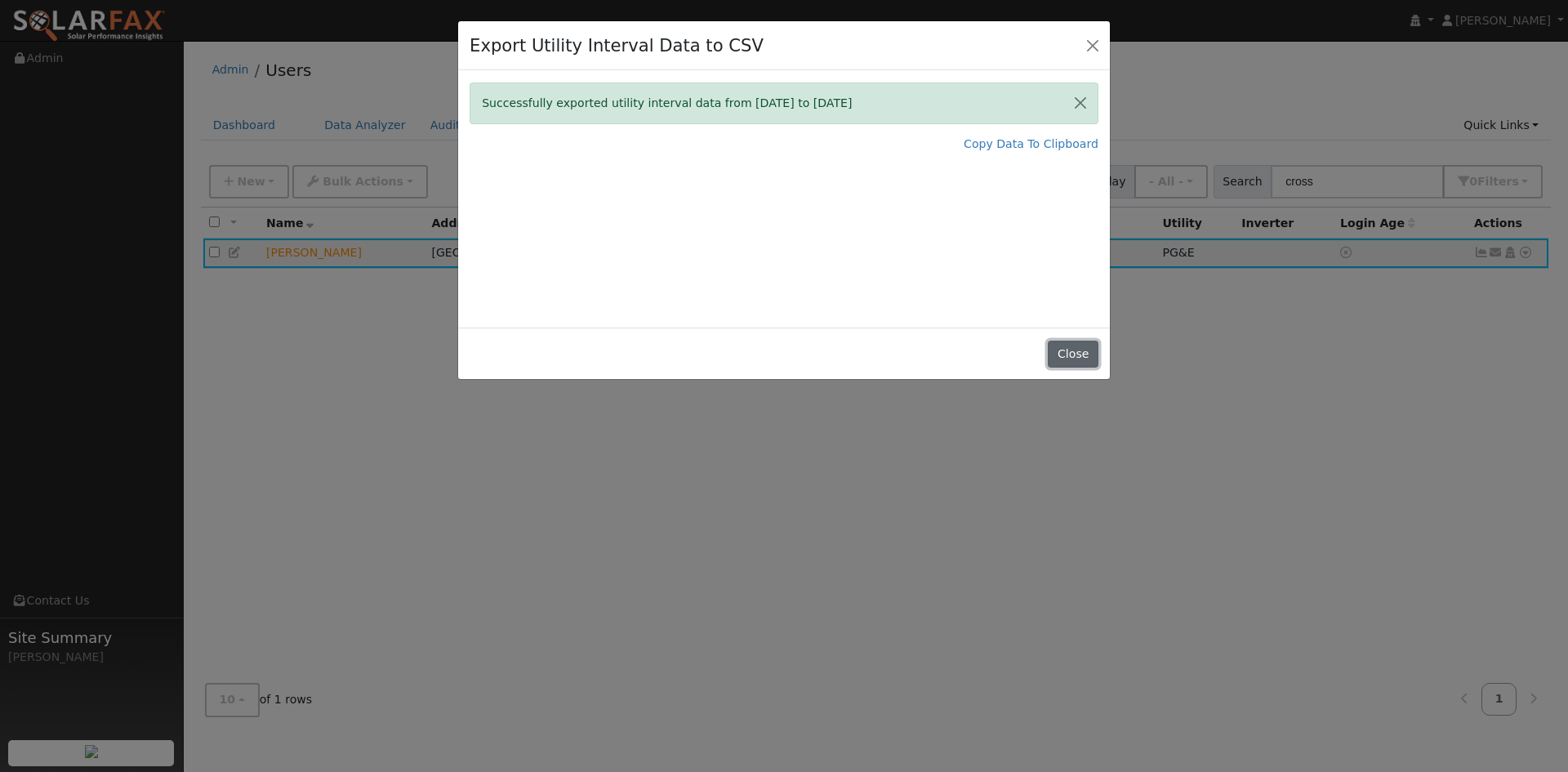
click at [1071, 368] on button "Close" at bounding box center [1073, 354] width 50 height 28
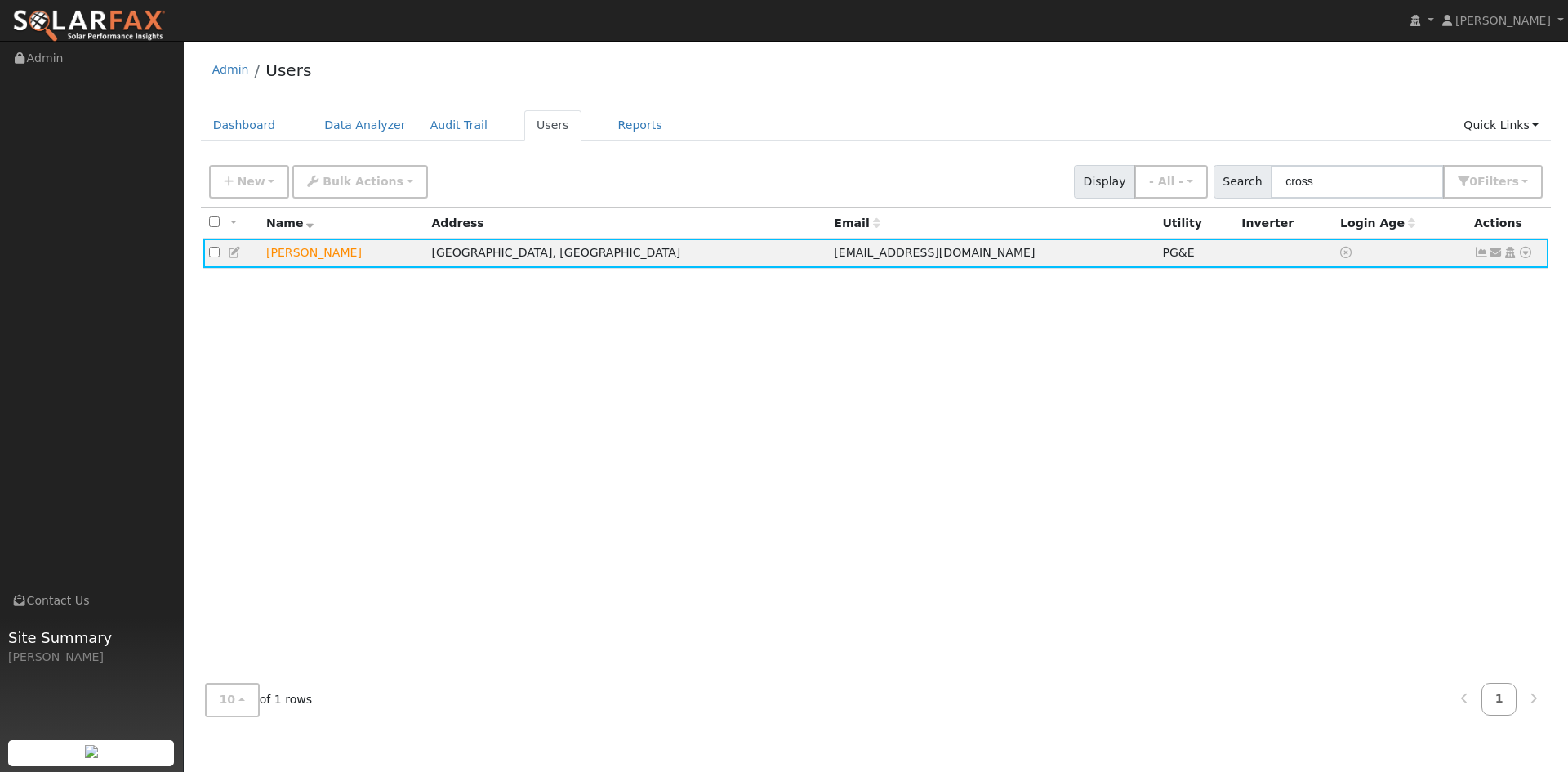
click at [1349, 579] on div "All None All on page None on page Name Address Email Utility Inverter Login Age…" at bounding box center [876, 439] width 1350 height 463
click at [1332, 524] on div "All None All on page None on page Name Address Email Utility Inverter Login Age…" at bounding box center [876, 439] width 1350 height 463
drag, startPoint x: 1333, startPoint y: 532, endPoint x: 1371, endPoint y: 542, distance: 39.3
click at [1333, 533] on div "All None All on page None on page Name Address Email Utility Inverter Login Age…" at bounding box center [876, 439] width 1350 height 463
